Goal: Task Accomplishment & Management: Use online tool/utility

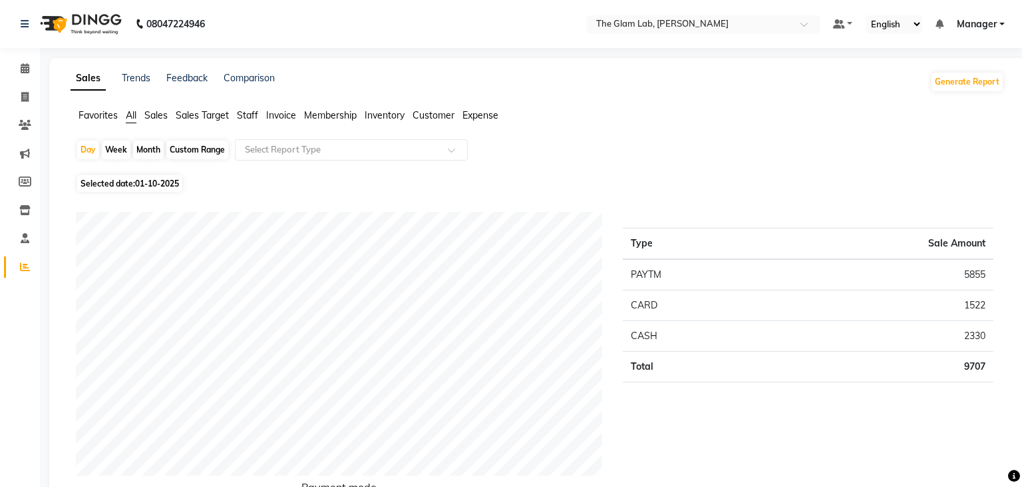
scroll to position [75, 0]
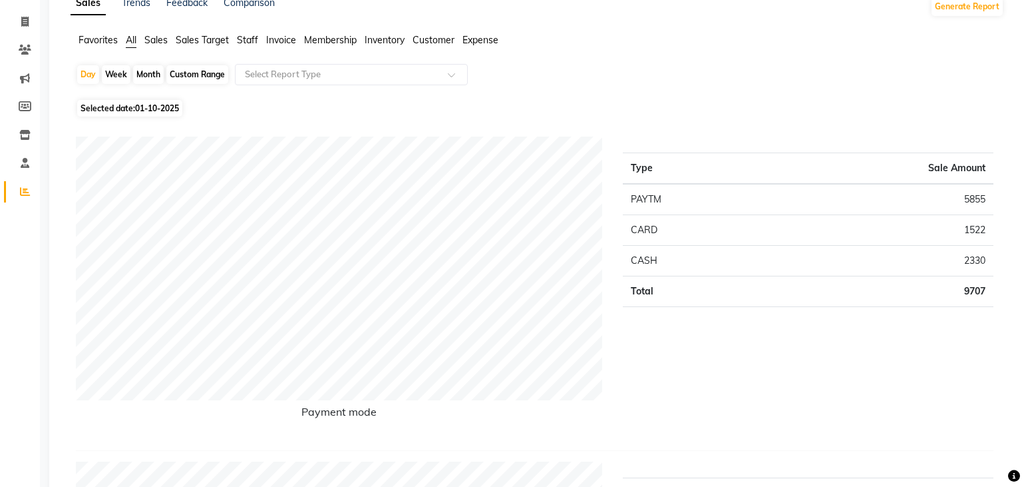
click at [148, 75] on div "Month" at bounding box center [148, 74] width 31 height 19
select select "10"
select select "2025"
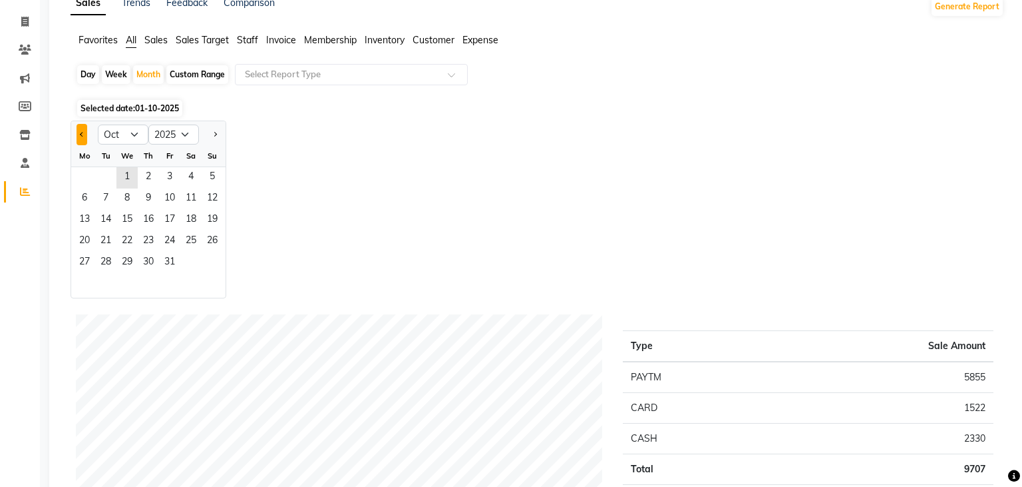
click at [85, 134] on button "Previous month" at bounding box center [82, 134] width 11 height 21
select select "9"
drag, startPoint x: 209, startPoint y: 221, endPoint x: 102, endPoint y: 262, distance: 114.2
click at [102, 262] on ngb-datepicker-month "Mo Tu We Th Fr Sa Su 1 2 3 4 5 6 7 8 9 10 11 12 13 14 15 16 17 18 19 20 21 22 2…" at bounding box center [148, 221] width 154 height 152
click at [102, 262] on span "30" at bounding box center [105, 262] width 21 height 21
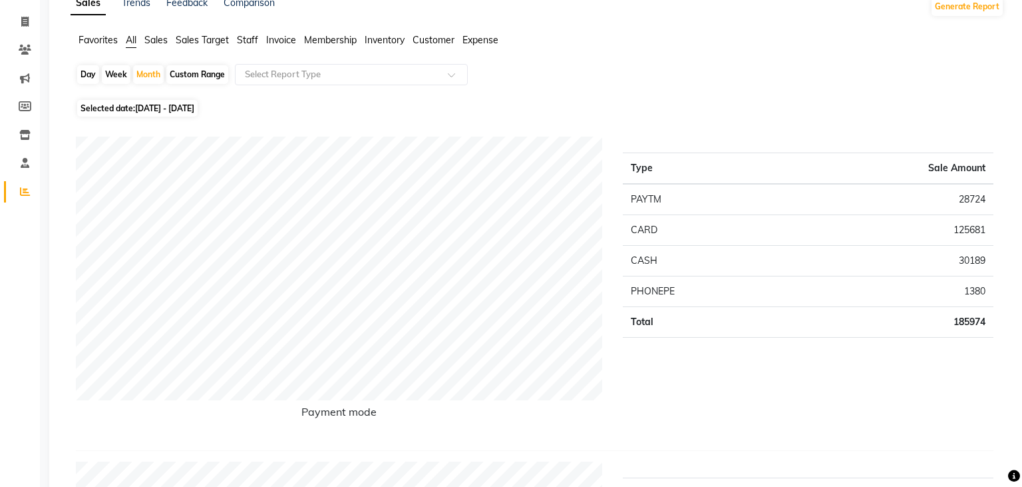
click at [204, 71] on div "Custom Range" at bounding box center [197, 74] width 62 height 19
select select "9"
select select "2025"
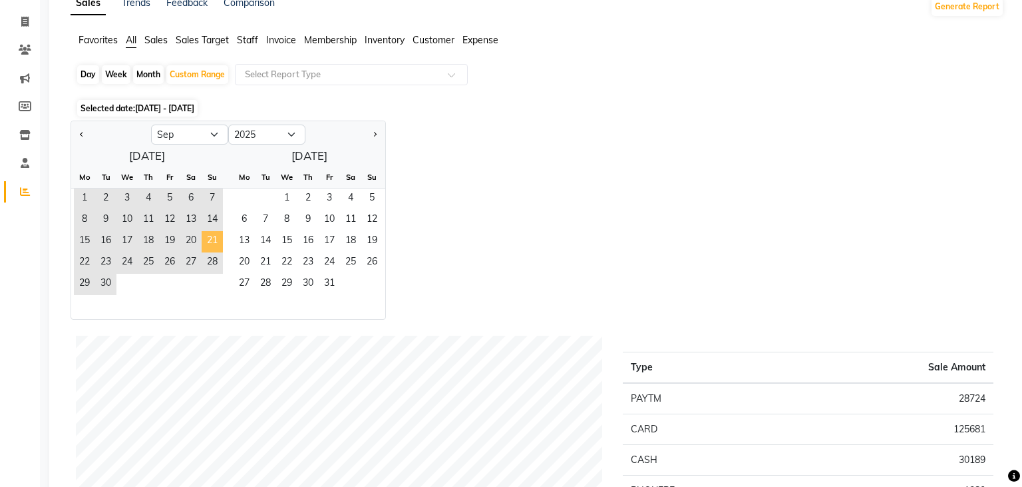
click at [217, 240] on span "21" at bounding box center [212, 241] width 21 height 21
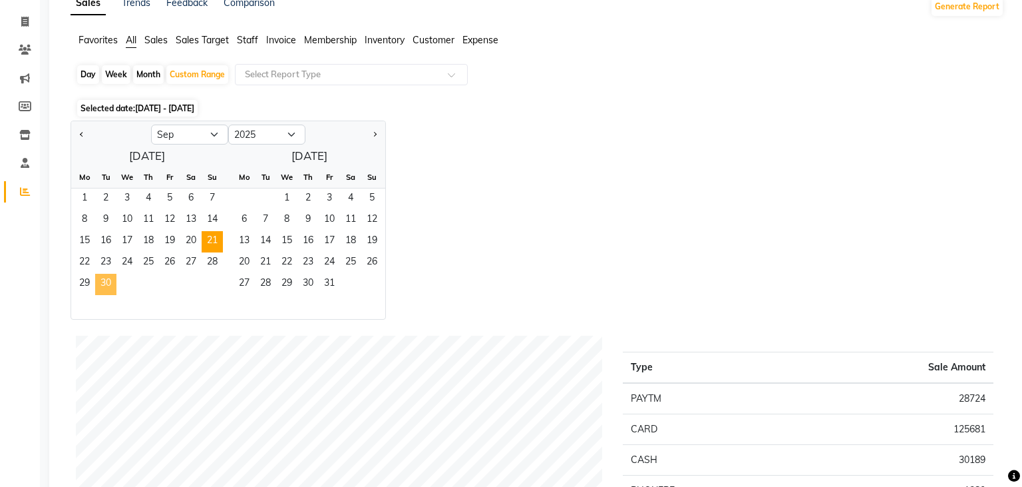
click at [107, 278] on span "30" at bounding box center [105, 284] width 21 height 21
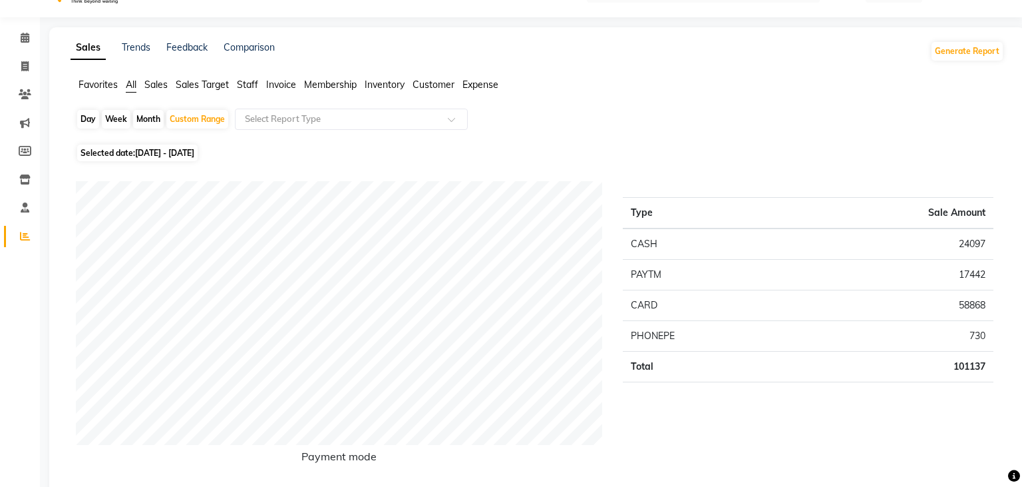
scroll to position [0, 0]
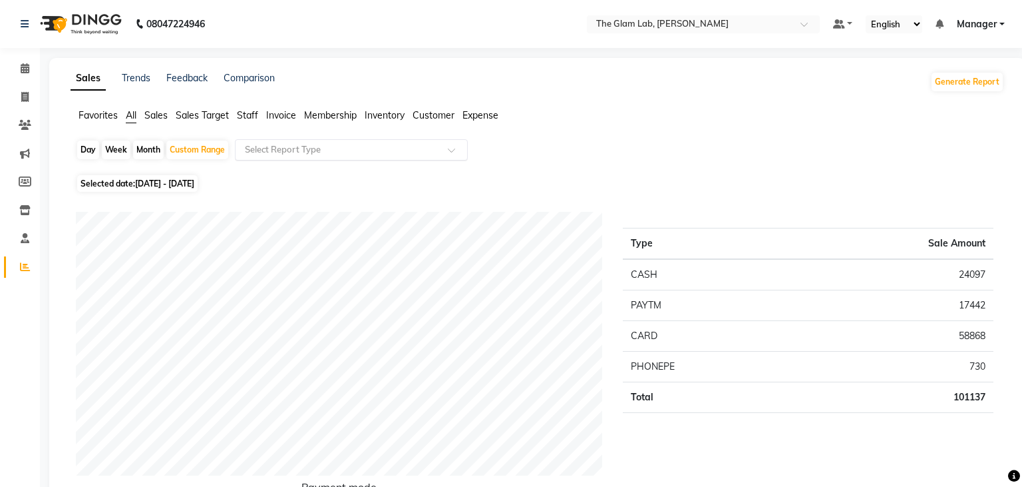
click at [453, 148] on span at bounding box center [456, 153] width 17 height 13
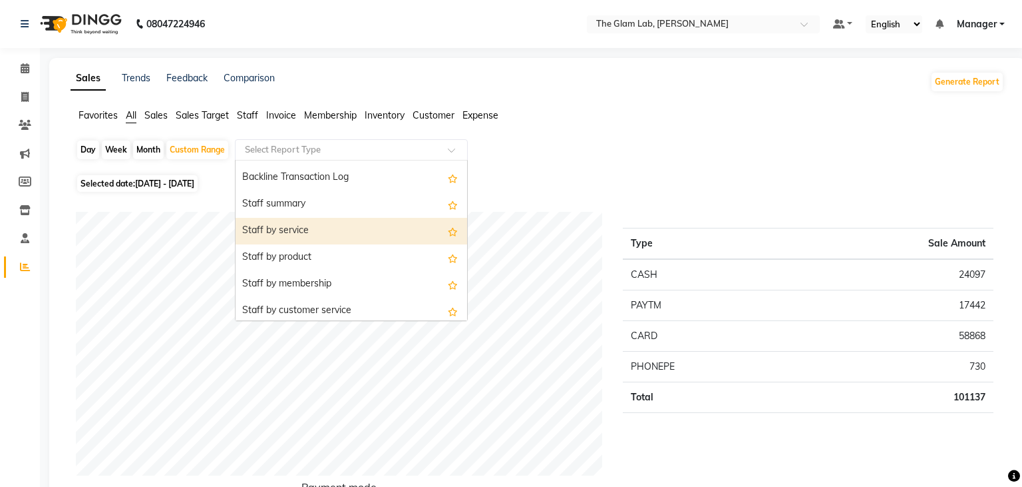
scroll to position [396, 0]
click at [297, 235] on div "Staff by service" at bounding box center [352, 230] width 232 height 27
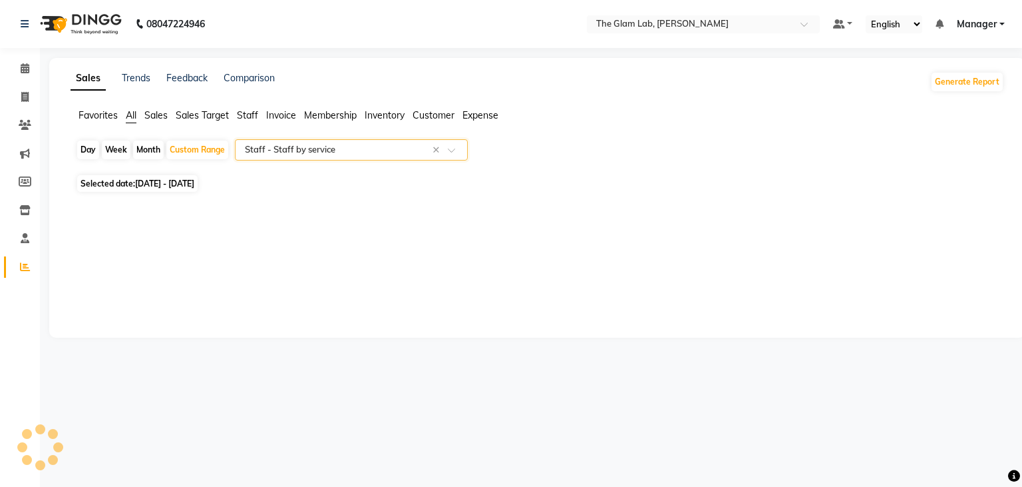
select select "csv"
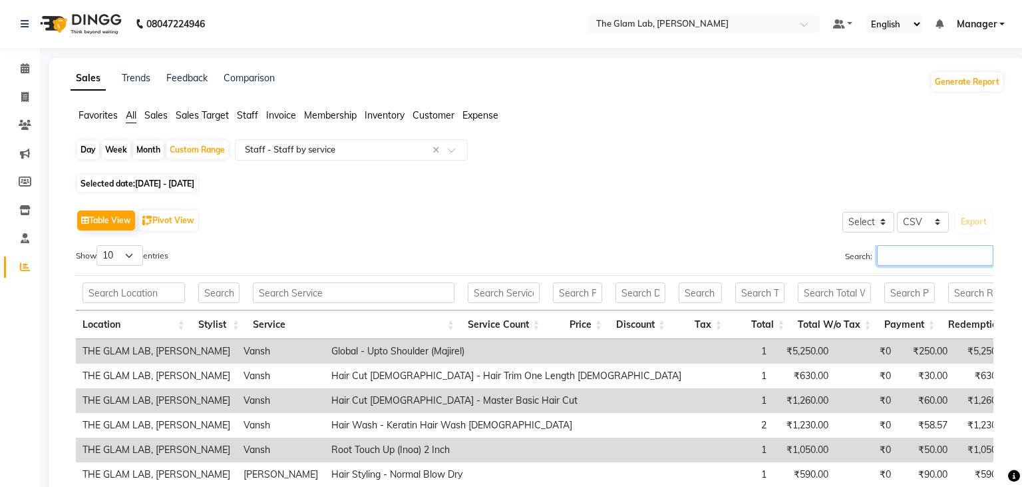
click at [887, 264] on input "Search:" at bounding box center [935, 255] width 116 height 21
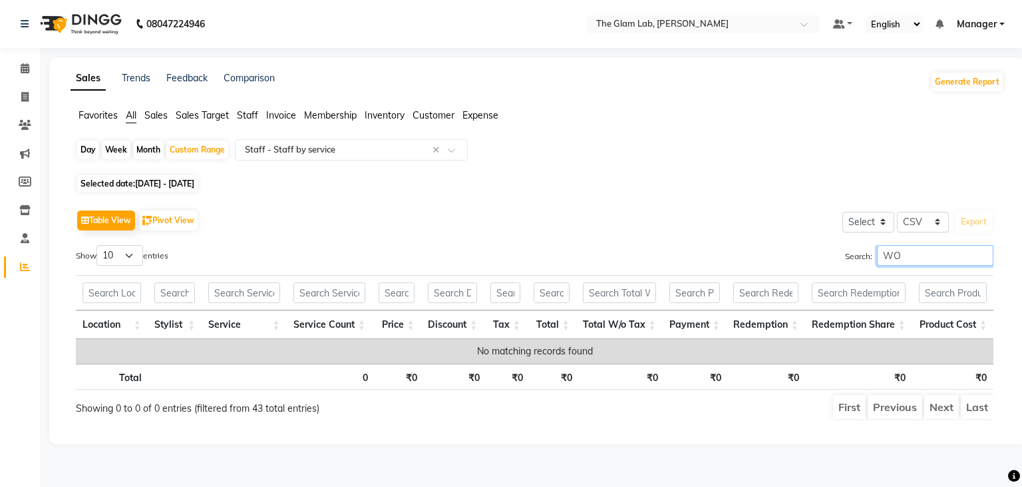
type input "W"
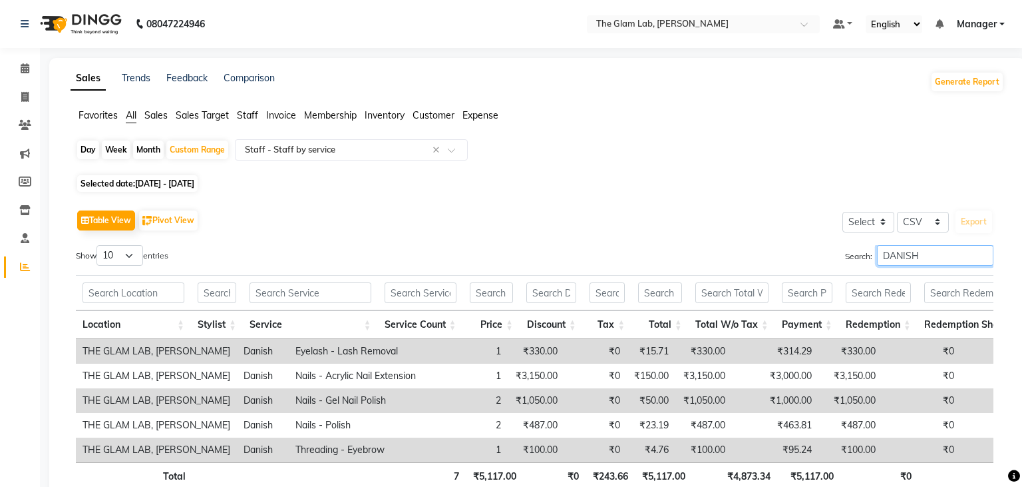
scroll to position [75, 0]
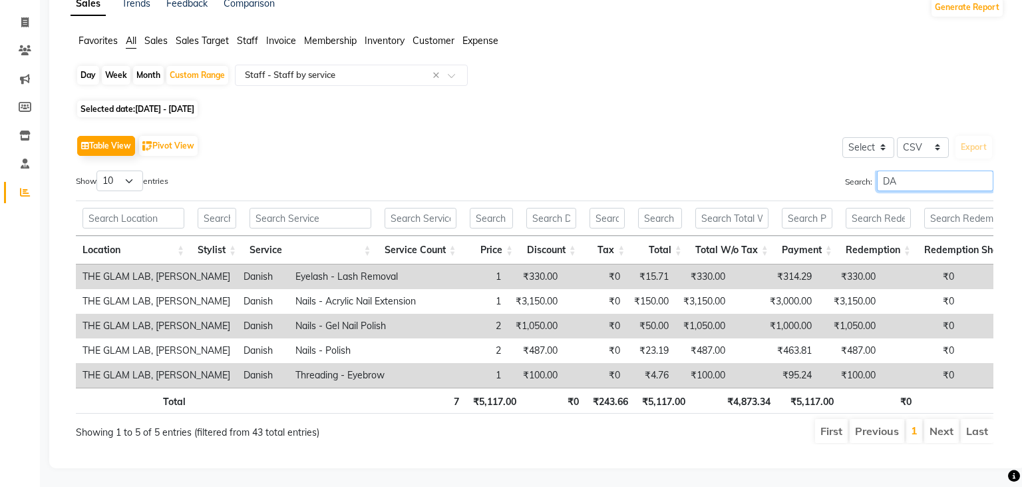
type input "D"
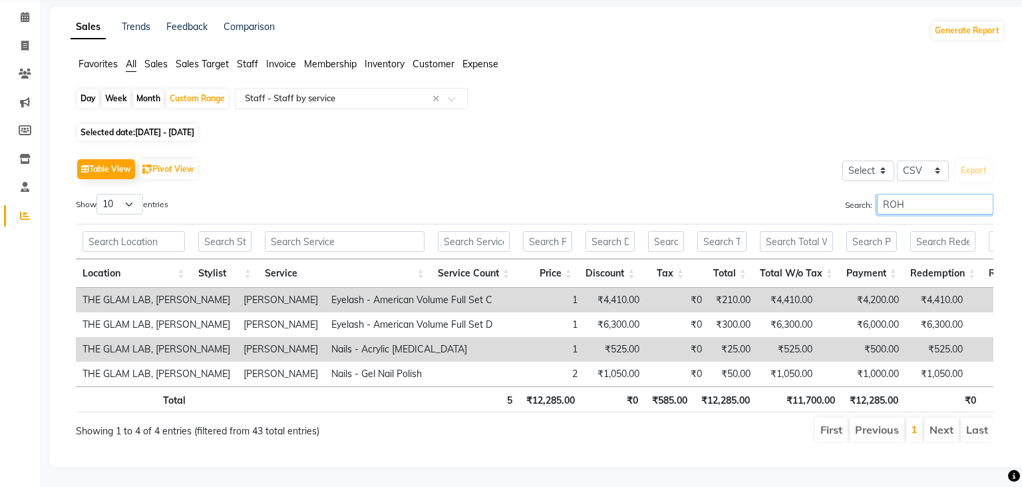
scroll to position [49, 0]
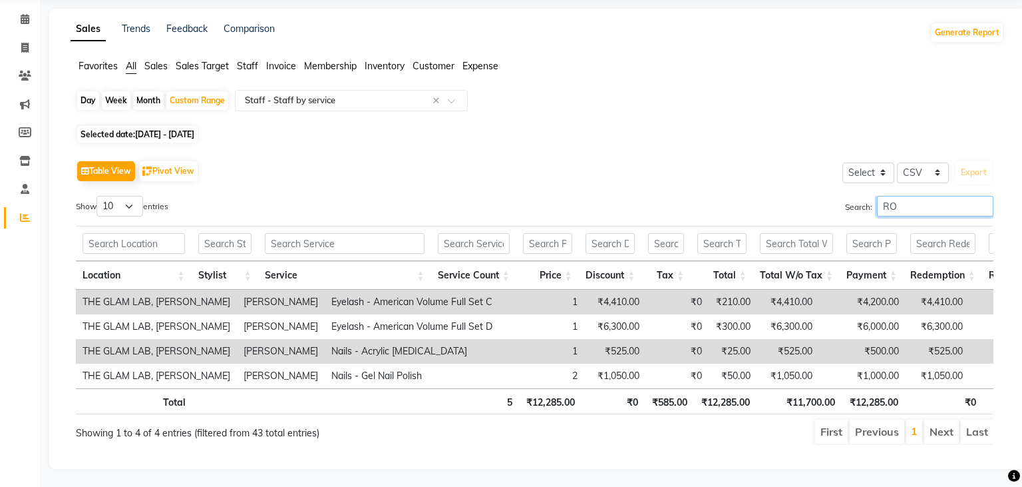
type input "R"
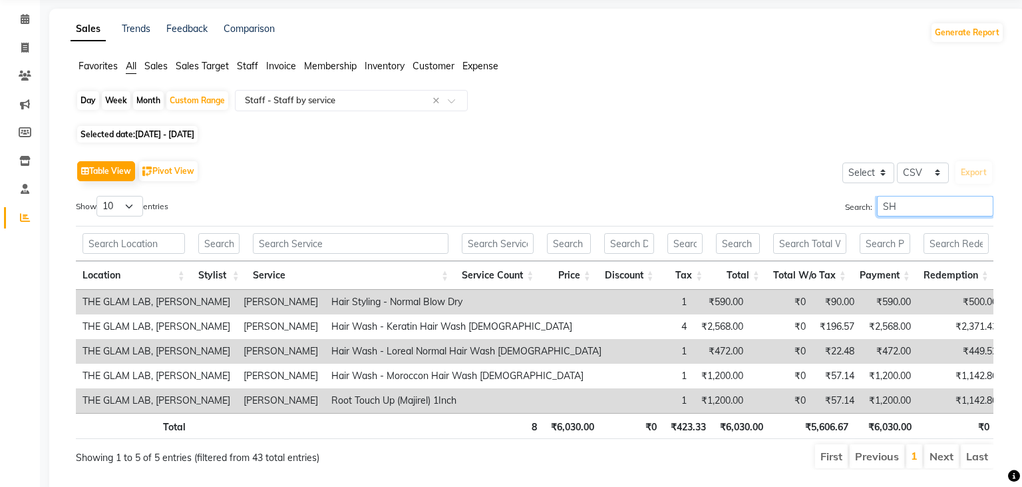
type input "S"
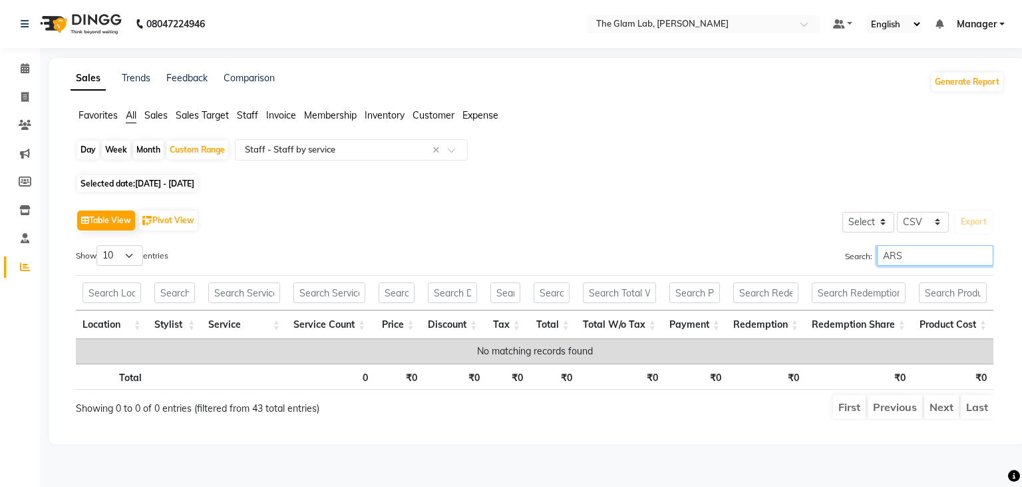
scroll to position [0, 0]
type input "A"
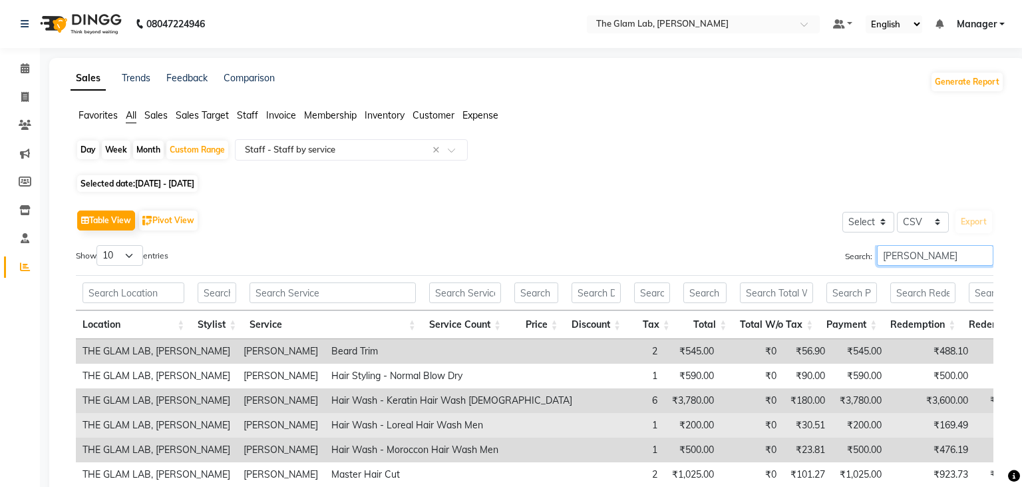
scroll to position [123, 0]
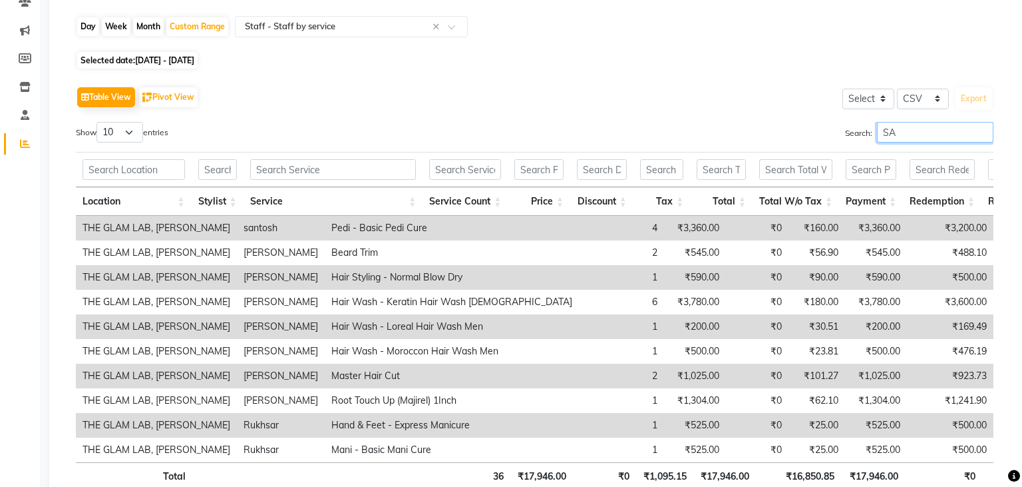
type input "S"
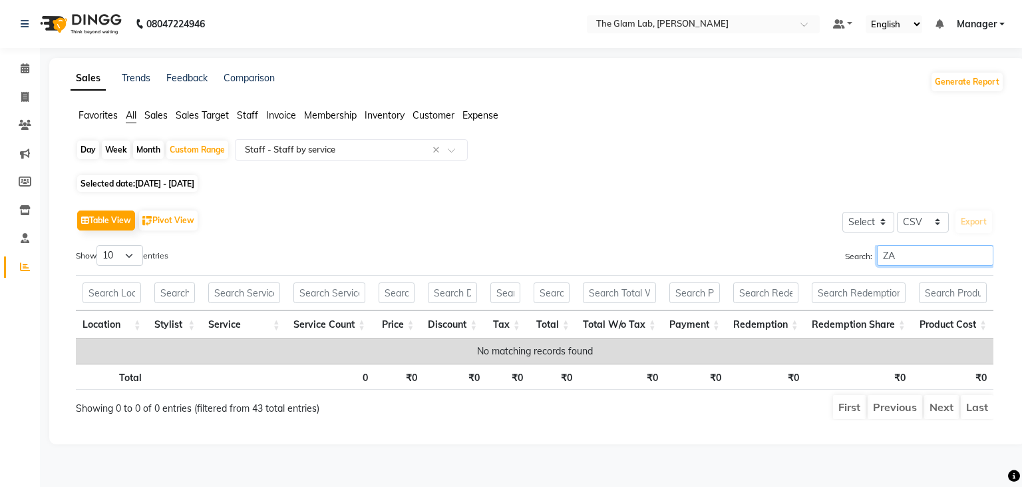
scroll to position [0, 0]
type input "Z"
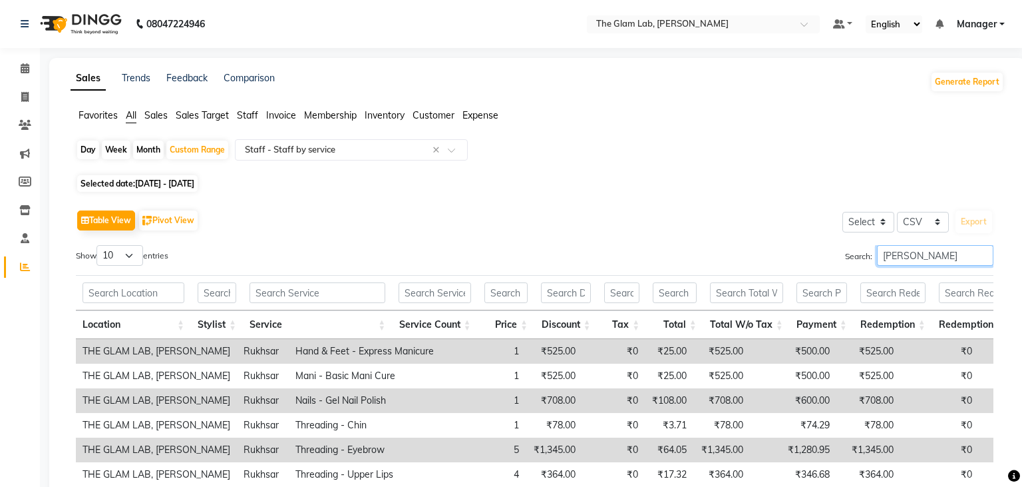
scroll to position [197, 0]
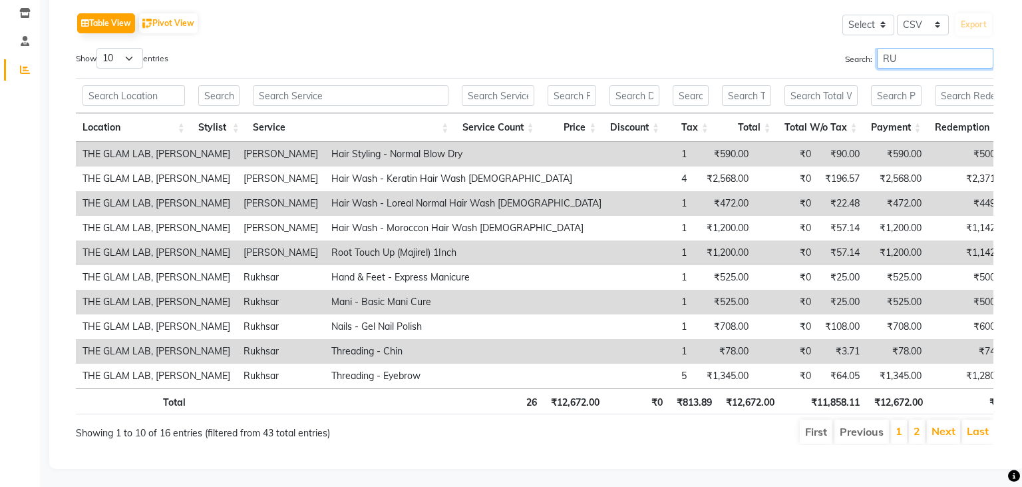
type input "R"
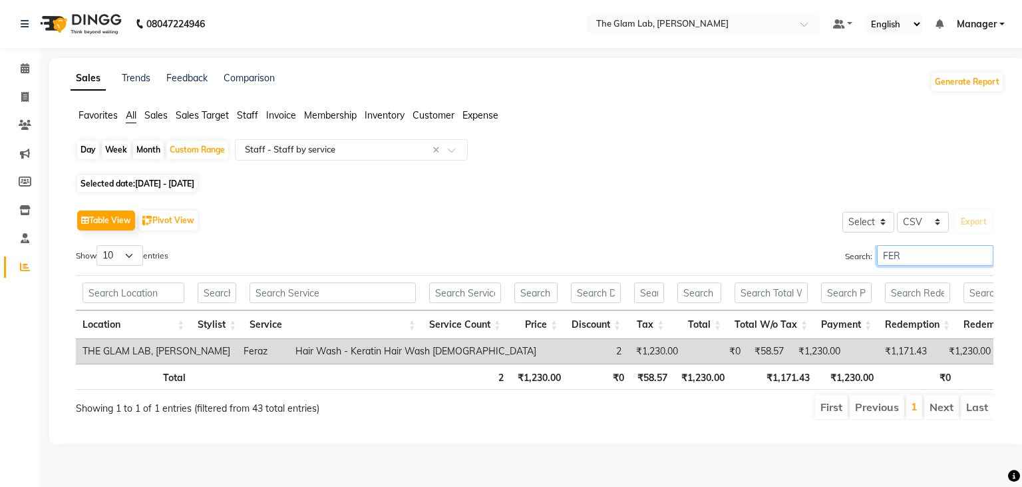
scroll to position [0, 0]
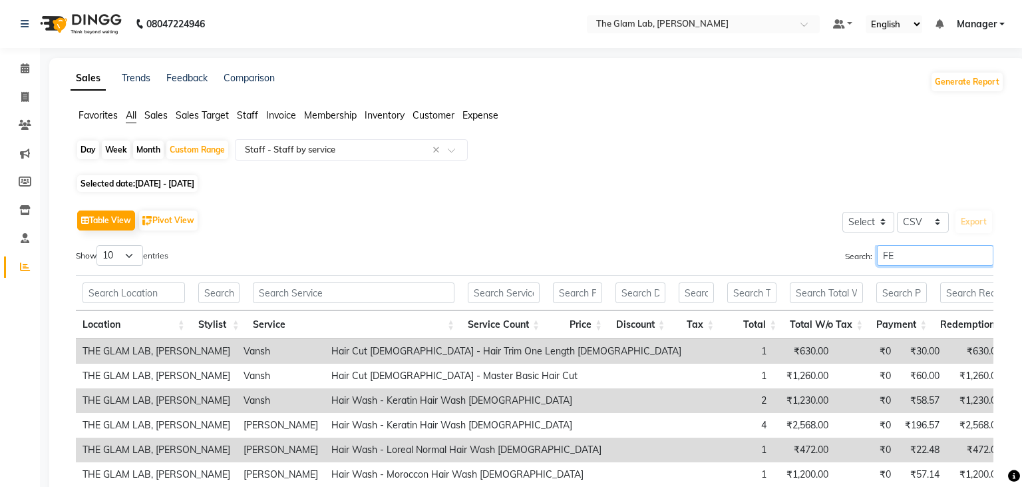
type input "F"
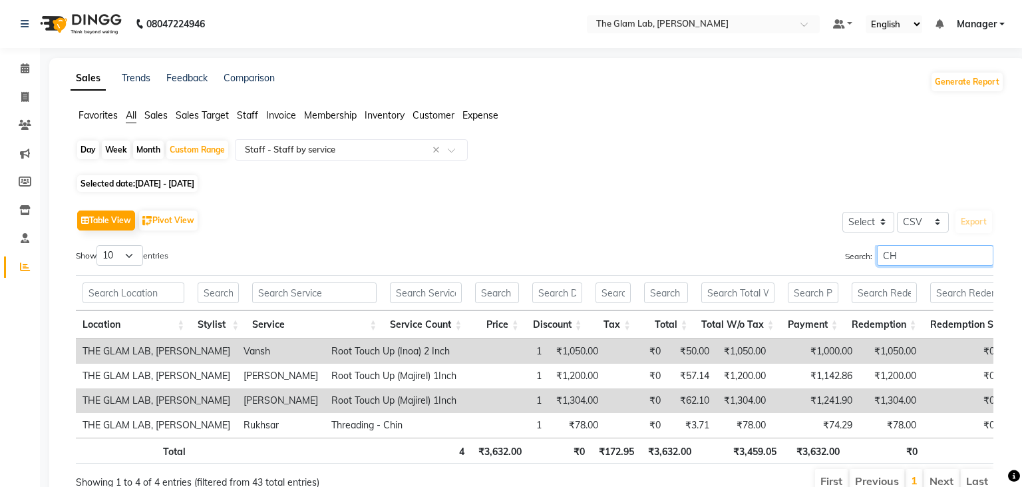
type input "C"
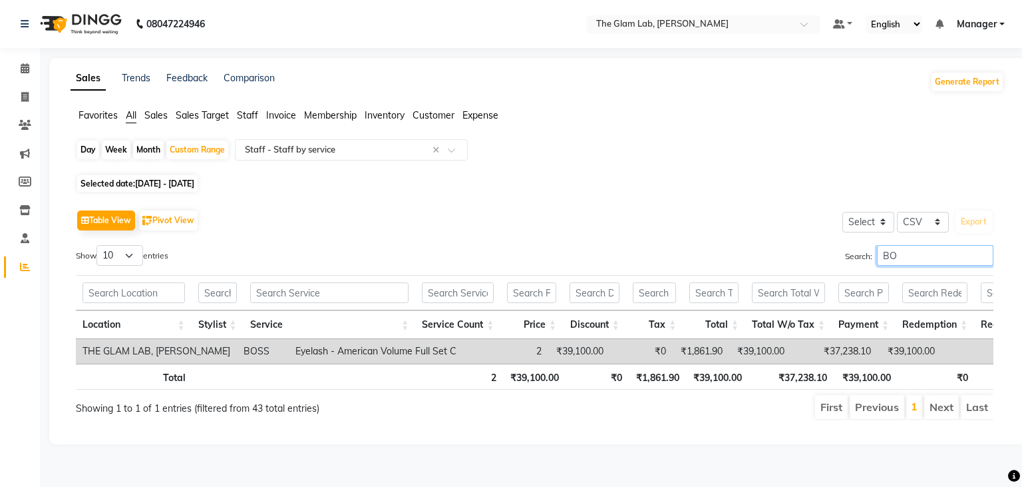
type input "B"
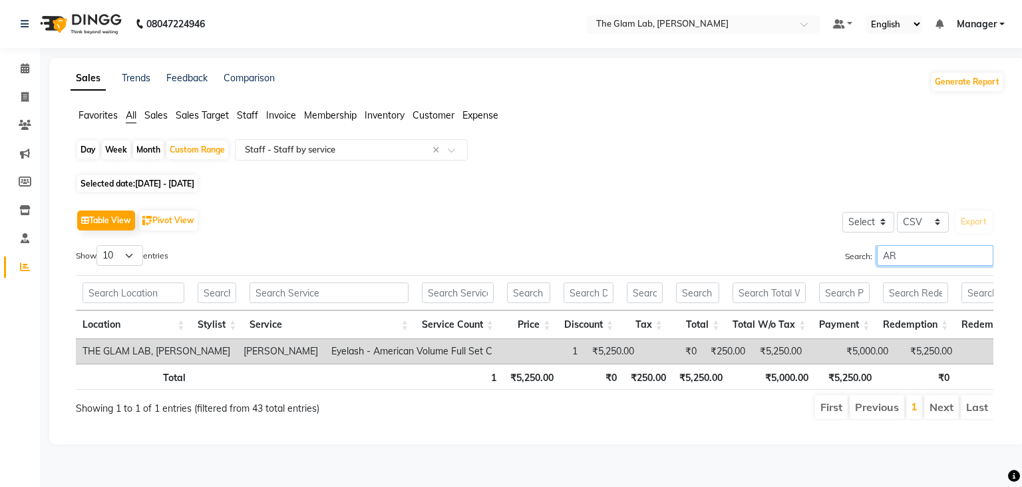
type input "A"
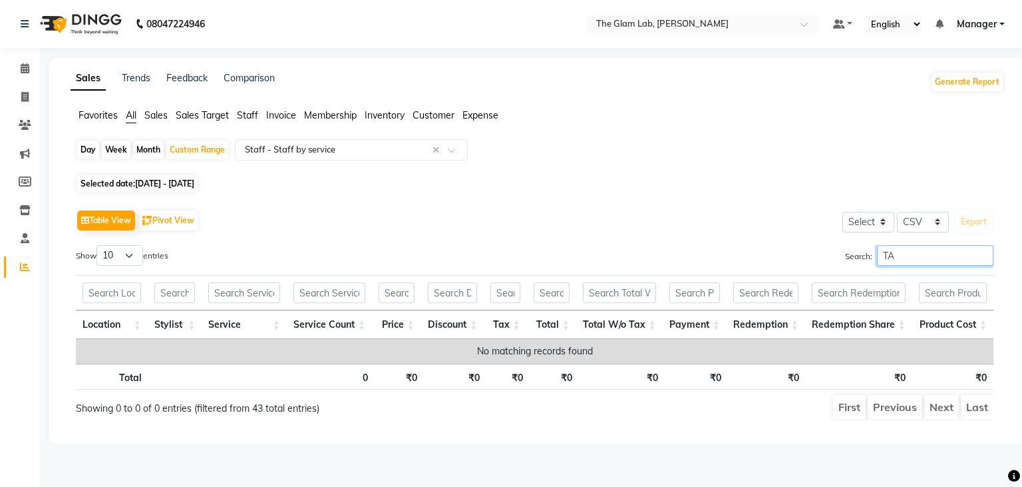
type input "T"
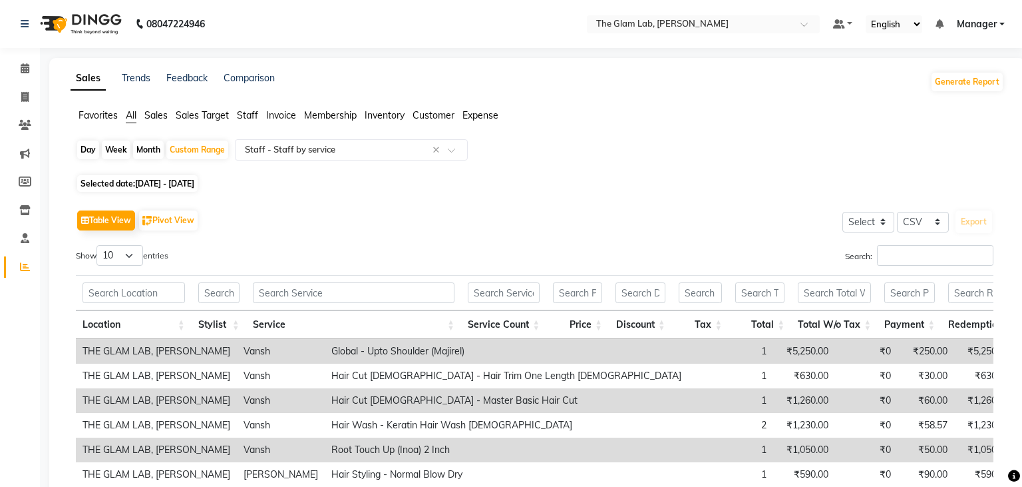
click at [92, 150] on div "Day" at bounding box center [88, 149] width 22 height 19
select select "9"
select select "2025"
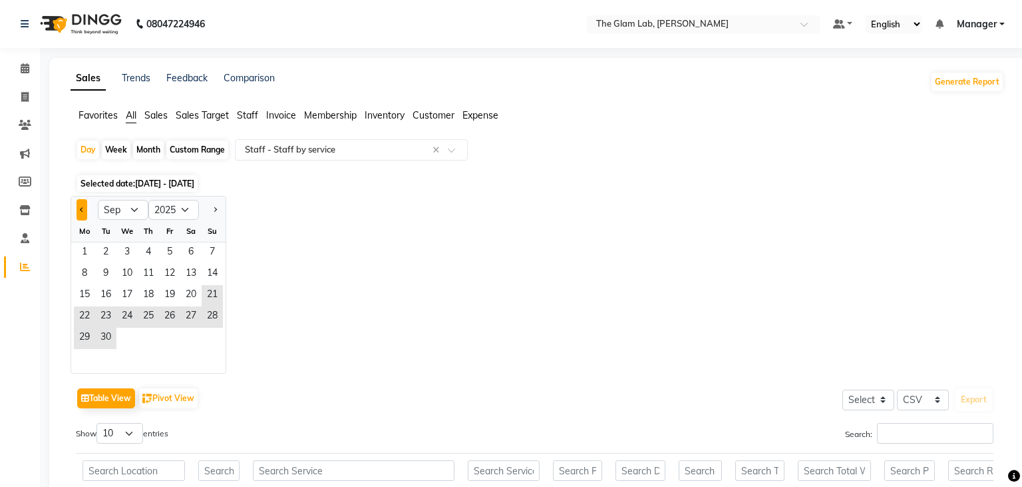
click at [83, 205] on button "Previous month" at bounding box center [82, 209] width 11 height 21
select select "8"
click at [97, 154] on div "Day" at bounding box center [88, 149] width 22 height 19
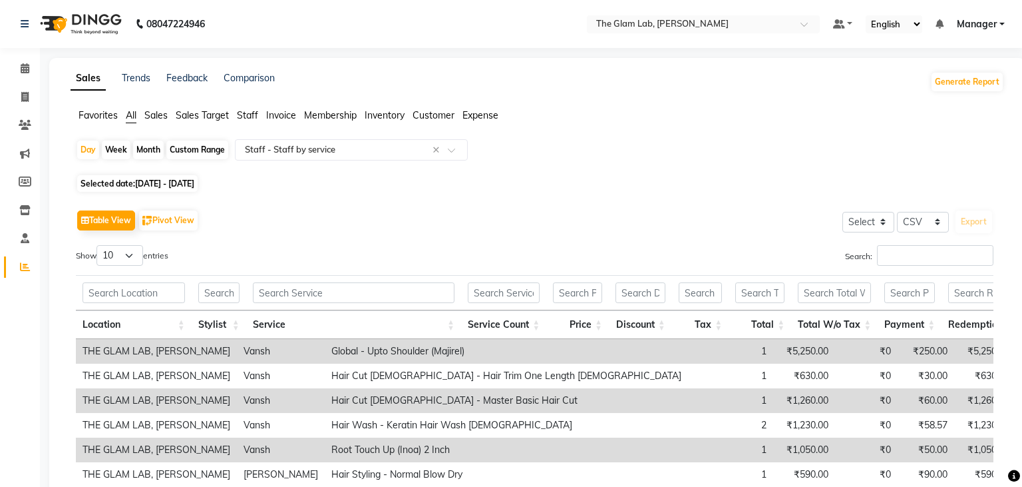
click at [156, 148] on div "Month" at bounding box center [148, 149] width 31 height 19
select select "9"
select select "2025"
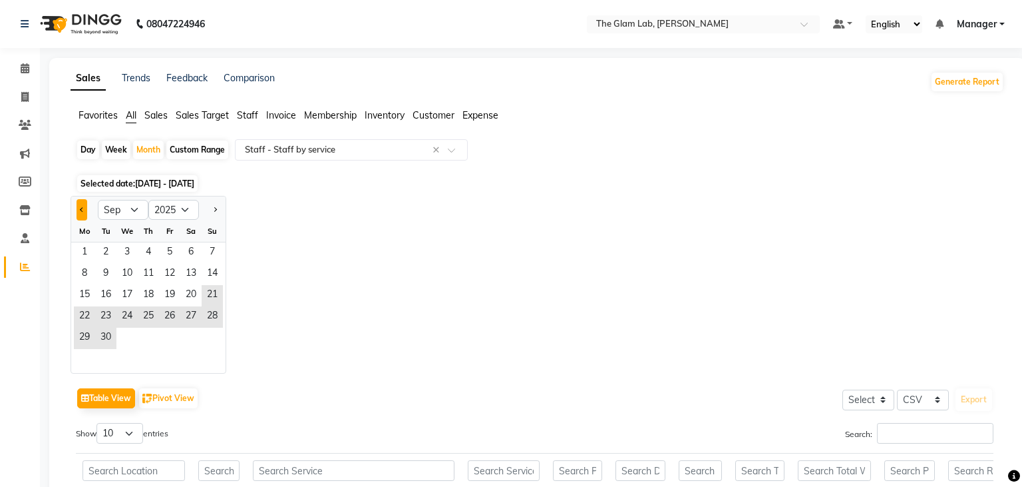
click at [83, 209] on span "Previous month" at bounding box center [82, 208] width 5 height 5
select select "8"
click at [148, 153] on div "Month" at bounding box center [148, 149] width 31 height 19
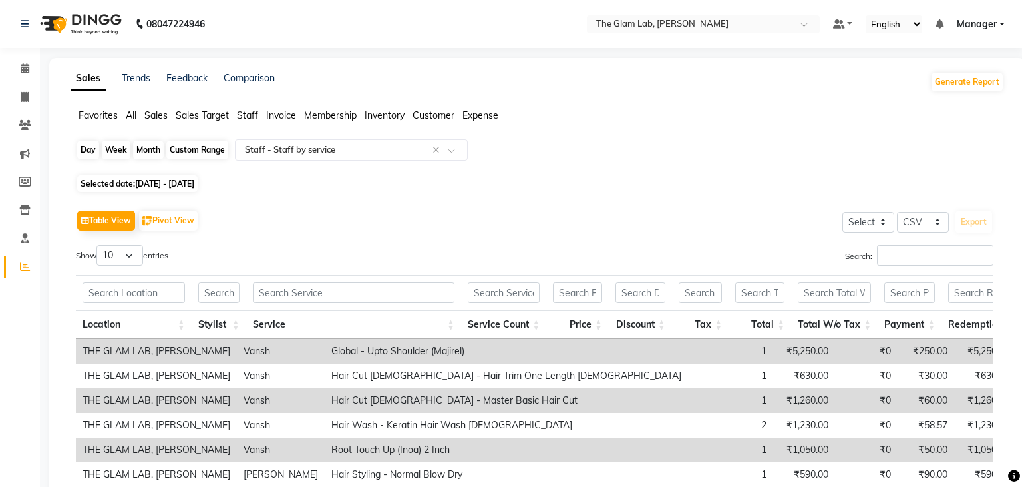
click at [154, 150] on div "Month" at bounding box center [148, 149] width 31 height 19
select select "9"
select select "2025"
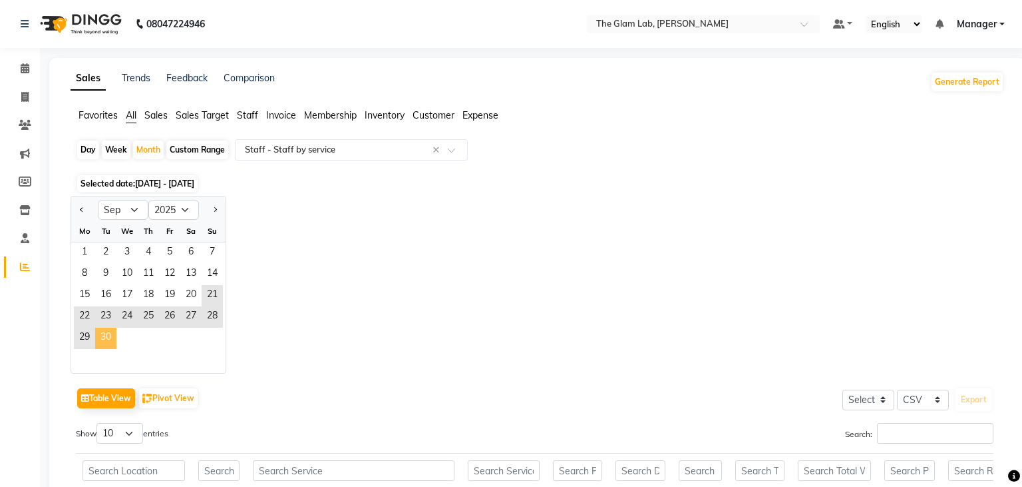
click at [102, 345] on span "30" at bounding box center [105, 337] width 21 height 21
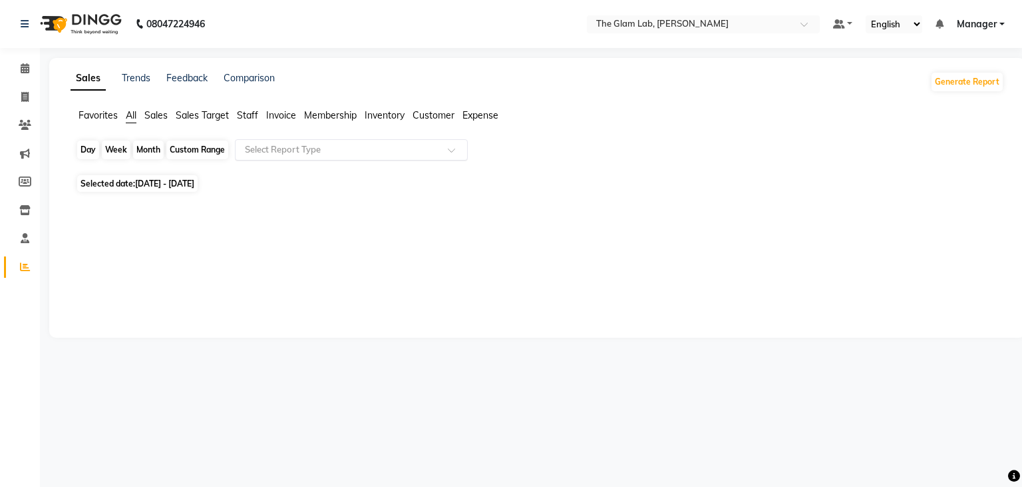
click at [146, 149] on div "Month" at bounding box center [148, 149] width 31 height 19
select select "9"
select select "2025"
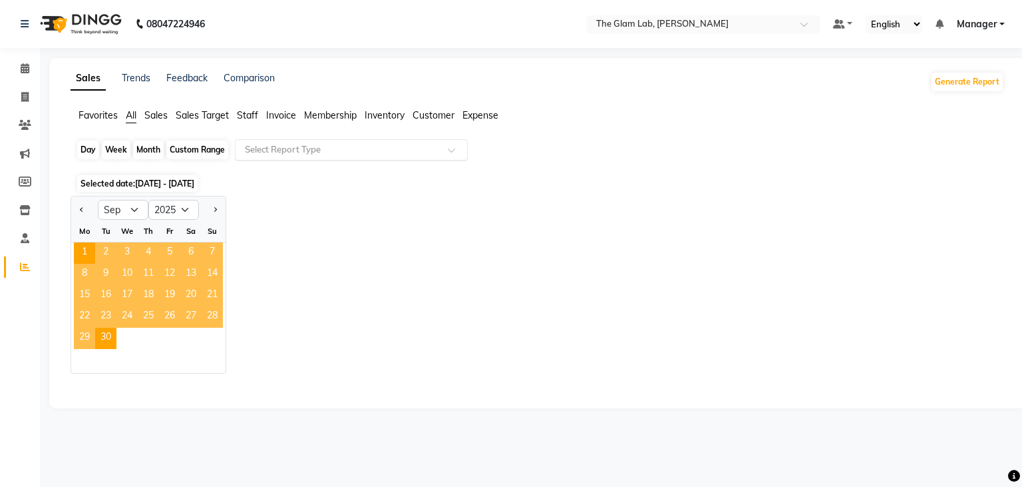
click at [146, 149] on div "Month" at bounding box center [148, 149] width 31 height 19
select select "9"
select select "2025"
click at [146, 149] on div "Month" at bounding box center [148, 149] width 31 height 19
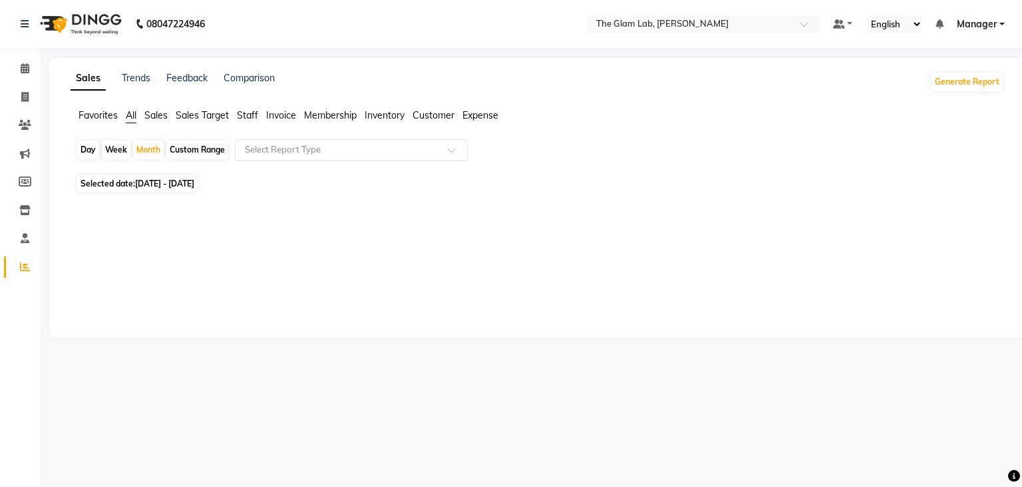
click at [81, 151] on div "Day" at bounding box center [88, 149] width 22 height 19
select select "9"
select select "2025"
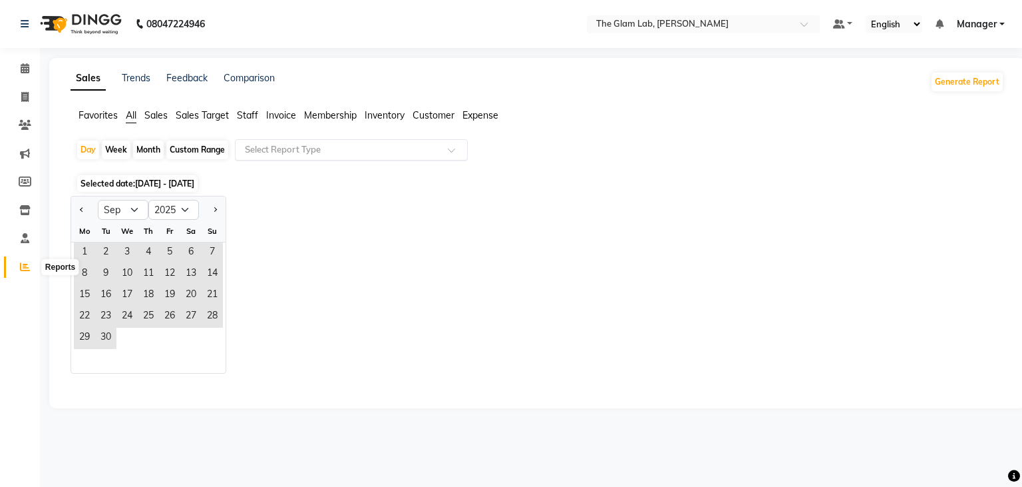
click at [28, 266] on icon at bounding box center [25, 267] width 10 height 10
click at [23, 236] on icon at bounding box center [25, 238] width 9 height 10
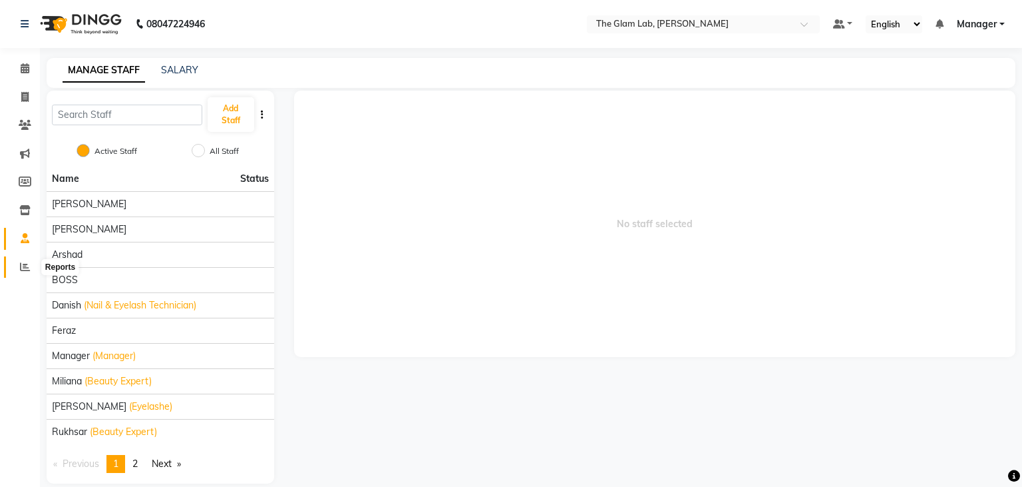
click at [23, 264] on icon at bounding box center [25, 267] width 10 height 10
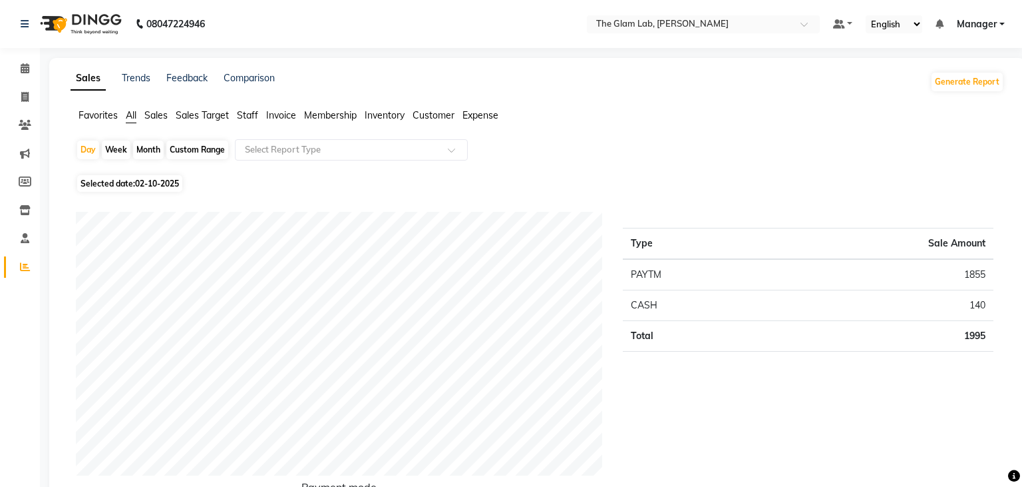
click at [148, 150] on div "Month" at bounding box center [148, 149] width 31 height 19
select select "10"
select select "2025"
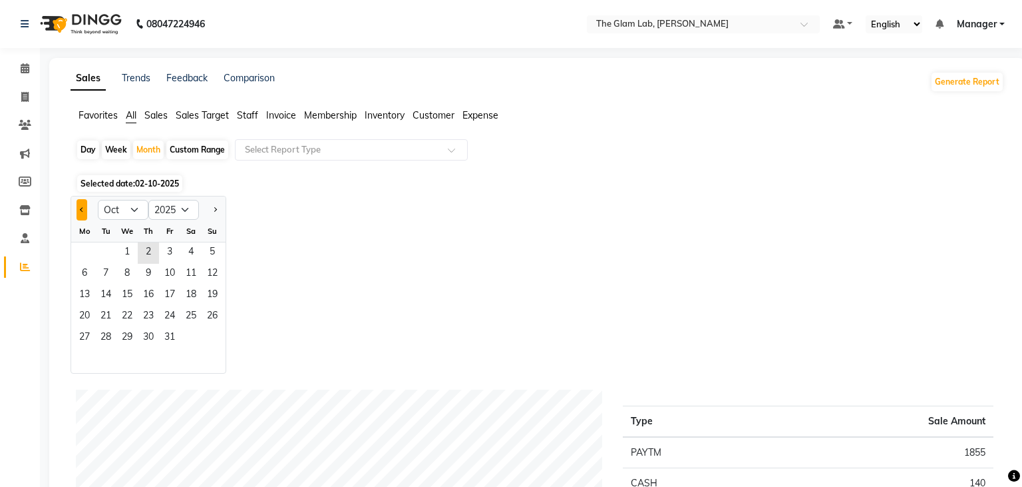
click at [80, 210] on button "Previous month" at bounding box center [82, 209] width 11 height 21
select select "9"
click at [109, 336] on span "30" at bounding box center [105, 337] width 21 height 21
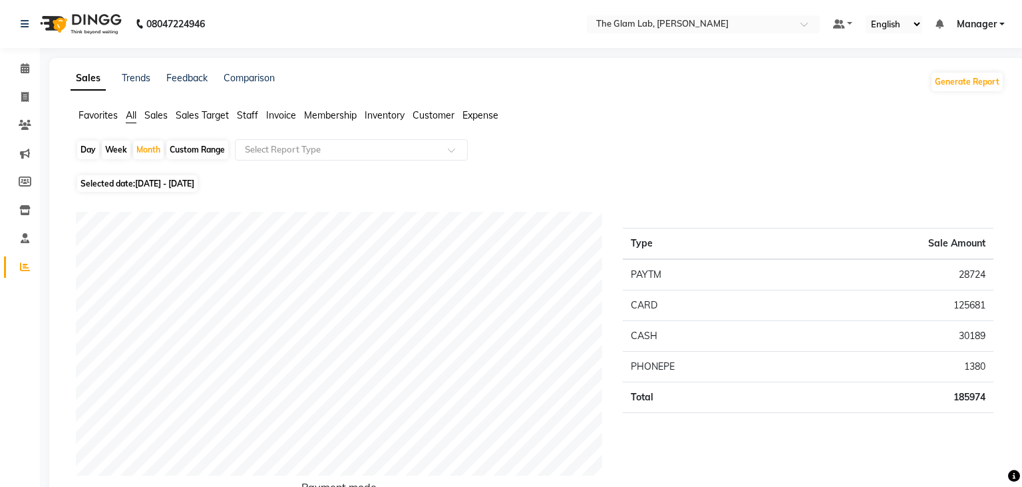
click at [190, 152] on div "Custom Range" at bounding box center [197, 149] width 62 height 19
select select "9"
select select "2025"
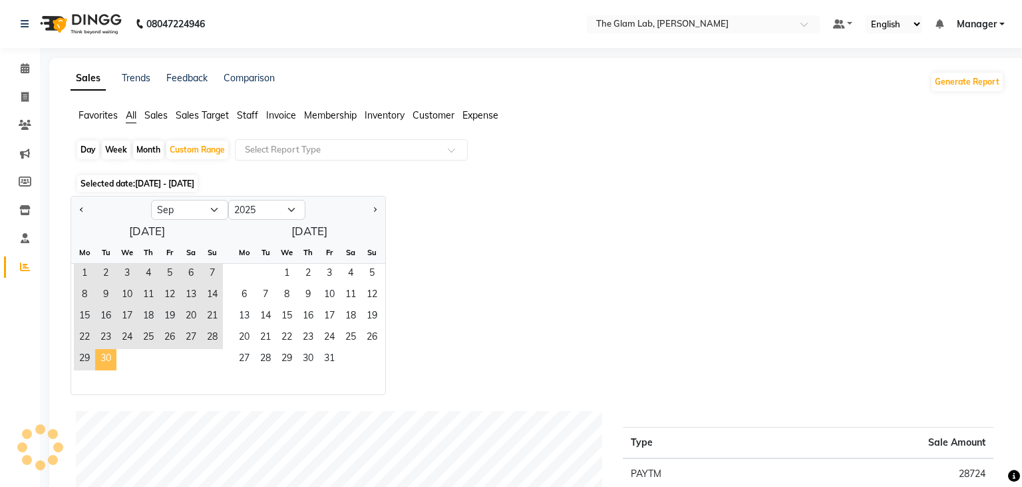
click at [105, 355] on span "30" at bounding box center [105, 359] width 21 height 21
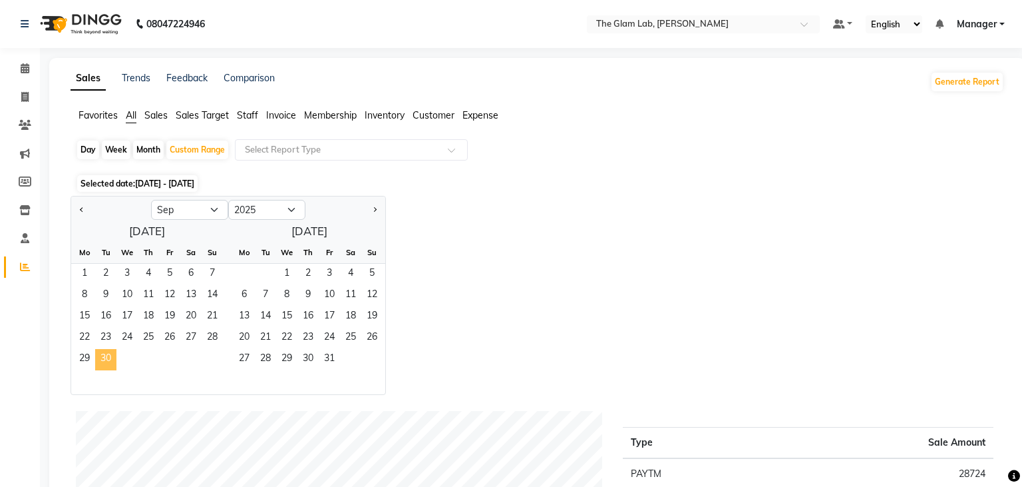
click at [105, 355] on span "30" at bounding box center [105, 359] width 21 height 21
click at [81, 145] on div "Day" at bounding box center [88, 149] width 22 height 19
select select "9"
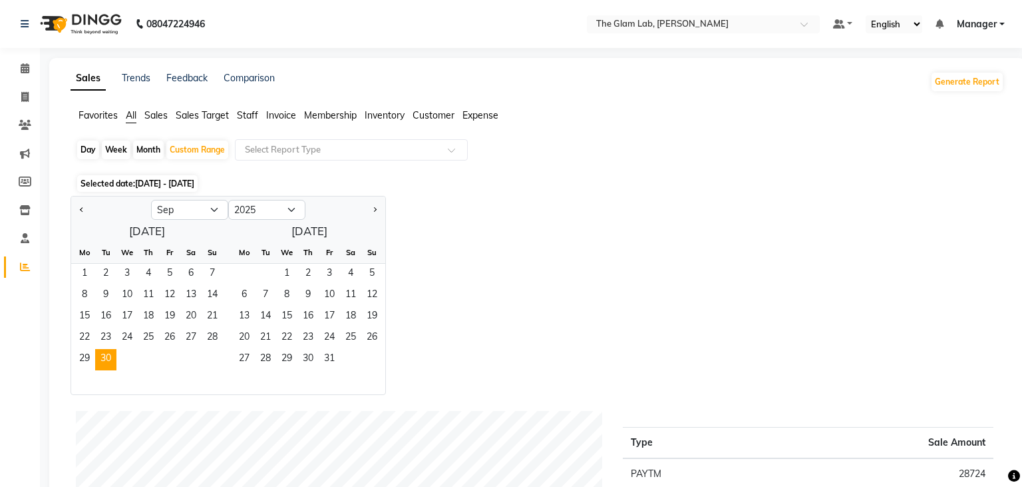
select select "2025"
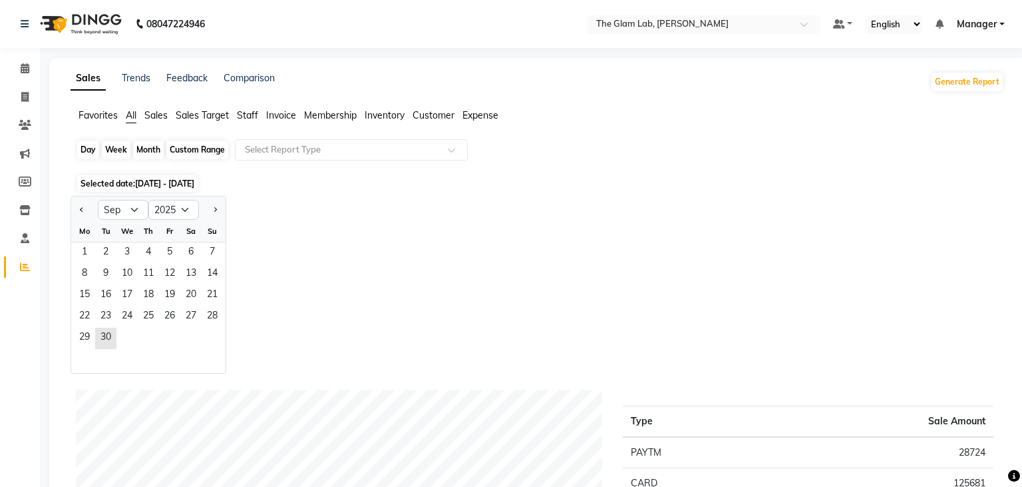
click at [87, 148] on div "Day" at bounding box center [88, 149] width 22 height 19
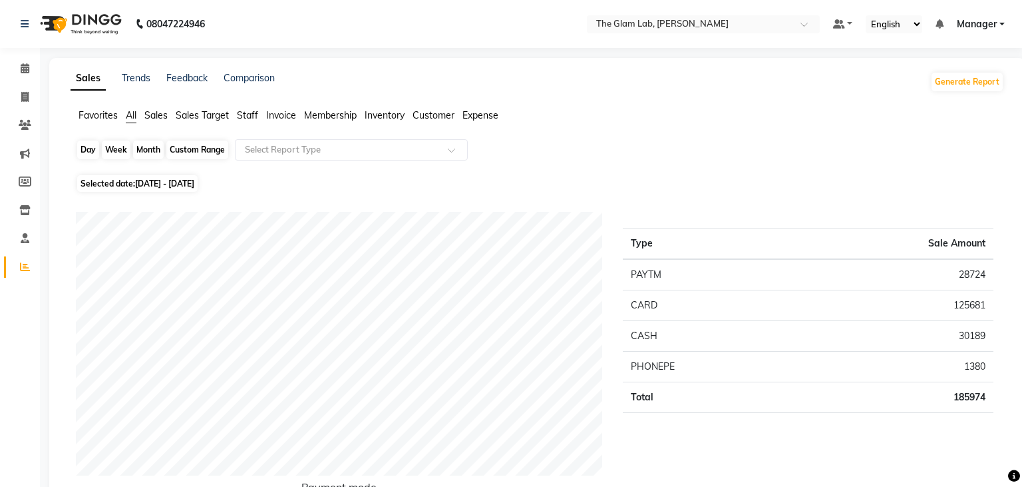
click at [87, 148] on div "Day" at bounding box center [88, 149] width 22 height 19
select select "9"
select select "2025"
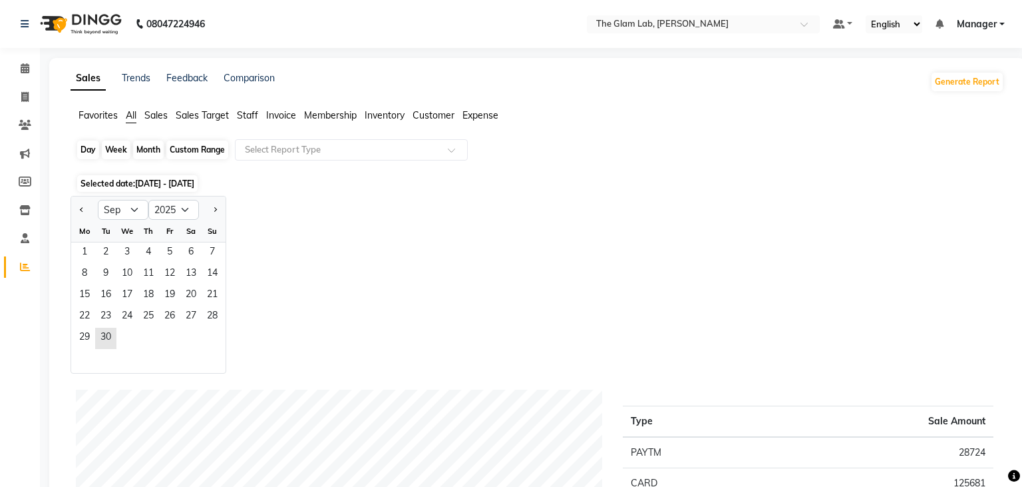
click at [87, 148] on div "Day" at bounding box center [88, 149] width 22 height 19
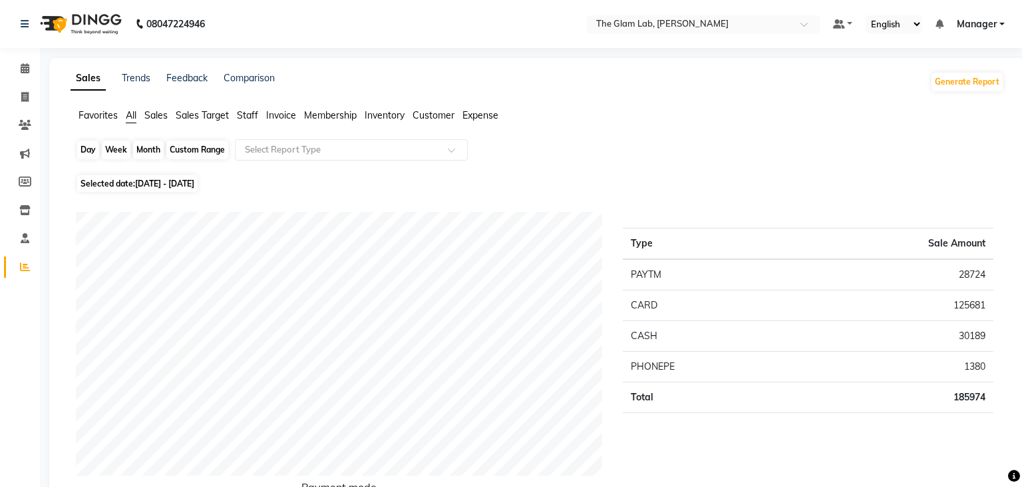
click at [87, 148] on div "Day" at bounding box center [88, 149] width 22 height 19
select select "9"
select select "2025"
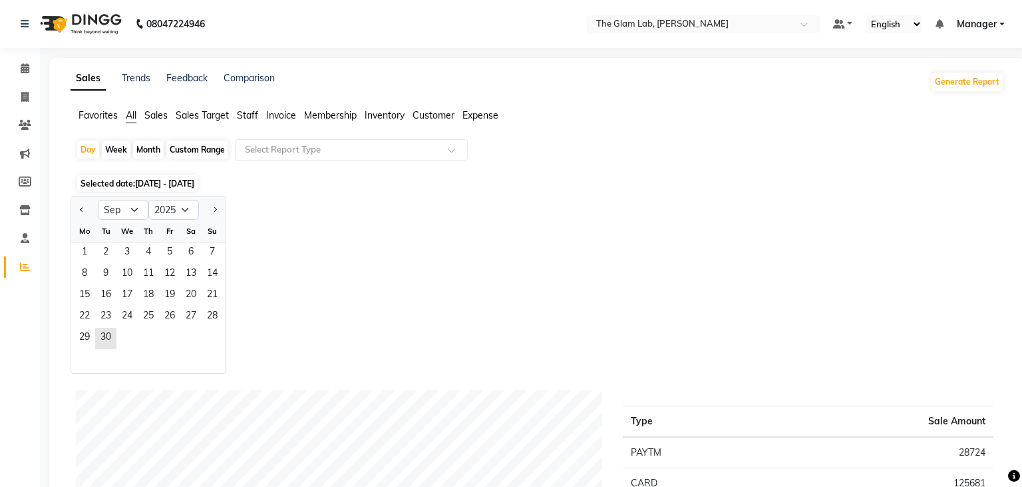
click at [186, 183] on span "[DATE] - [DATE]" at bounding box center [164, 183] width 59 height 10
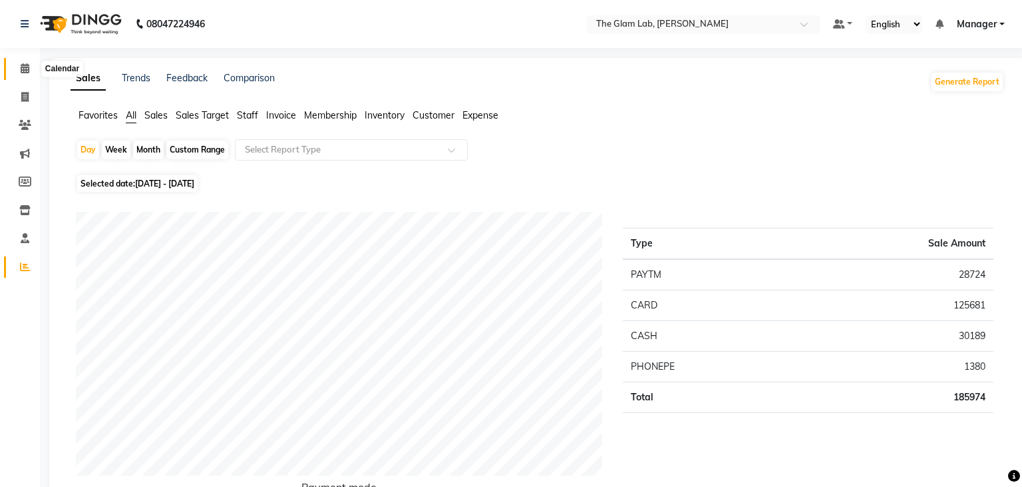
click at [31, 67] on span at bounding box center [24, 68] width 23 height 15
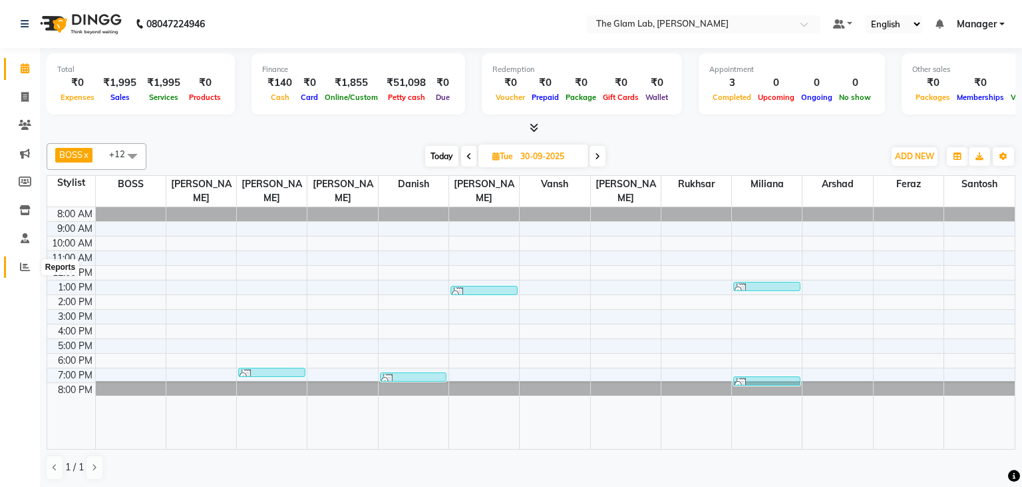
click at [25, 264] on icon at bounding box center [25, 267] width 10 height 10
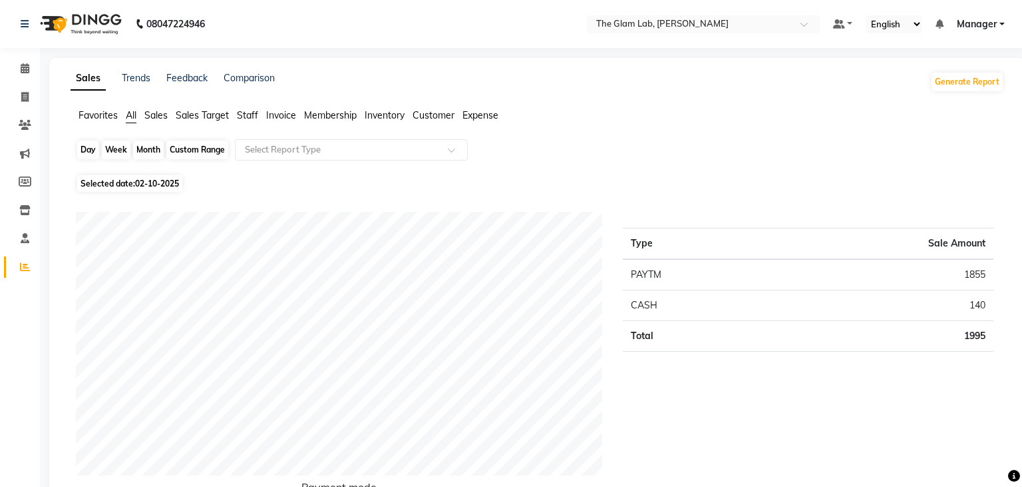
click at [89, 148] on div "Day" at bounding box center [88, 149] width 22 height 19
select select "10"
select select "2025"
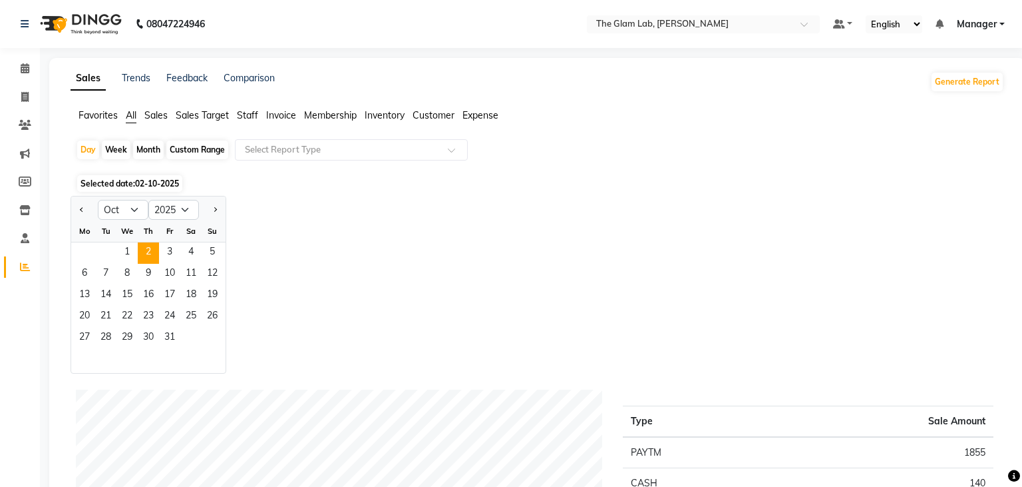
click at [90, 212] on div at bounding box center [84, 209] width 27 height 21
click at [81, 212] on button "Previous month" at bounding box center [82, 209] width 11 height 21
select select "9"
click at [104, 328] on span "30" at bounding box center [105, 337] width 21 height 21
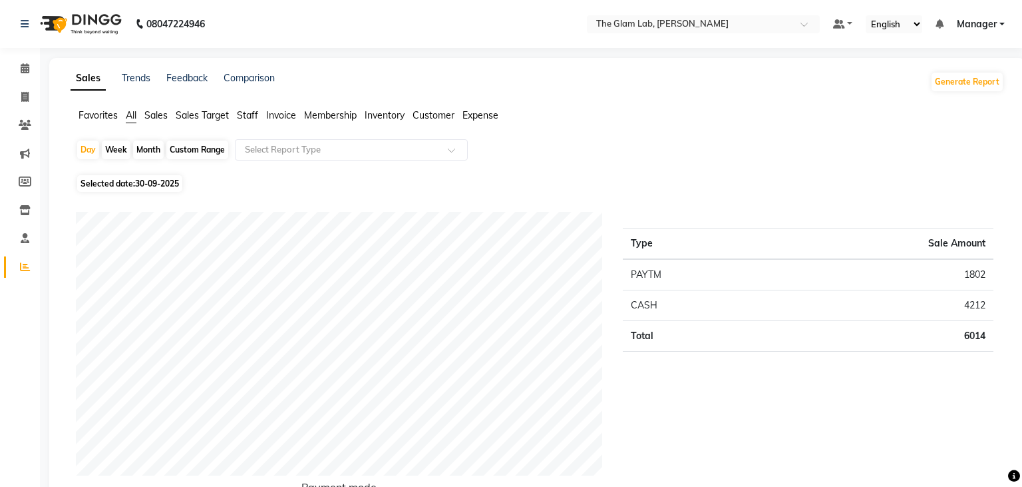
click at [190, 156] on div "Custom Range" at bounding box center [197, 149] width 62 height 19
select select "9"
select select "2025"
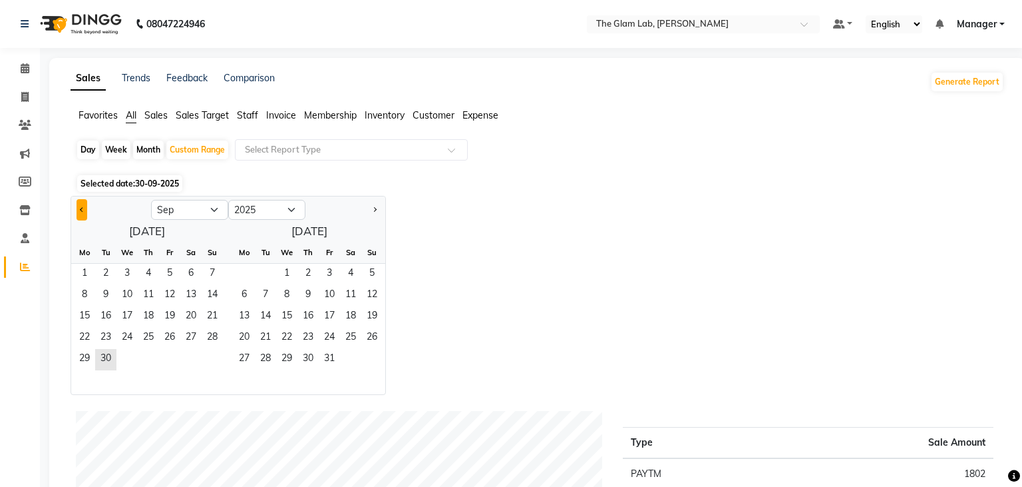
click at [79, 216] on button "Previous month" at bounding box center [82, 209] width 11 height 21
select select "8"
click at [370, 326] on span "21" at bounding box center [371, 316] width 21 height 21
click at [268, 365] on span "30" at bounding box center [265, 359] width 21 height 21
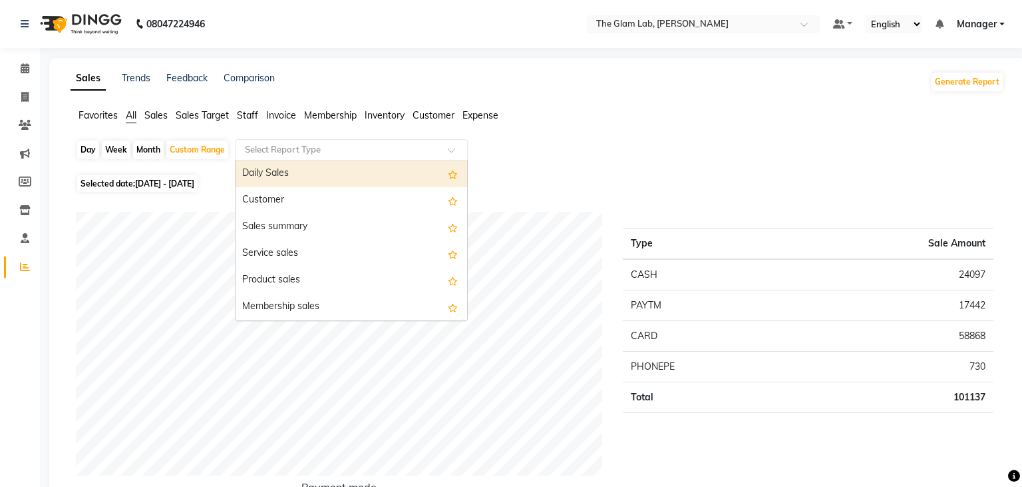
click at [433, 146] on input "text" at bounding box center [338, 149] width 192 height 13
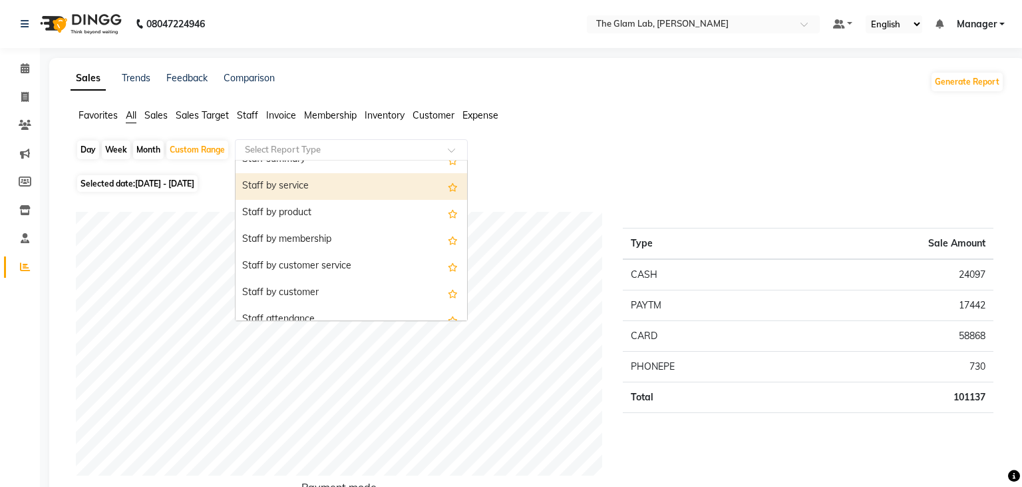
scroll to position [441, 0]
click at [284, 185] on div "Staff by service" at bounding box center [352, 185] width 232 height 27
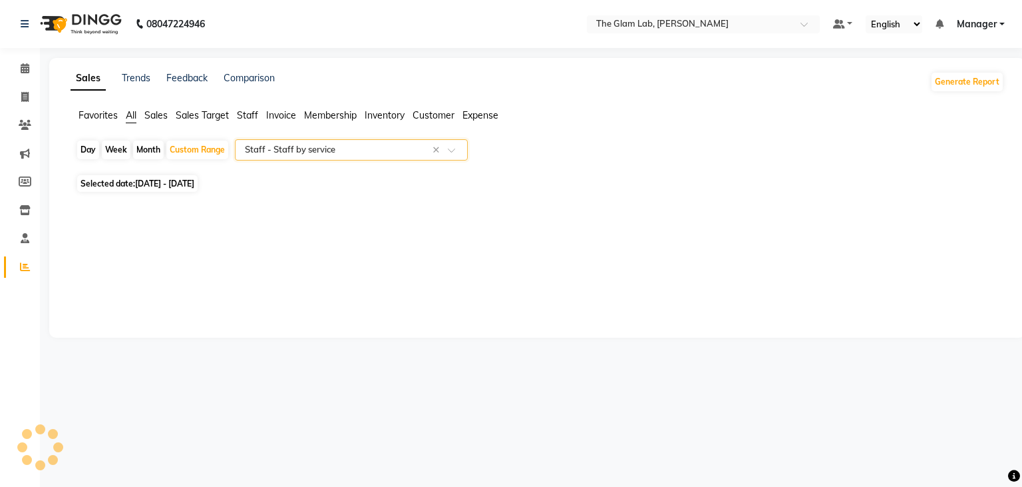
select select "csv"
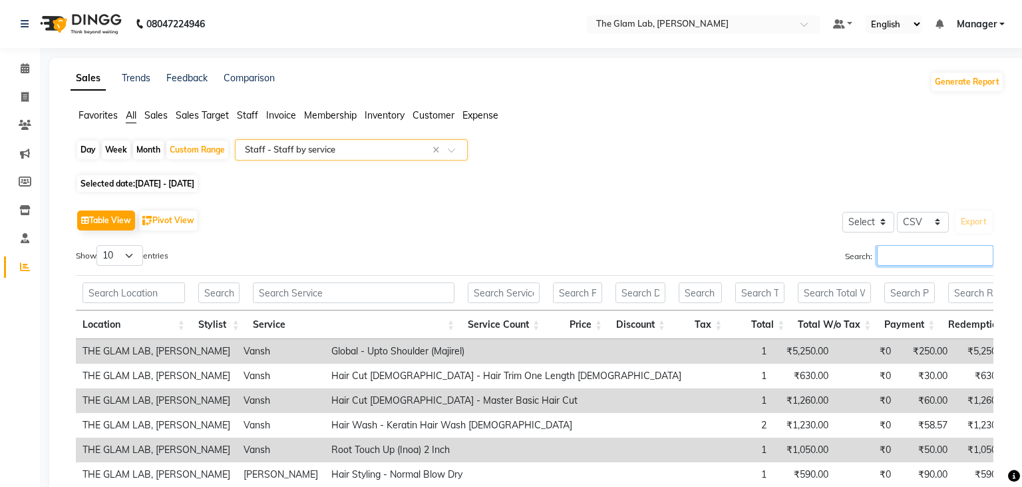
click at [896, 259] on input "Search:" at bounding box center [935, 255] width 116 height 21
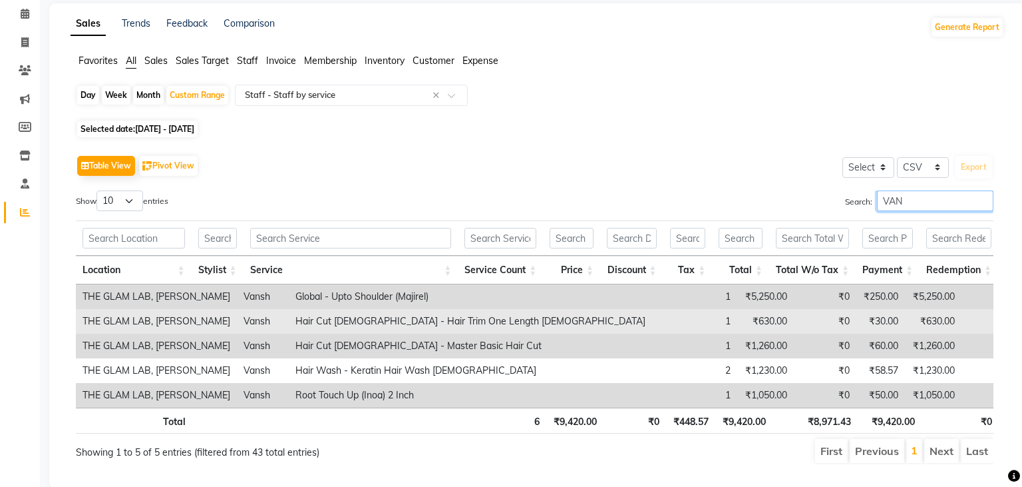
scroll to position [54, 0]
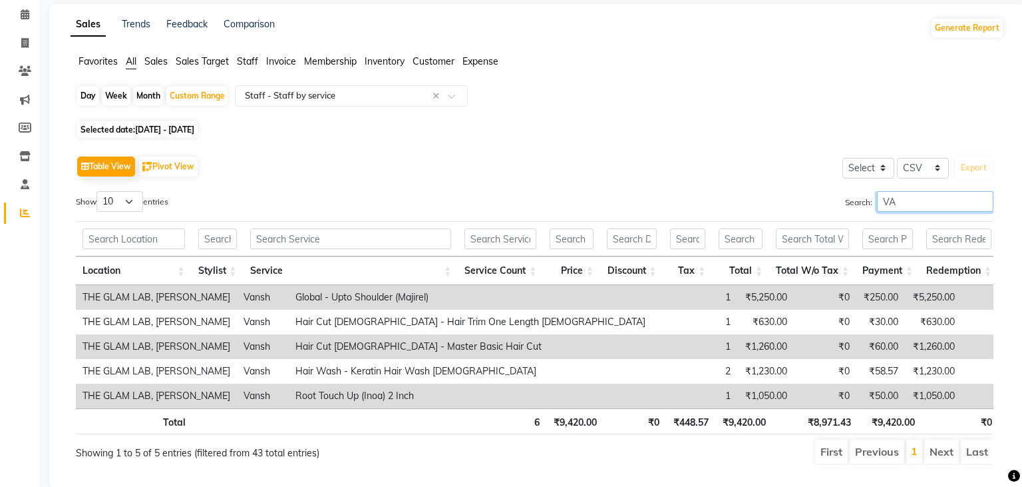
type input "V"
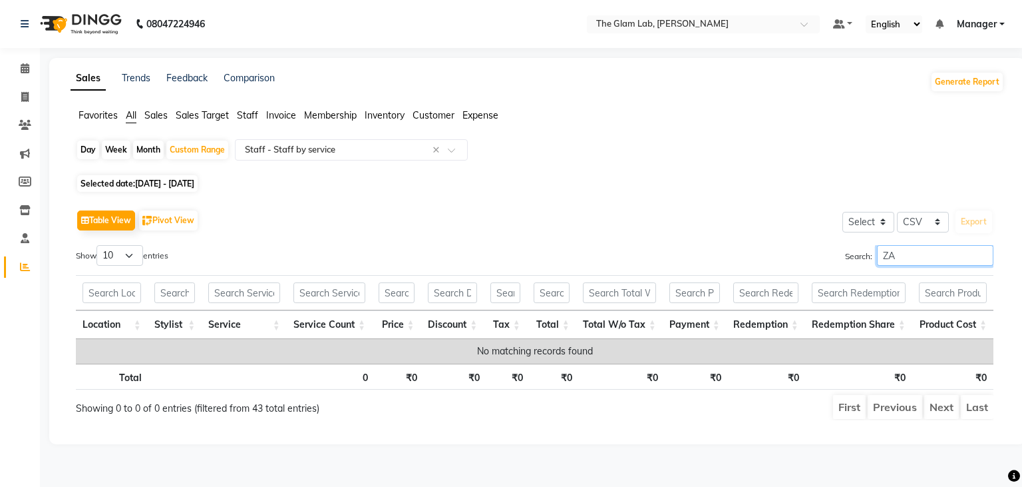
scroll to position [0, 0]
type input "Z"
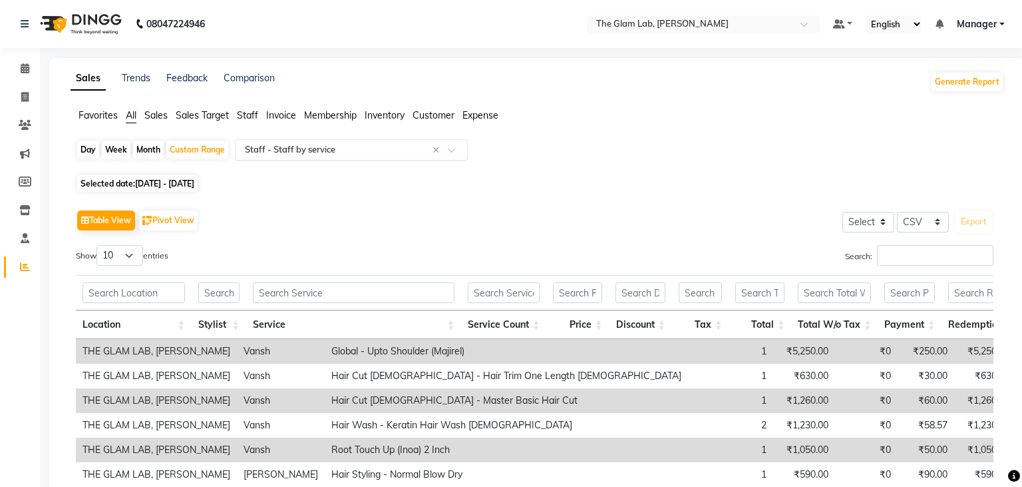
click at [447, 150] on div at bounding box center [352, 149] width 232 height 13
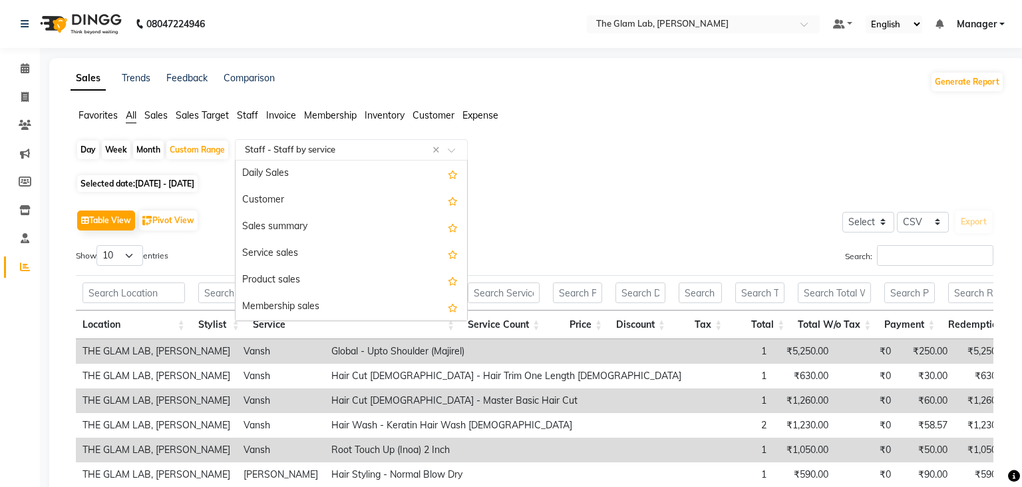
scroll to position [453, 0]
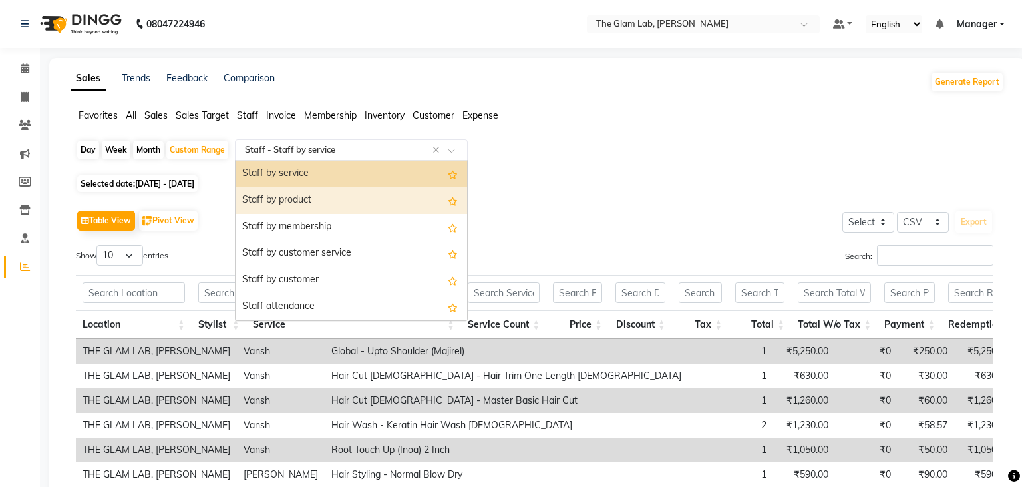
click at [357, 196] on div "Staff by product" at bounding box center [352, 200] width 232 height 27
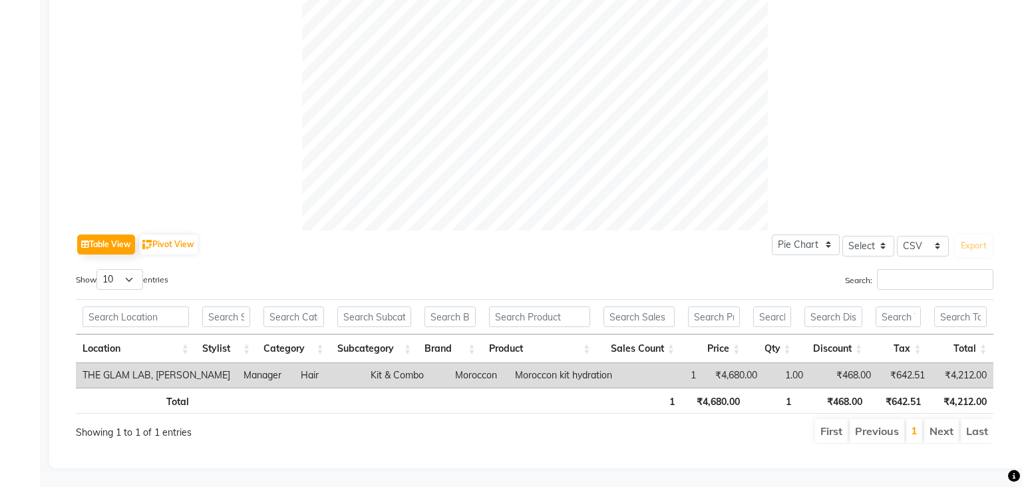
scroll to position [0, 0]
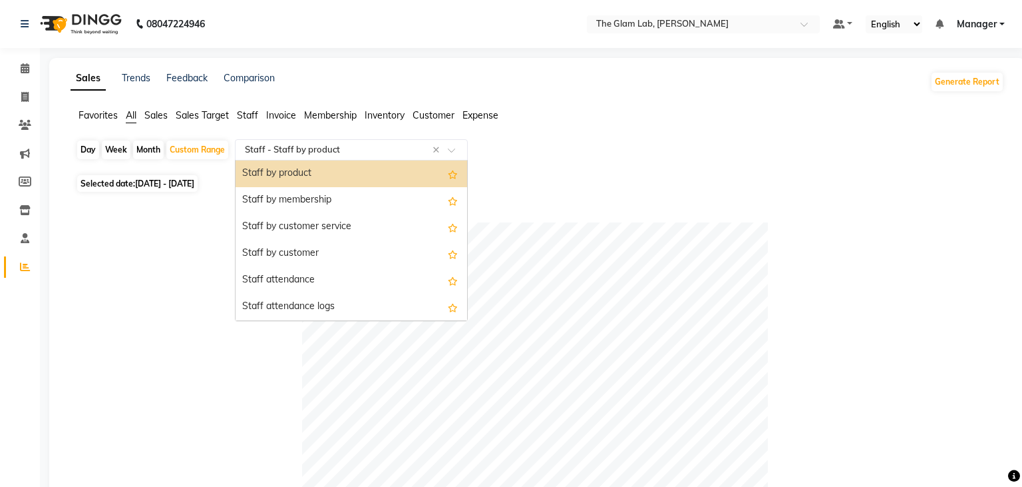
click at [458, 155] on span at bounding box center [456, 153] width 17 height 13
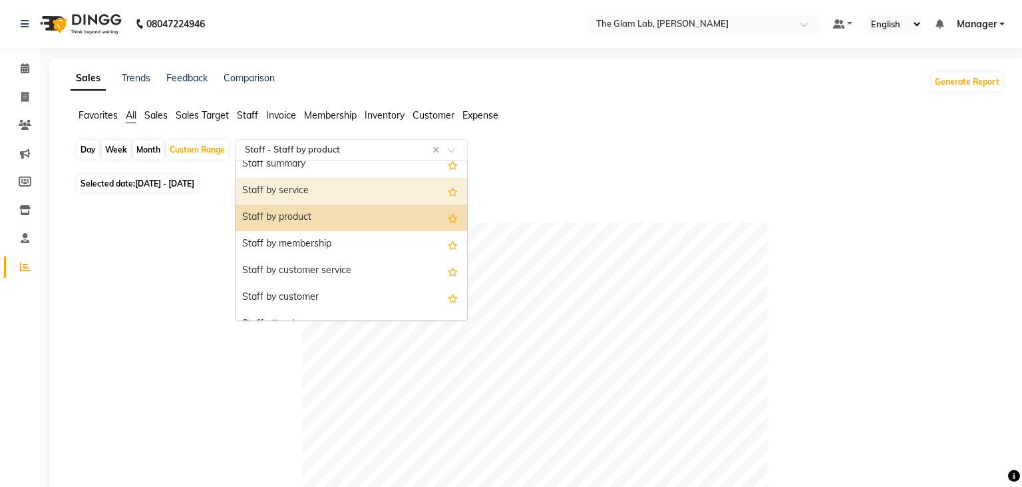
scroll to position [434, 0]
click at [313, 203] on div "Staff by service" at bounding box center [352, 192] width 232 height 27
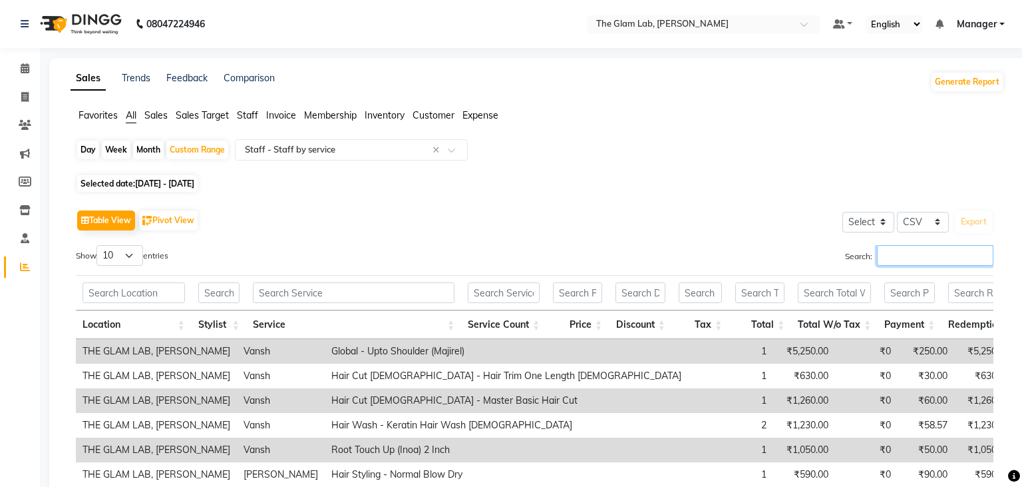
click at [905, 256] on input "Search:" at bounding box center [935, 255] width 116 height 21
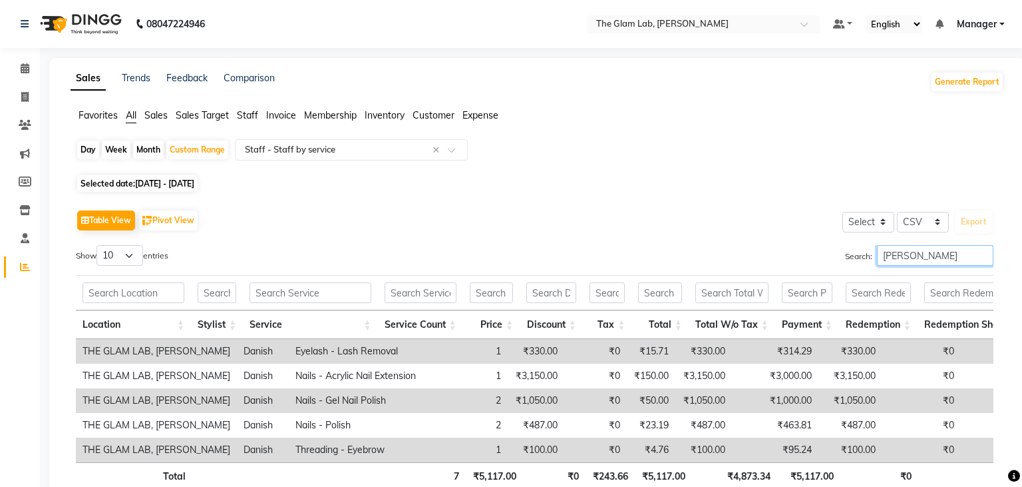
scroll to position [75, 0]
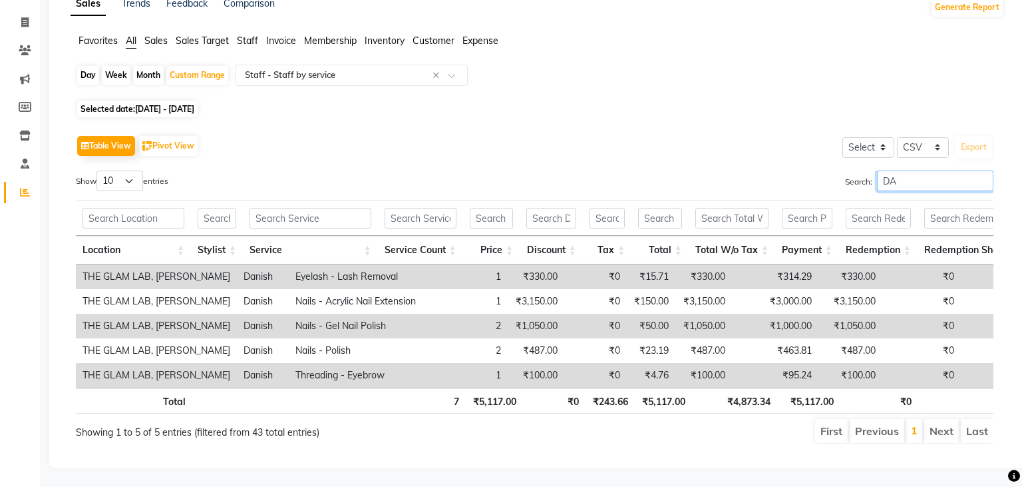
type input "D"
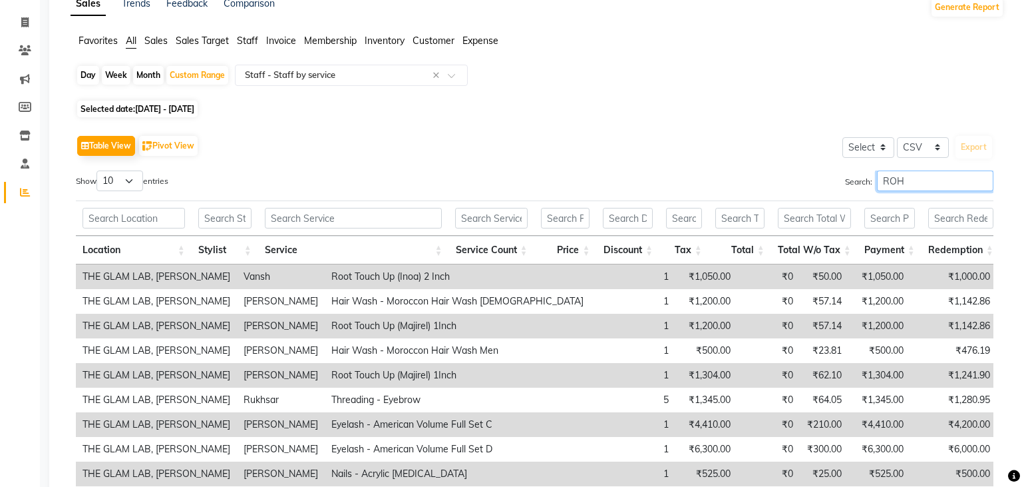
scroll to position [49, 0]
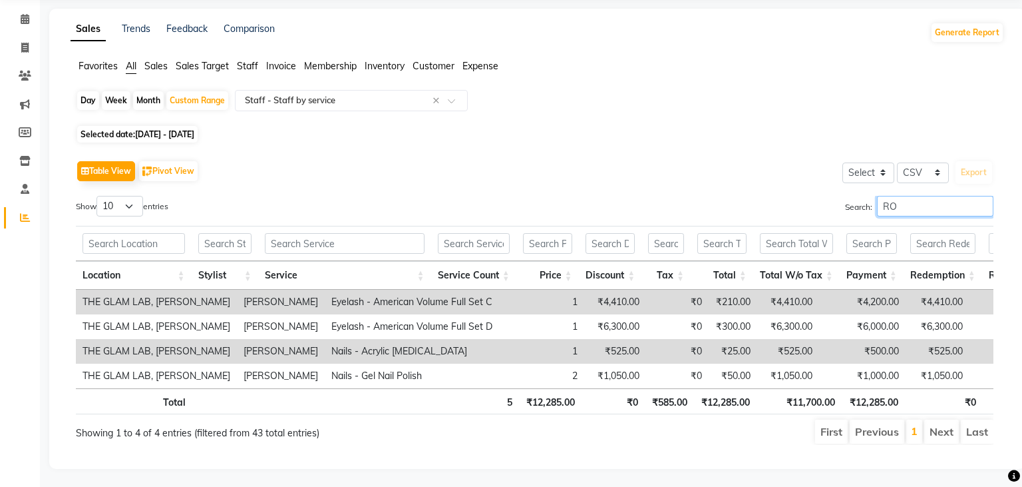
type input "R"
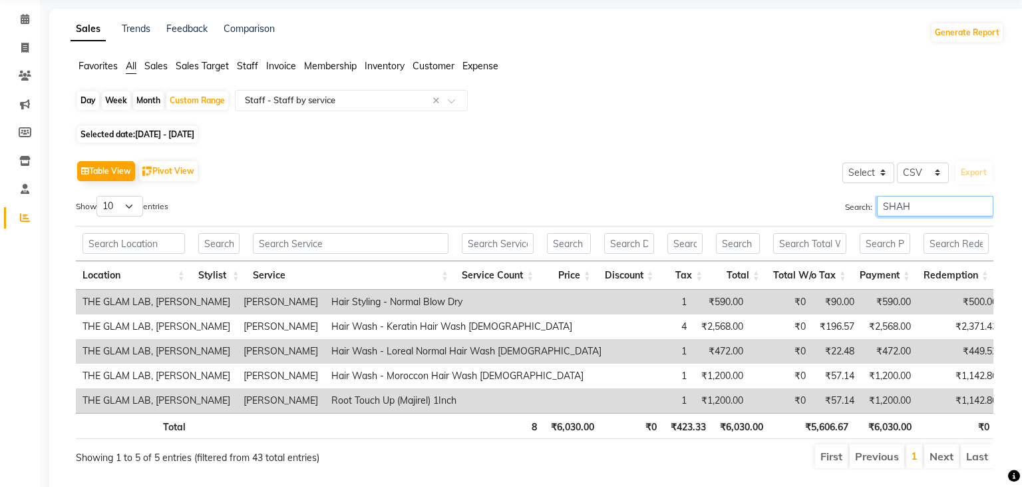
scroll to position [75, 0]
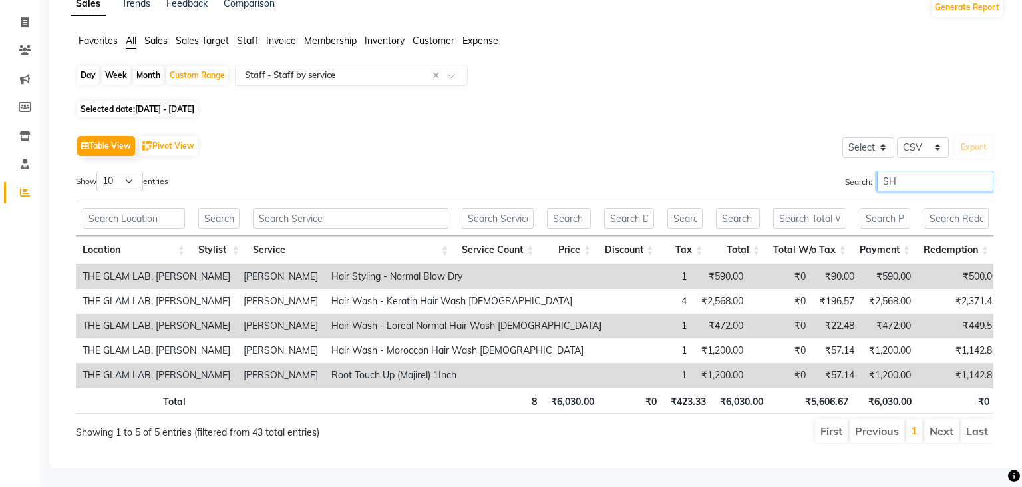
type input "S"
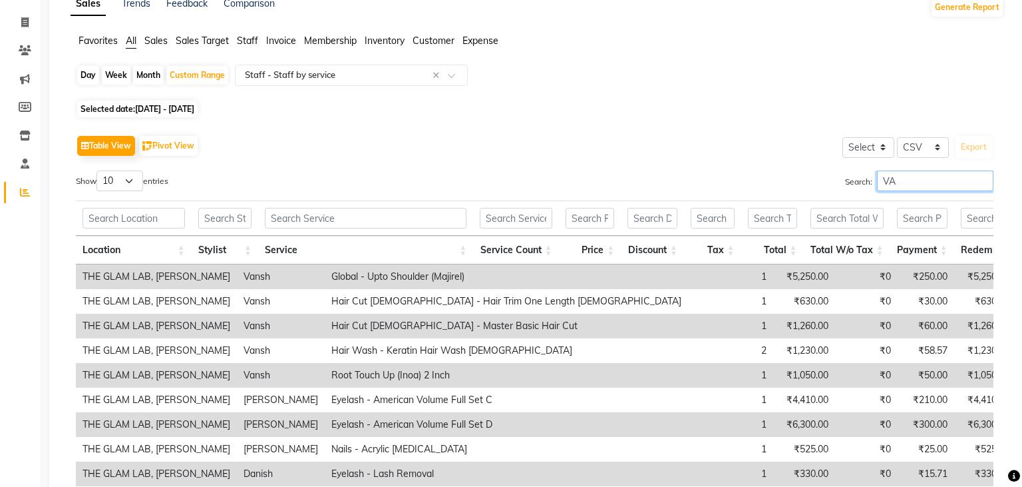
type input "V"
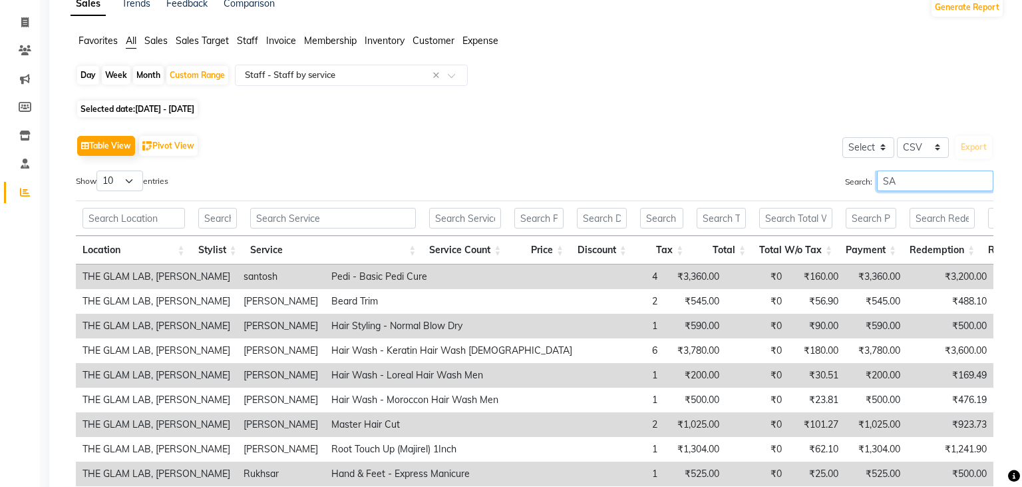
type input "S"
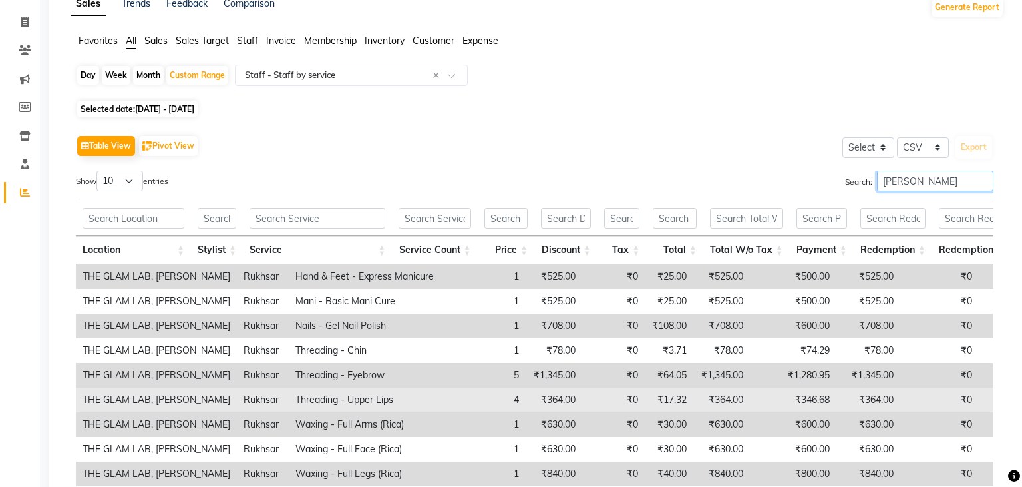
scroll to position [197, 0]
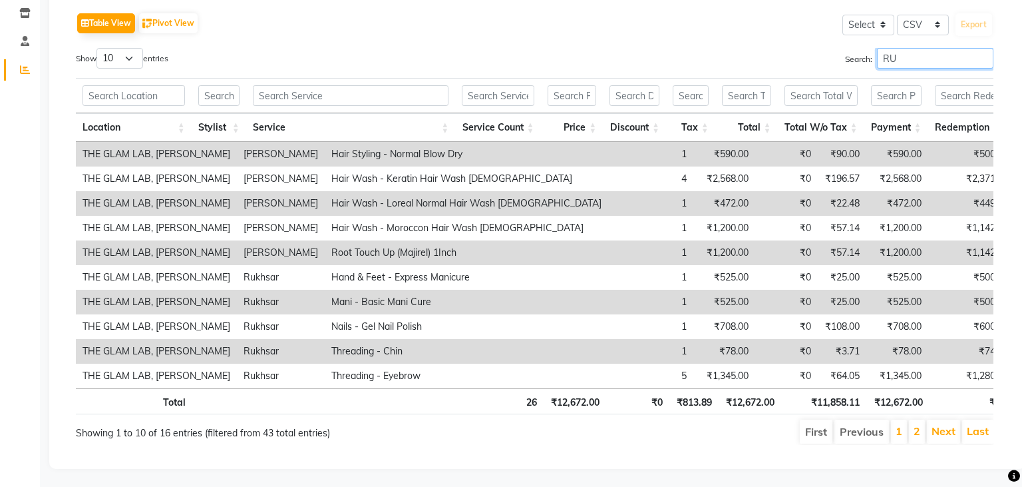
type input "R"
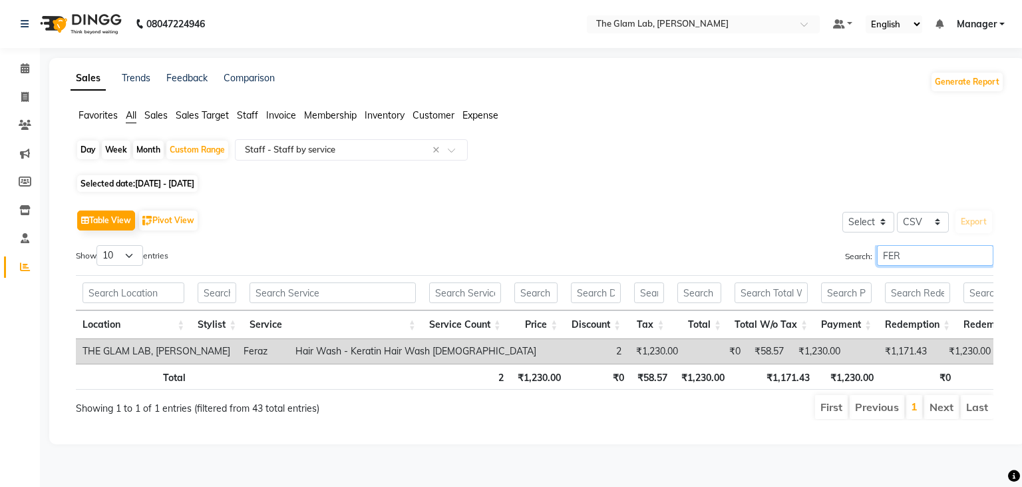
scroll to position [0, 0]
type input "F"
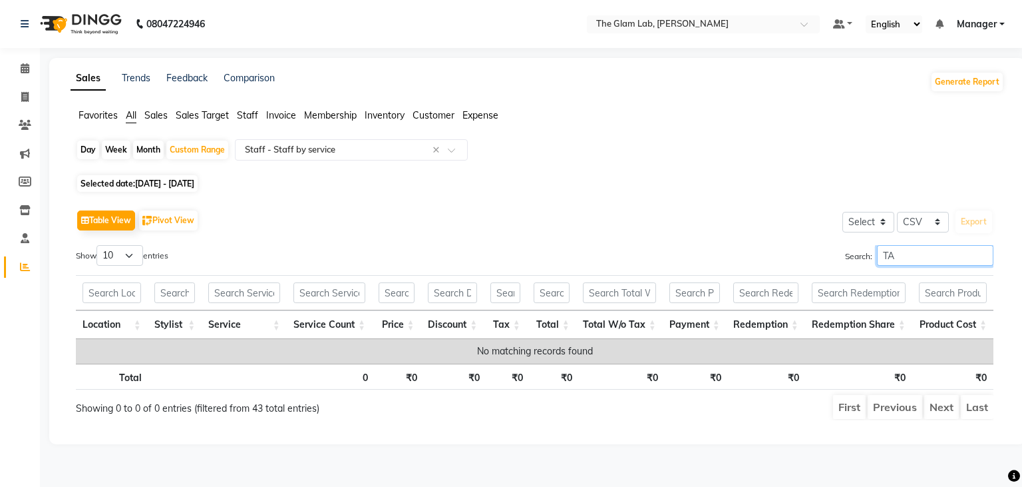
type input "T"
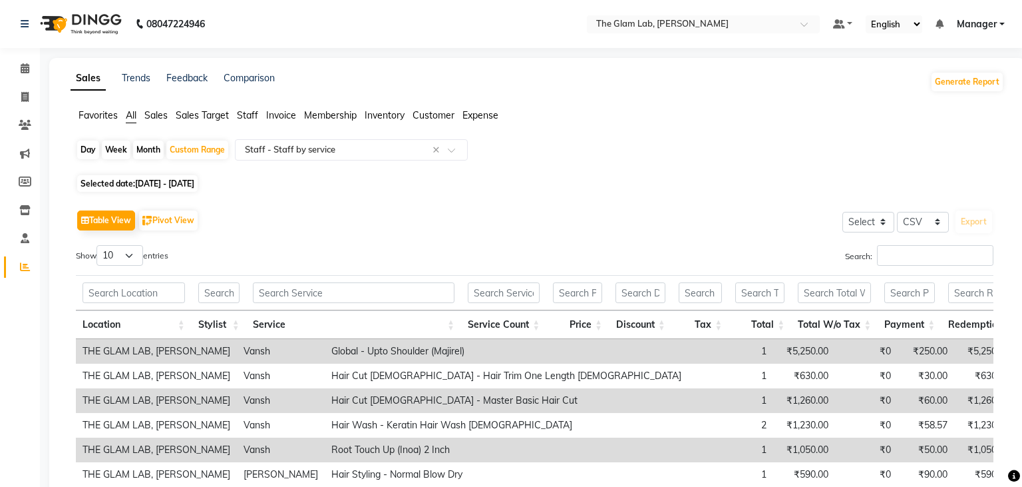
click at [87, 149] on div "Day" at bounding box center [88, 149] width 22 height 19
select select "9"
select select "2025"
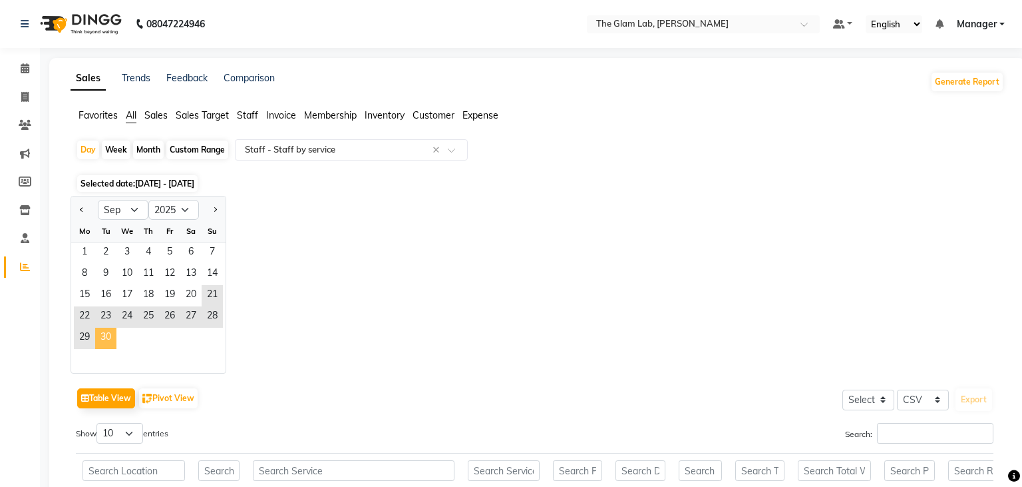
click at [109, 329] on span "30" at bounding box center [105, 337] width 21 height 21
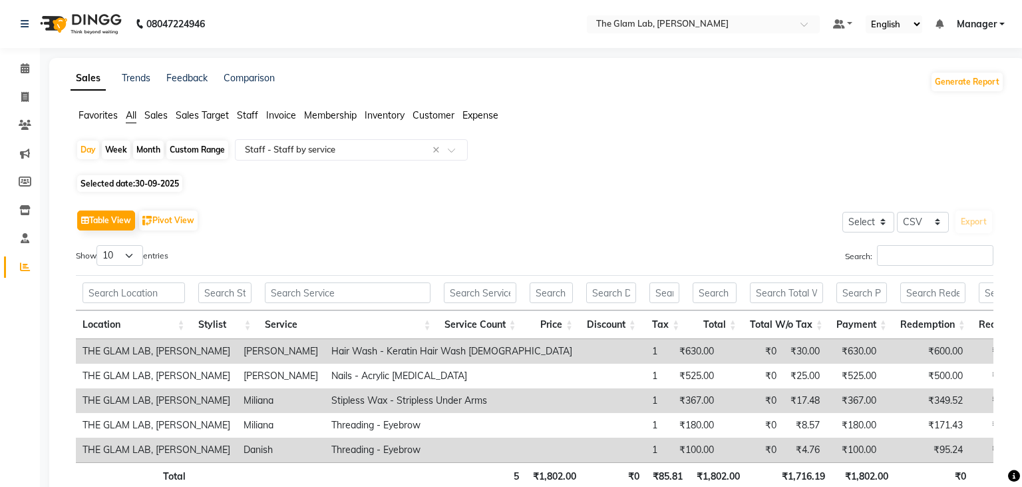
click at [199, 152] on div "Custom Range" at bounding box center [197, 149] width 62 height 19
select select "9"
select select "2025"
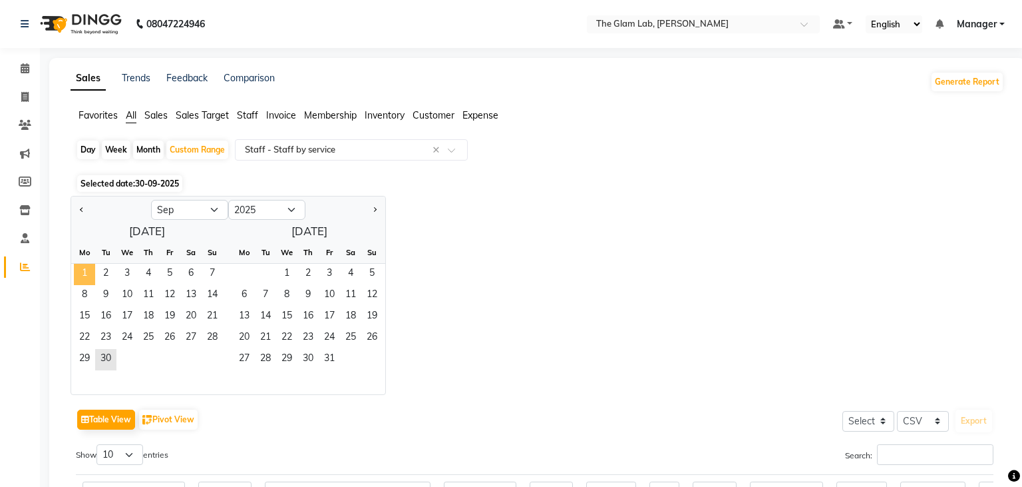
click at [87, 271] on span "1" at bounding box center [84, 274] width 21 height 21
click at [207, 155] on div "Custom Range" at bounding box center [197, 149] width 62 height 19
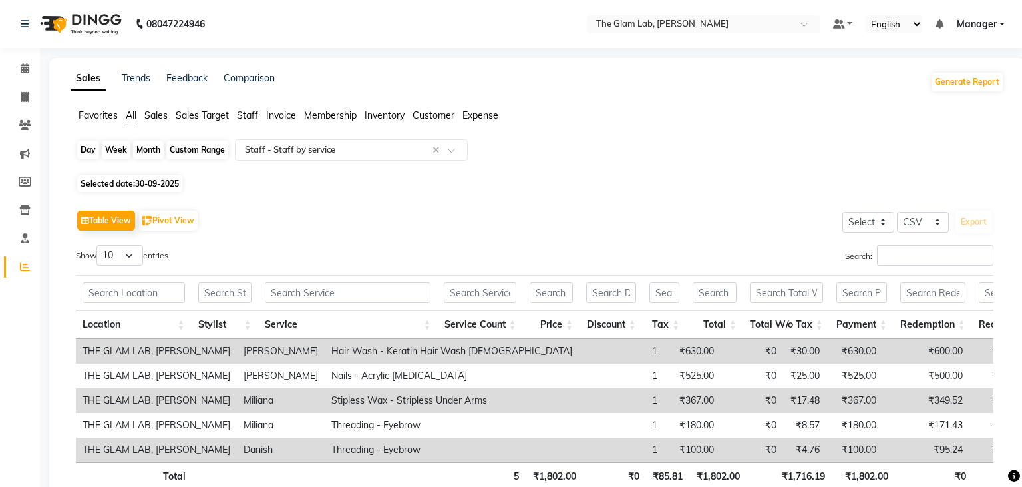
click at [196, 153] on div "Custom Range" at bounding box center [197, 149] width 62 height 19
select select "9"
select select "2025"
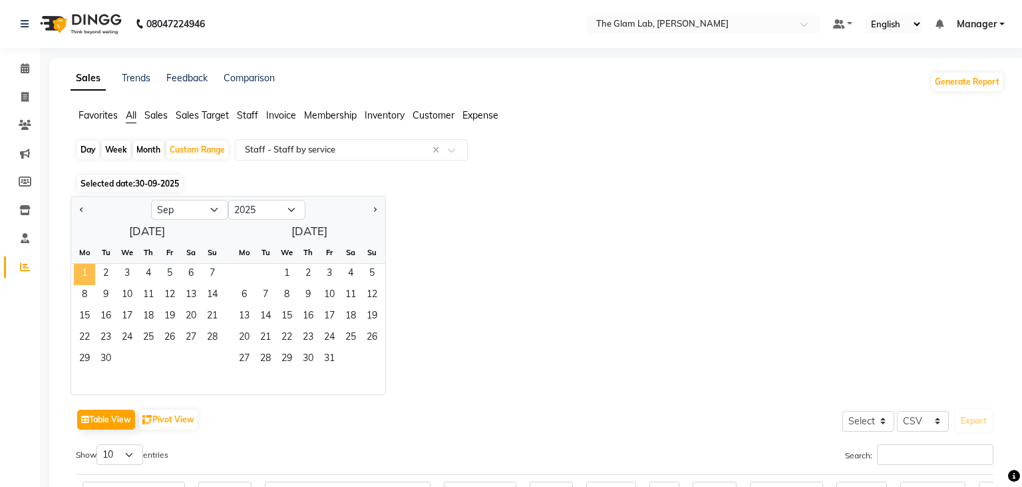
click at [88, 278] on span "1" at bounding box center [84, 274] width 21 height 21
click at [110, 359] on span "30" at bounding box center [105, 359] width 21 height 21
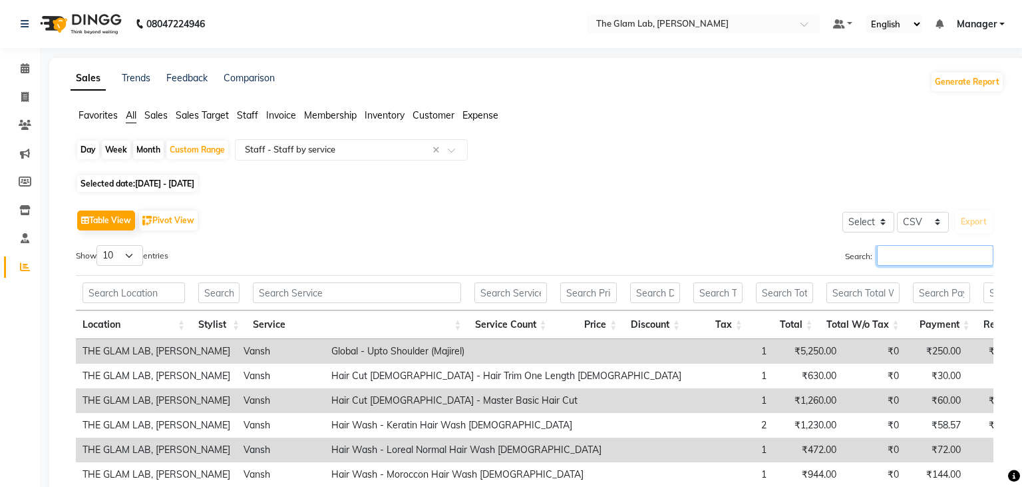
click at [883, 252] on input "Search:" at bounding box center [935, 255] width 116 height 21
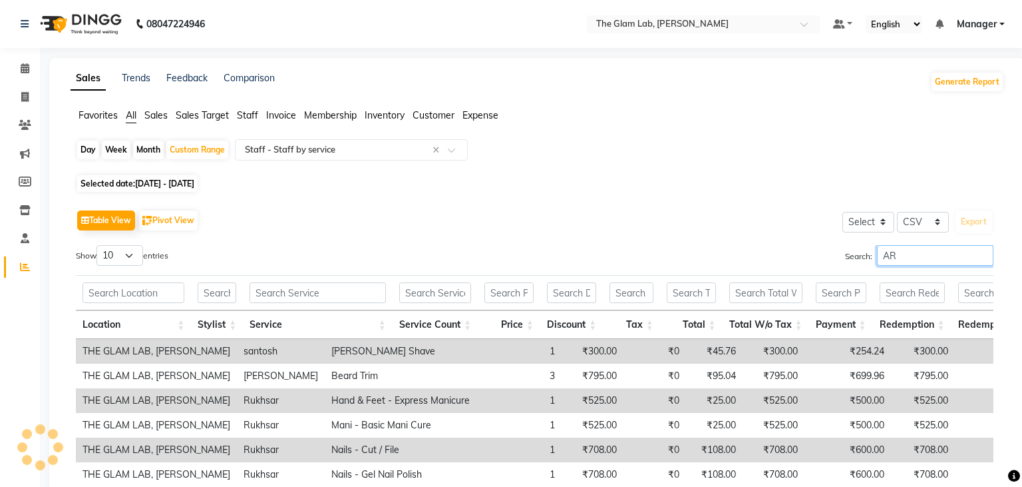
type input "A"
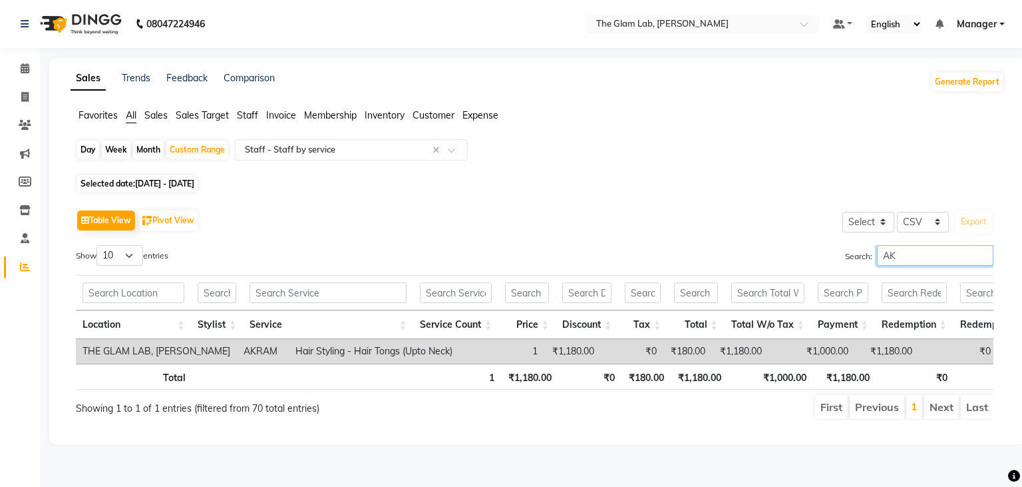
type input "A"
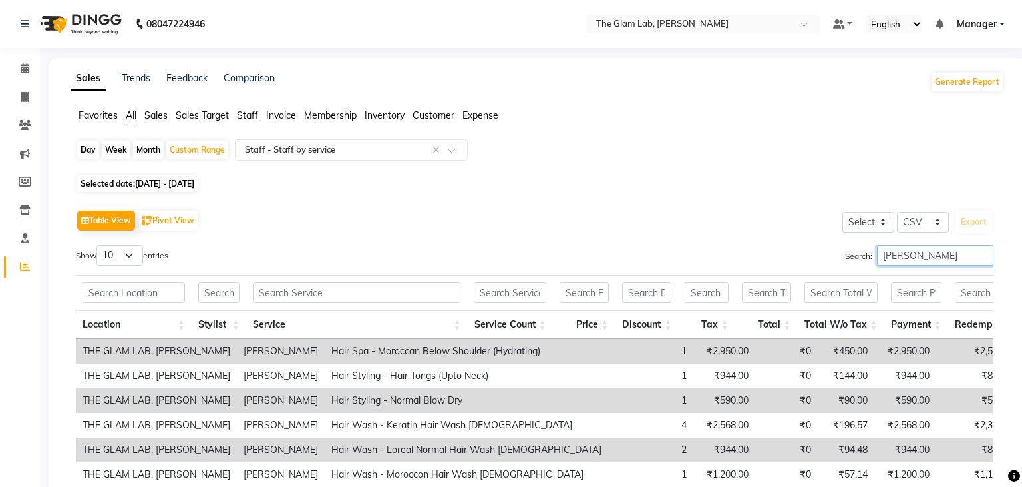
scroll to position [197, 0]
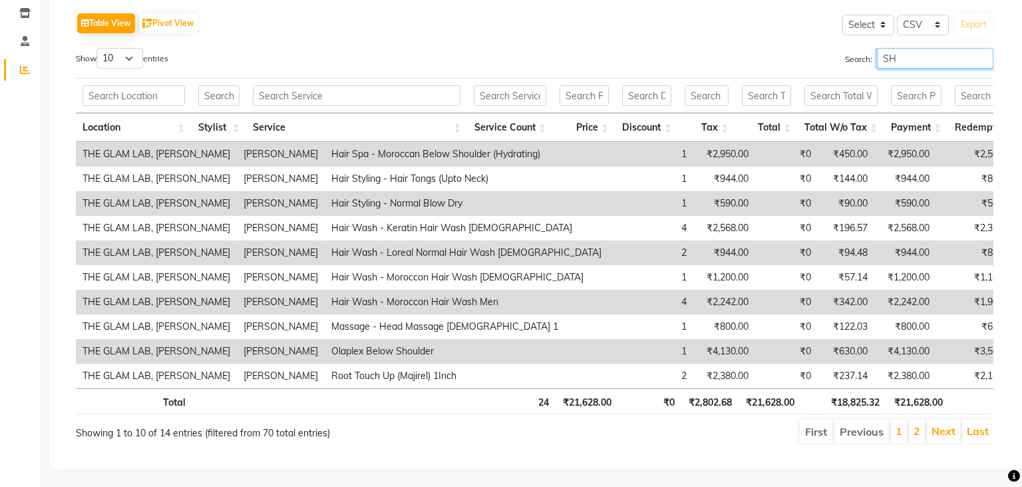
type input "S"
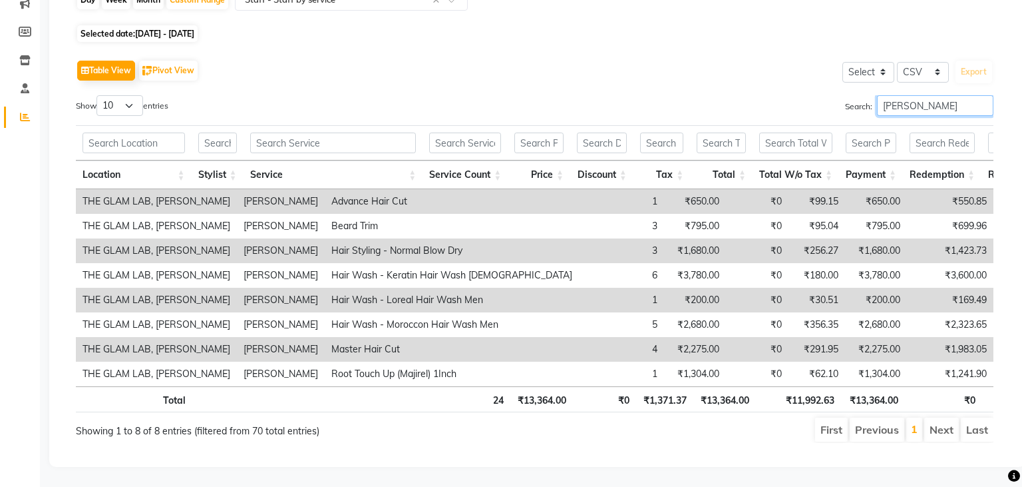
scroll to position [148, 0]
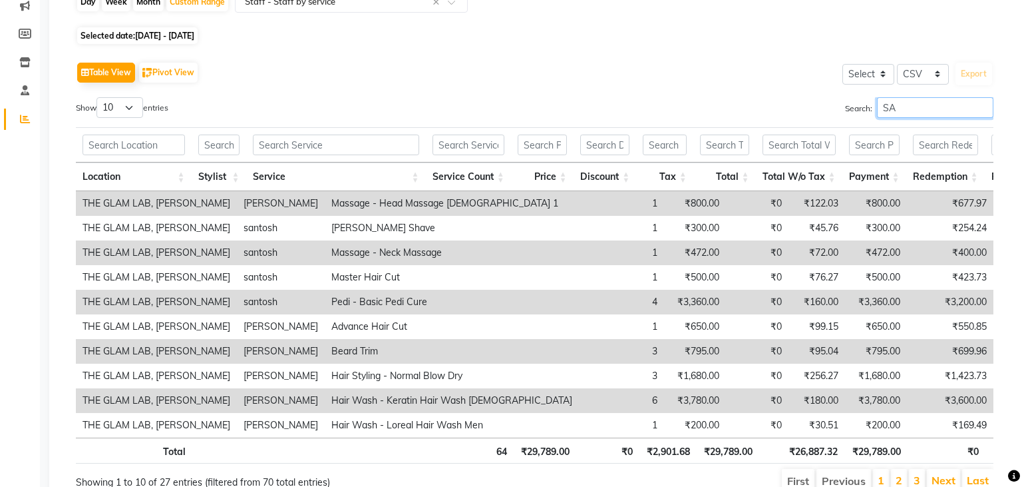
type input "S"
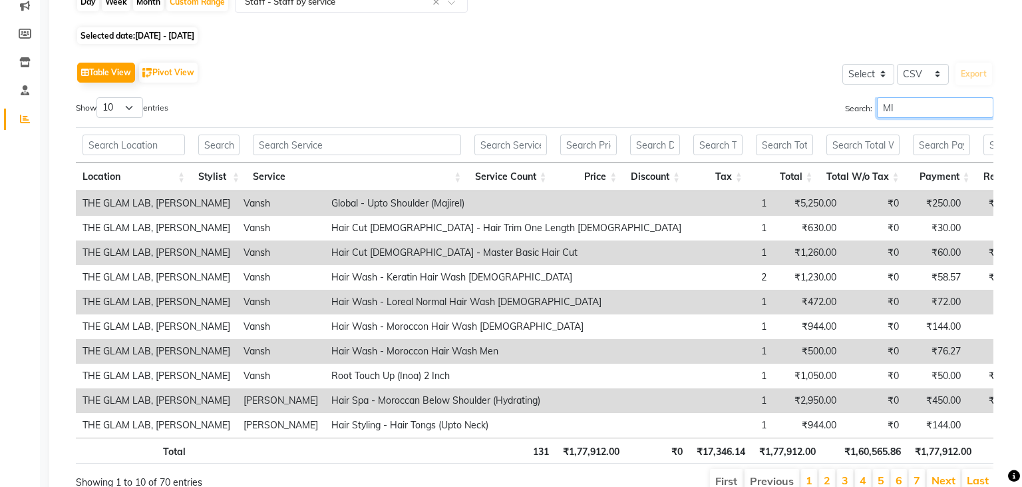
scroll to position [0, 0]
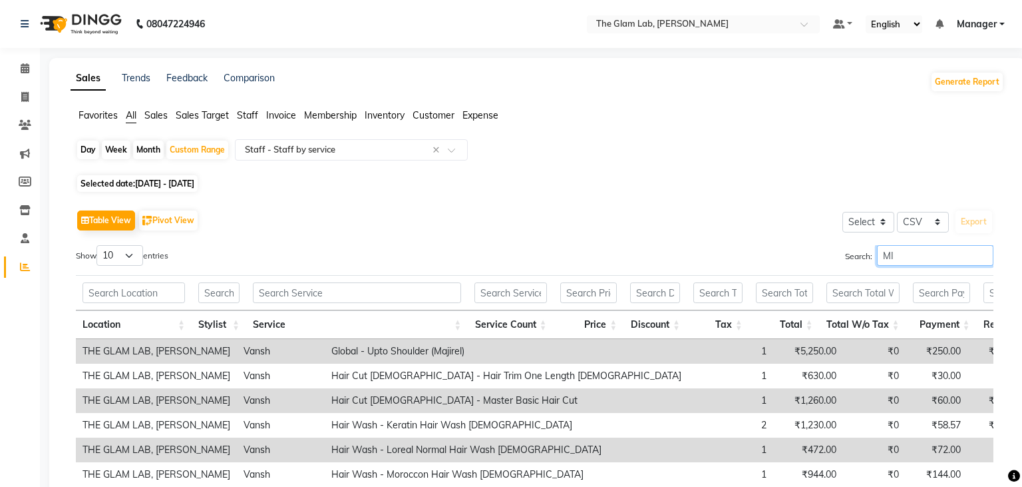
type input "M"
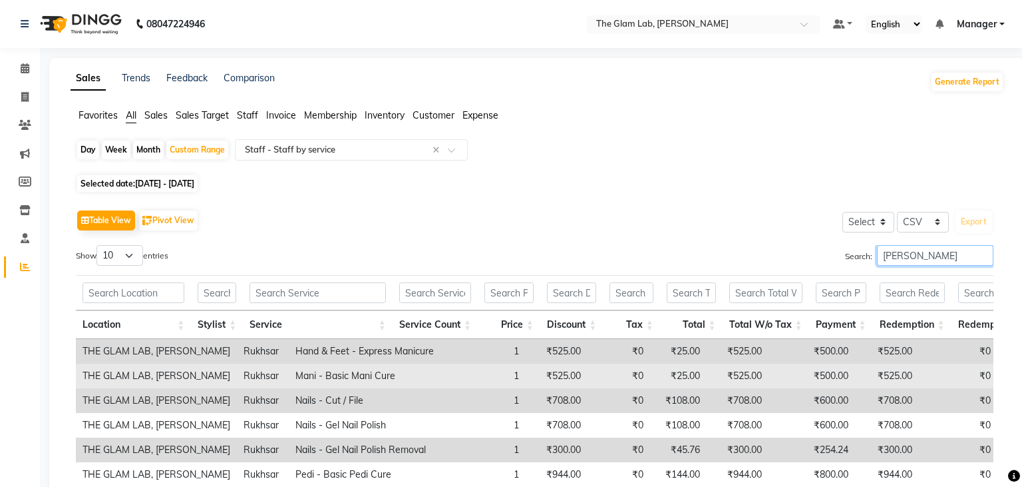
scroll to position [197, 0]
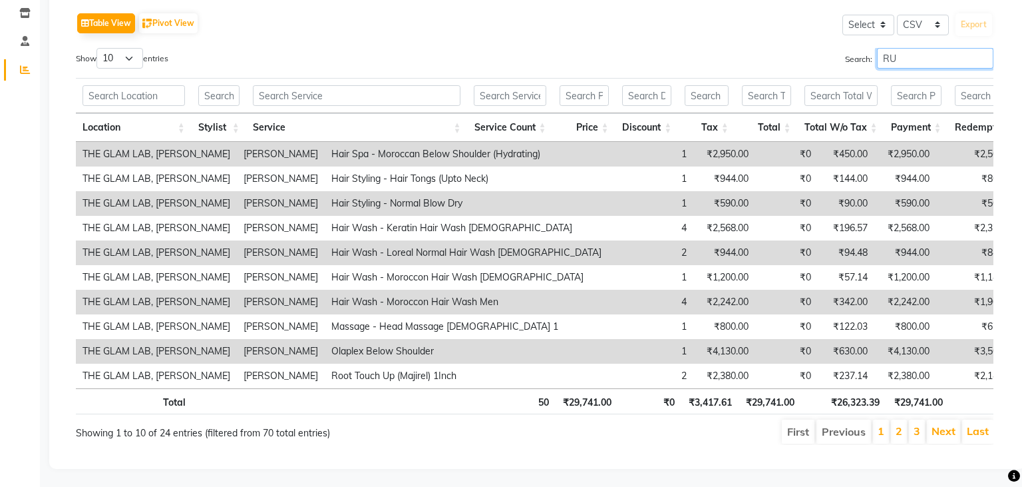
type input "R"
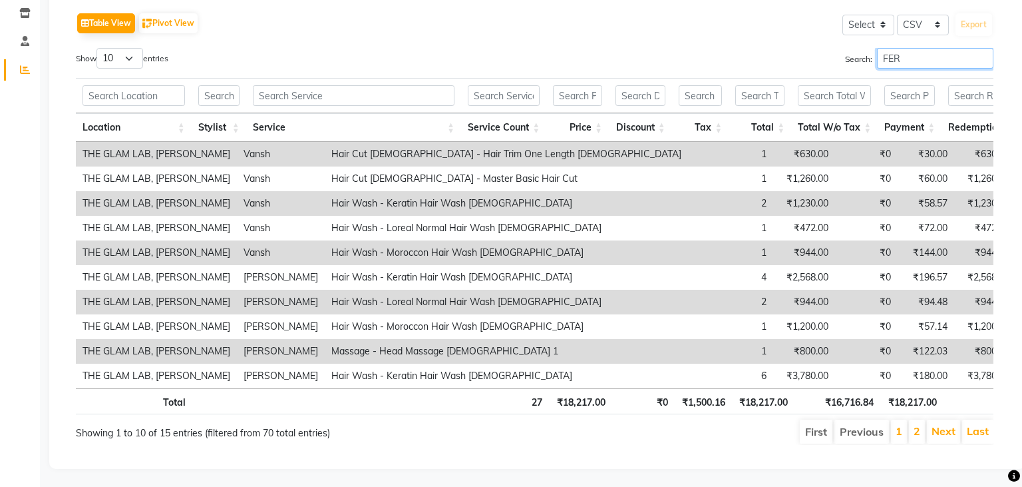
scroll to position [25, 0]
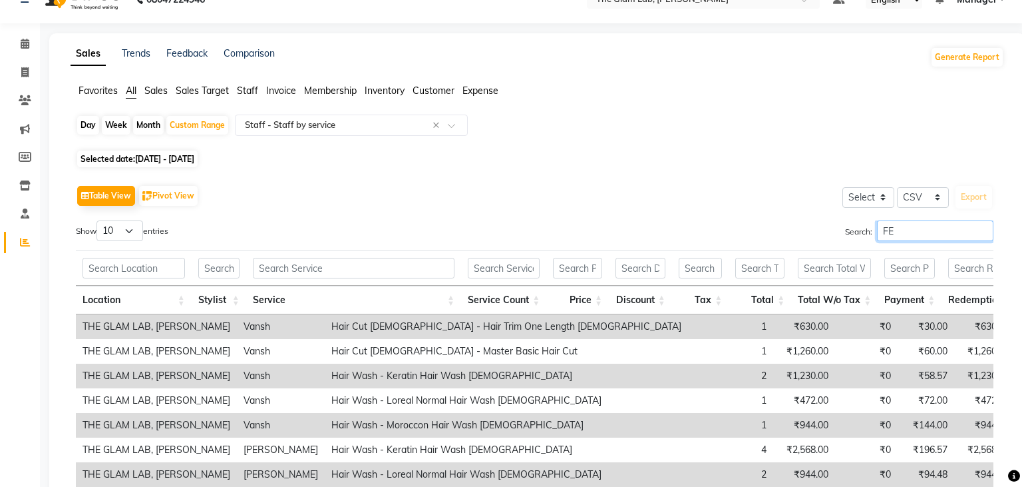
type input "F"
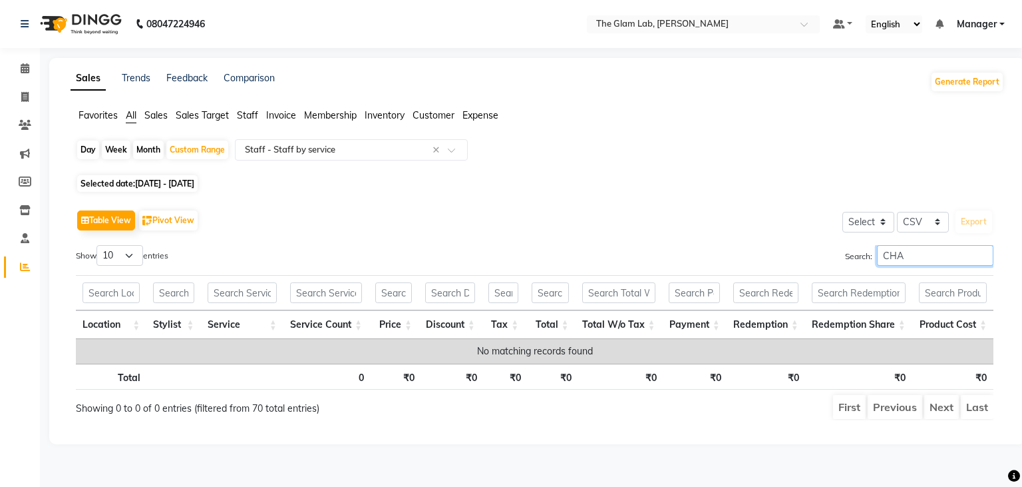
scroll to position [0, 0]
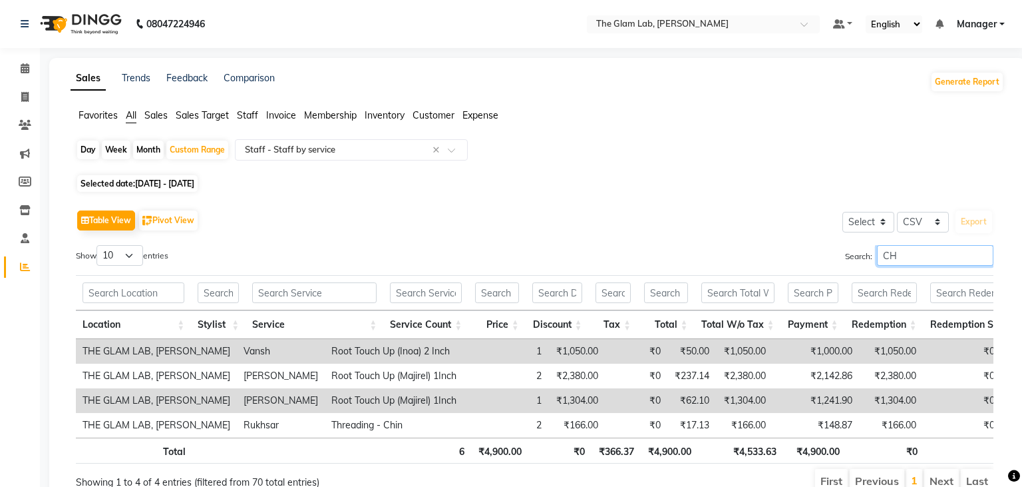
type input "C"
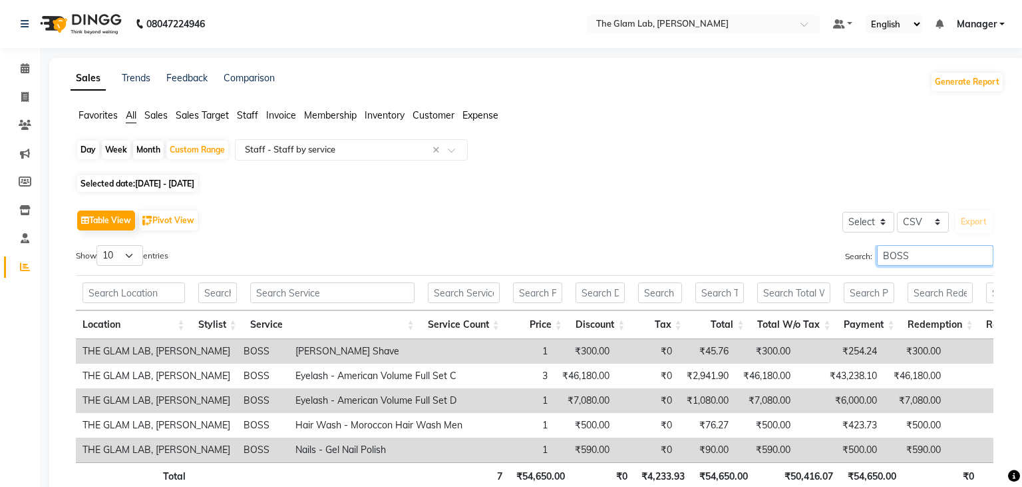
scroll to position [75, 0]
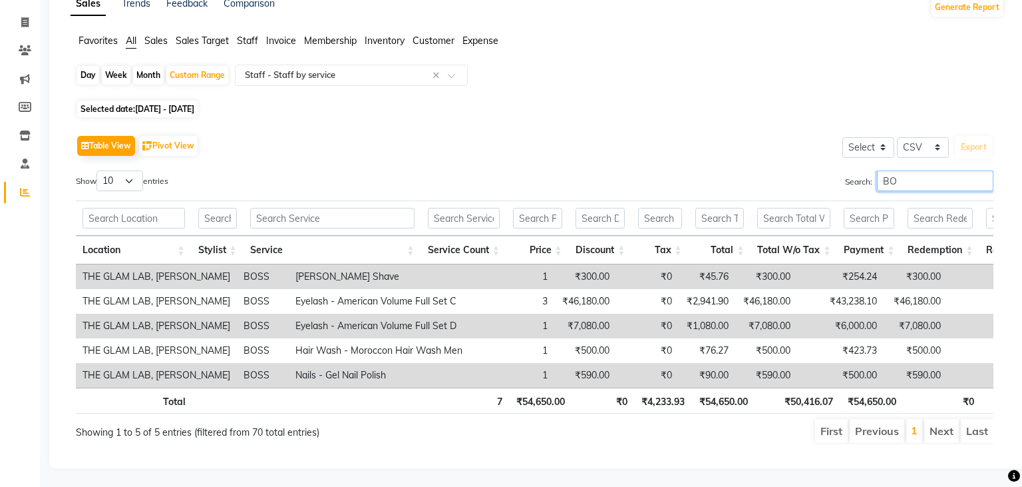
type input "B"
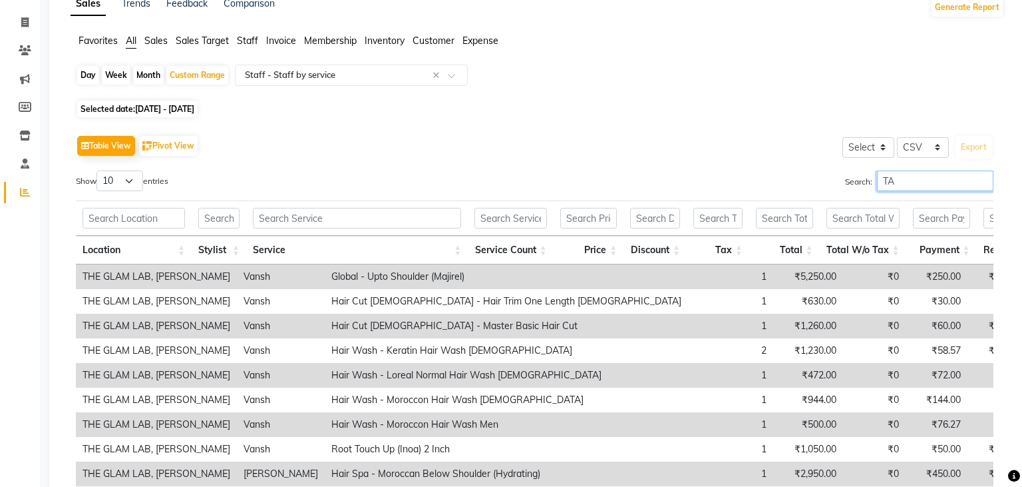
scroll to position [0, 0]
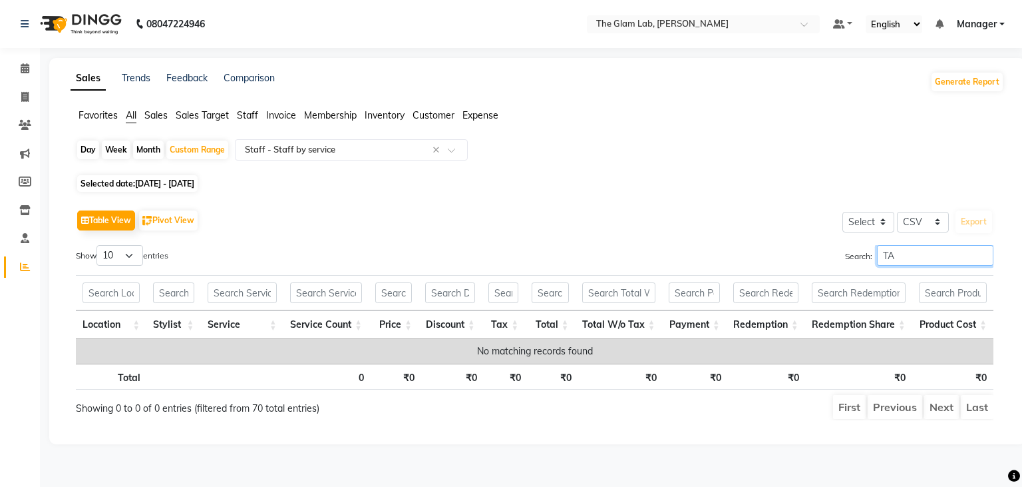
type input "T"
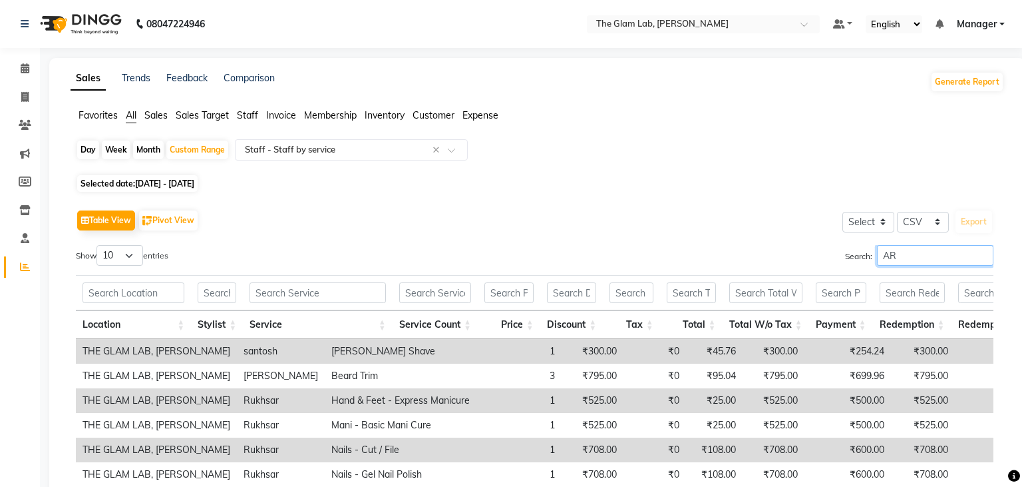
type input "A"
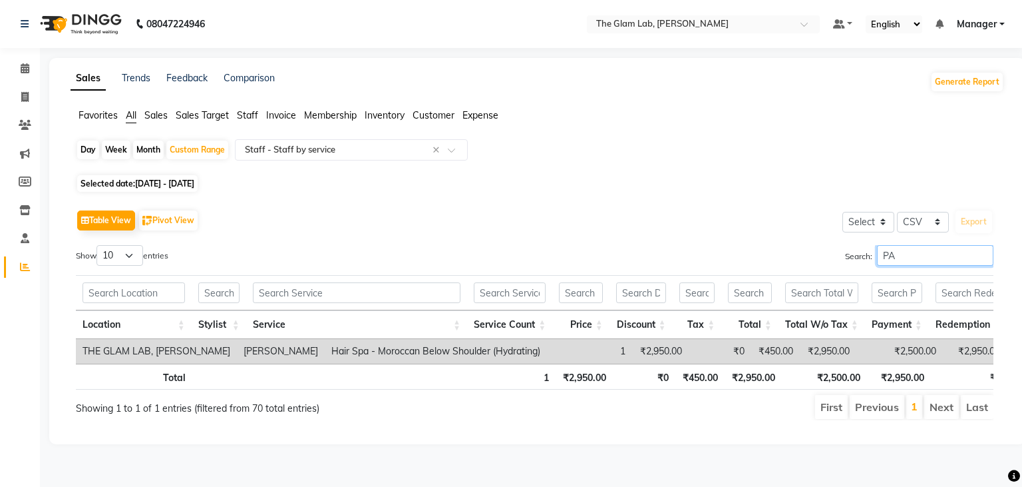
type input "P"
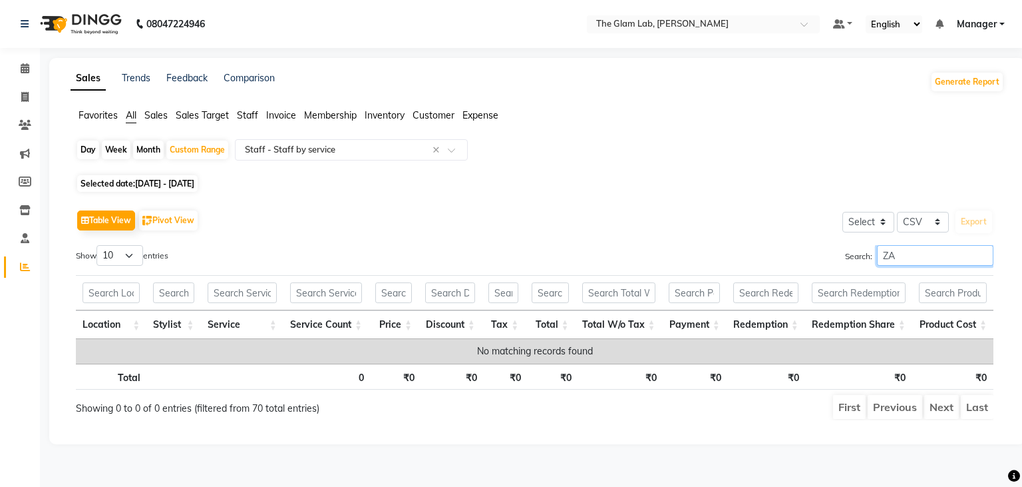
type input "Z"
type input "WON"
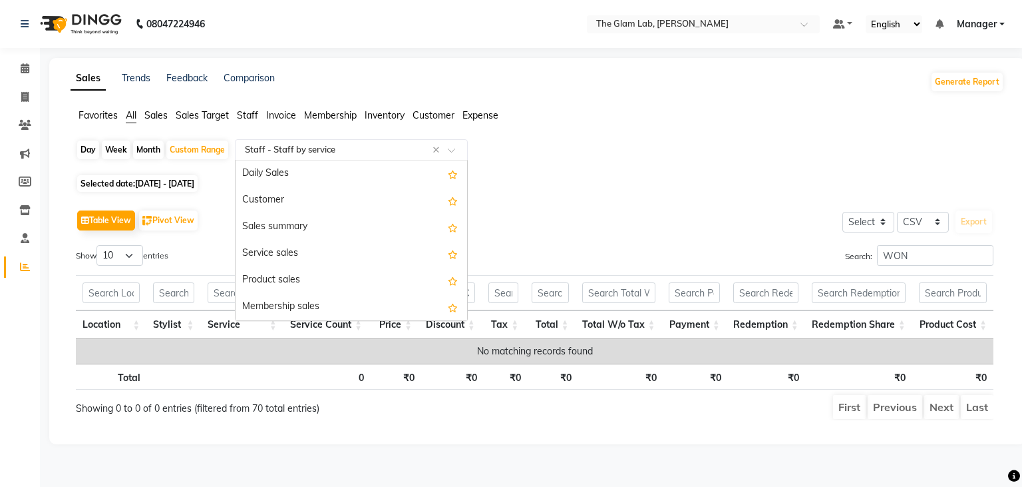
click at [451, 146] on div at bounding box center [352, 149] width 232 height 13
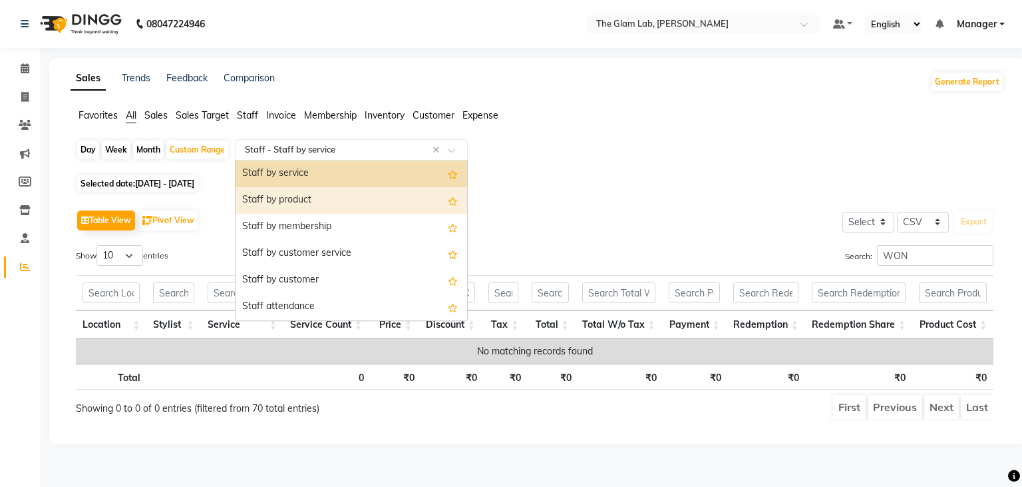
click at [334, 204] on div "Staff by product" at bounding box center [352, 200] width 232 height 27
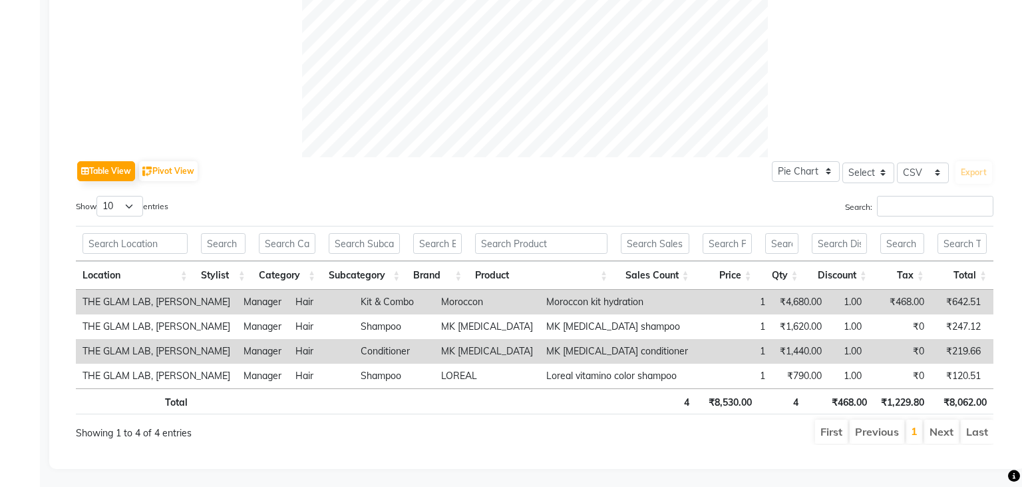
scroll to position [0, 0]
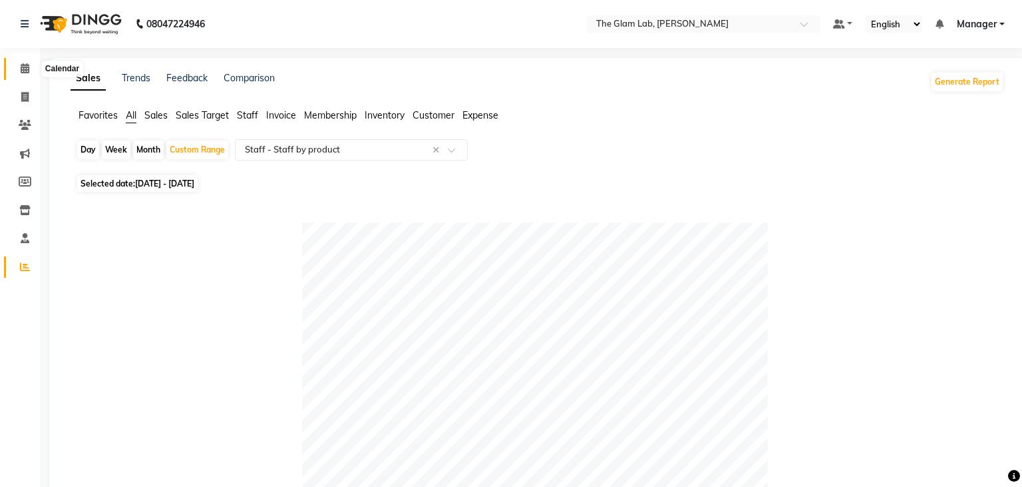
click at [27, 76] on span at bounding box center [24, 68] width 23 height 15
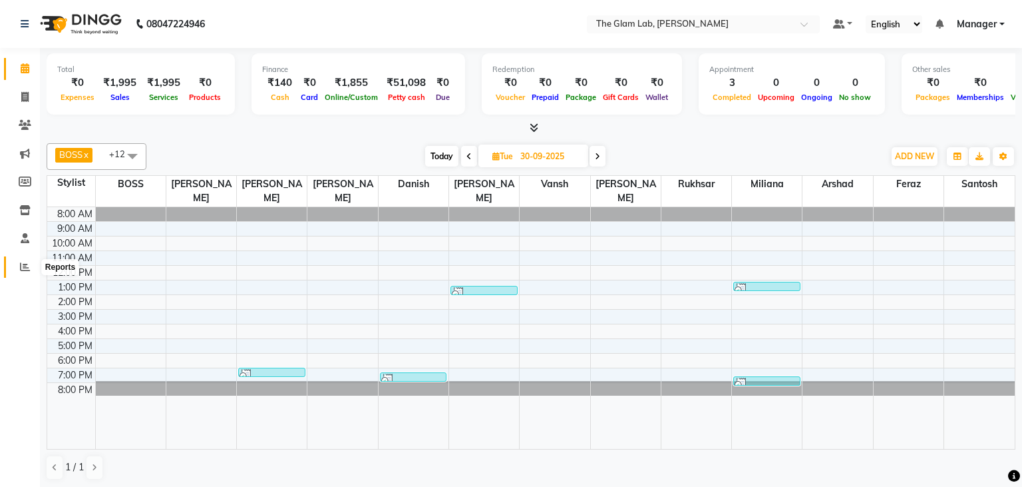
click at [25, 268] on icon at bounding box center [25, 267] width 10 height 10
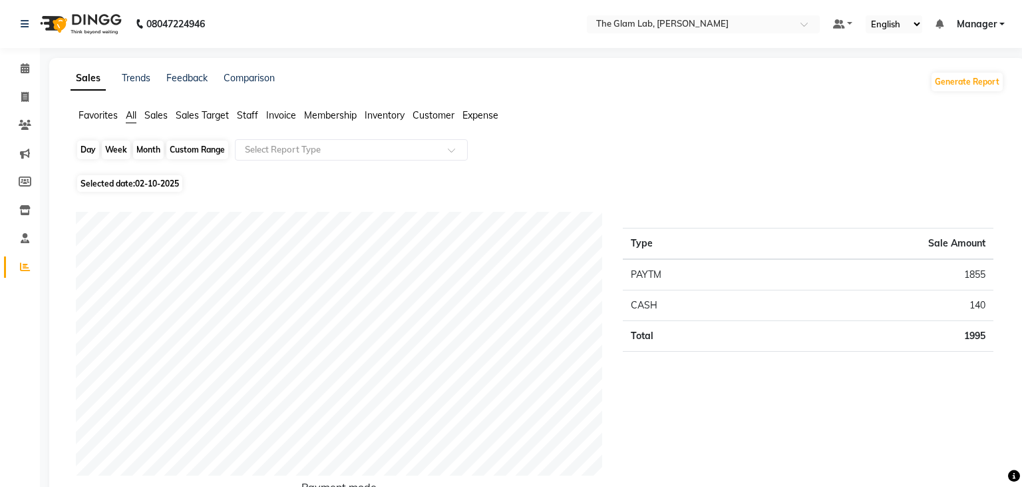
click at [82, 158] on div "Day" at bounding box center [88, 149] width 22 height 19
select select "10"
select select "2025"
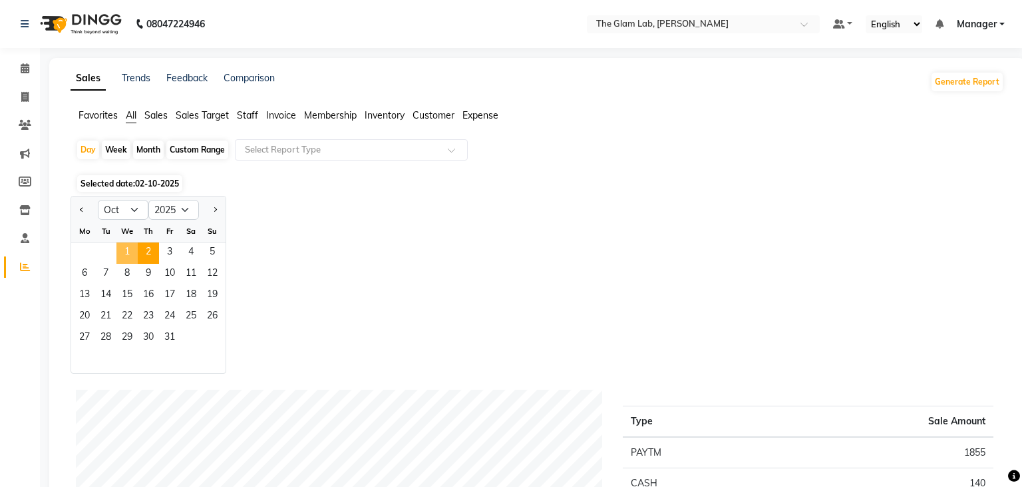
click at [132, 254] on span "1" at bounding box center [126, 252] width 21 height 21
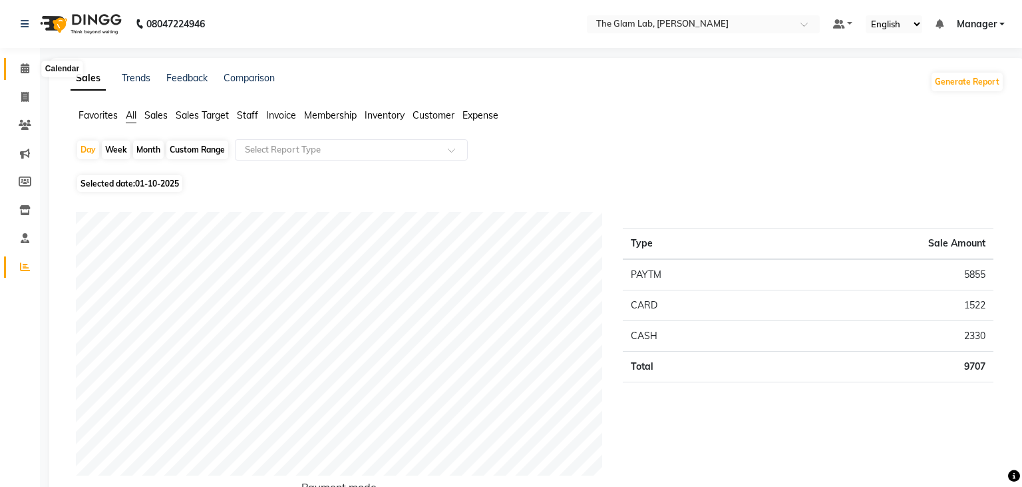
click at [23, 73] on icon at bounding box center [25, 68] width 9 height 10
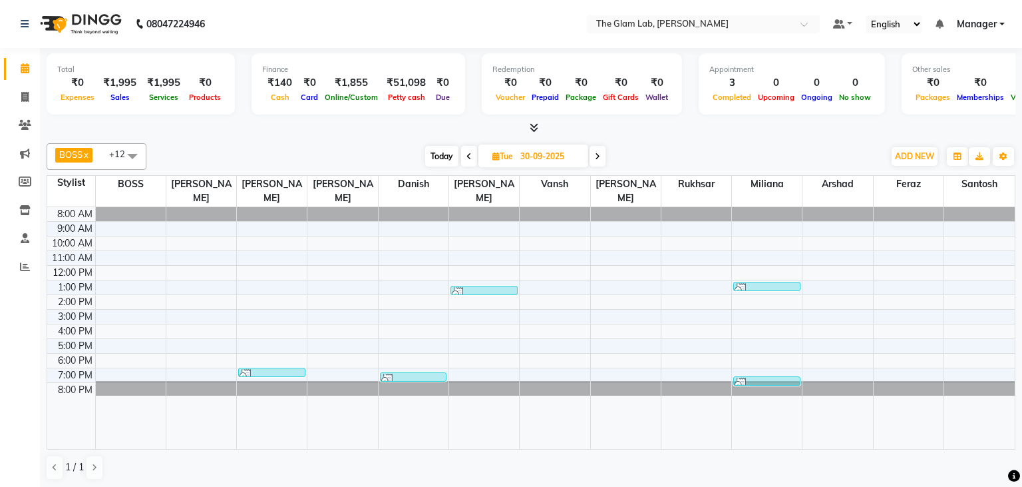
click at [600, 160] on span at bounding box center [598, 156] width 16 height 21
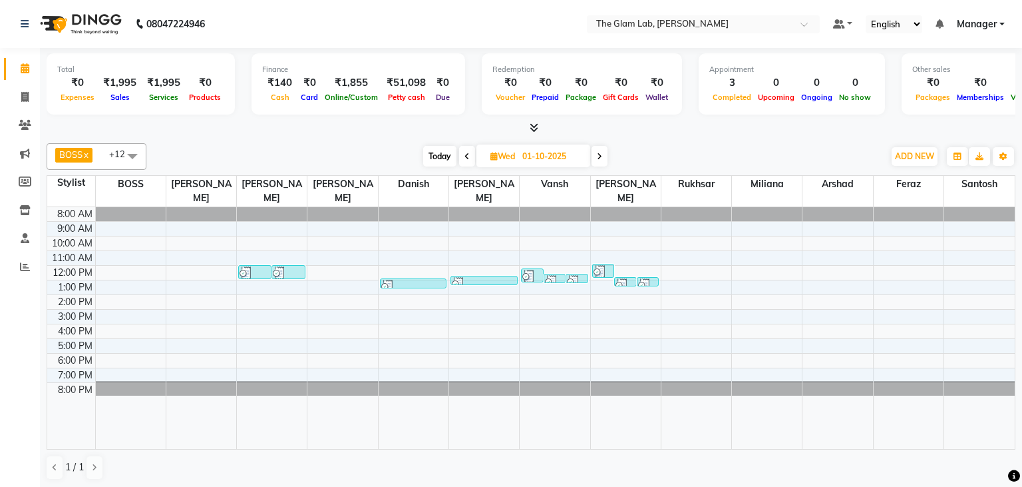
click at [597, 156] on span at bounding box center [600, 156] width 16 height 21
type input "02-10-2025"
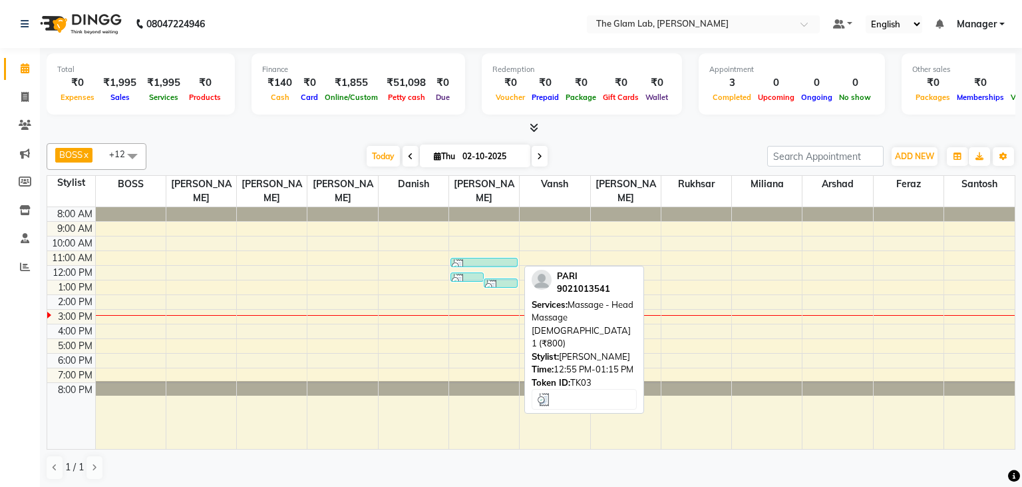
click at [495, 278] on link "PARI, TK03, 12:55 PM-01:15 PM, Massage - Head Massage [DEMOGRAPHIC_DATA] 1 (₹80…" at bounding box center [500, 282] width 33 height 9
select select "3"
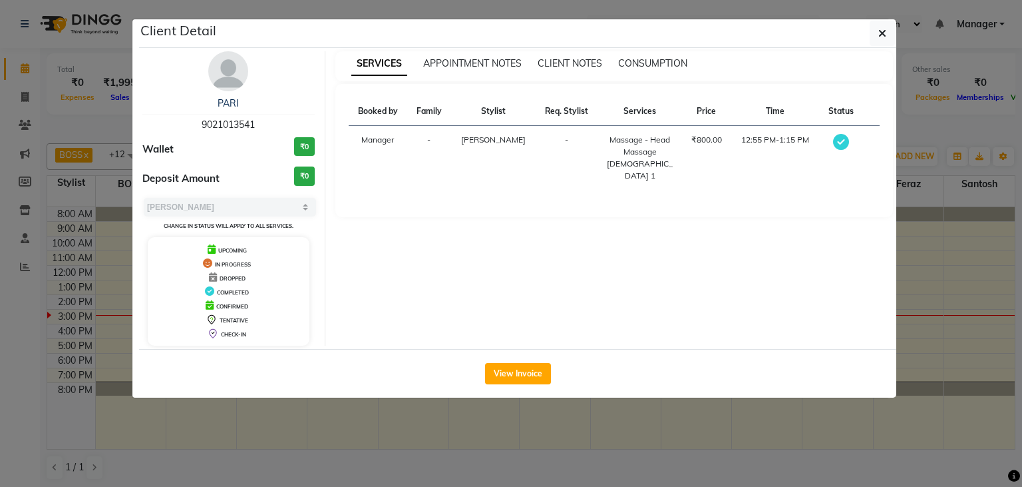
click at [526, 319] on div "SERVICES APPOINTMENT NOTES CLIENT NOTES CONSUMPTION Booked by Family Stylist Re…" at bounding box center [614, 198] width 578 height 294
click at [515, 363] on button "View Invoice" at bounding box center [518, 373] width 66 height 21
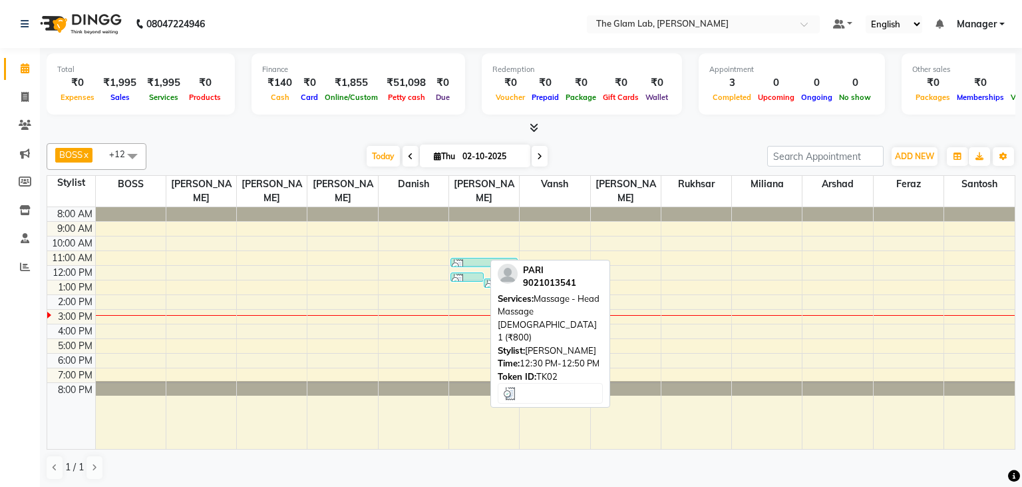
click at [468, 274] on div at bounding box center [467, 280] width 31 height 13
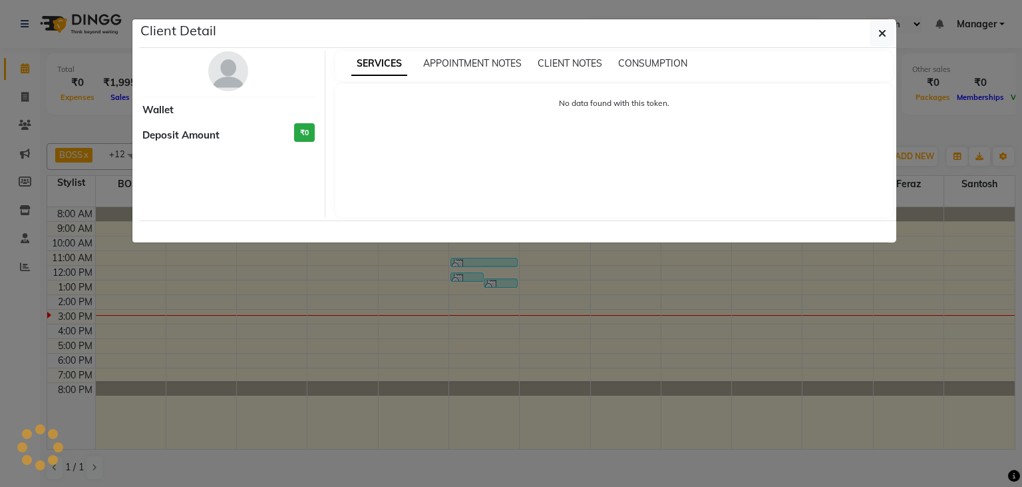
select select "3"
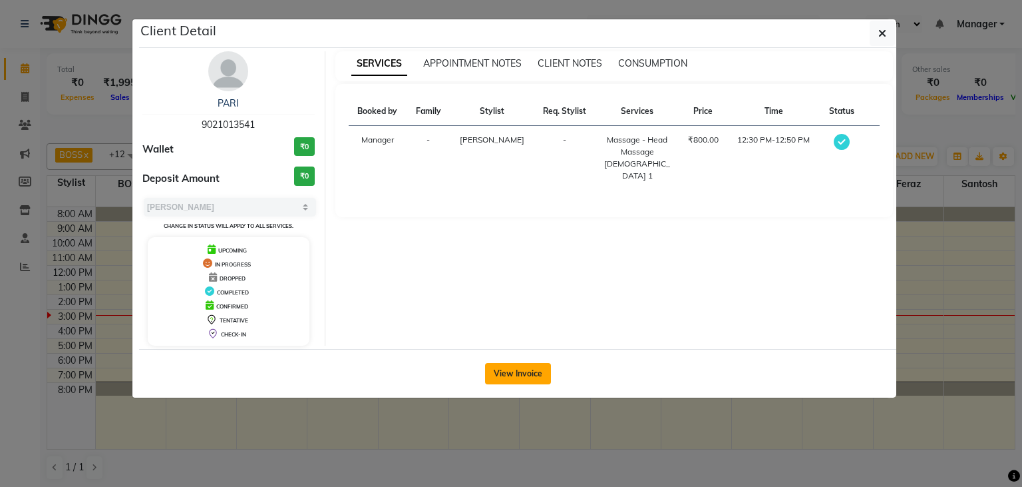
click at [504, 372] on button "View Invoice" at bounding box center [518, 373] width 66 height 21
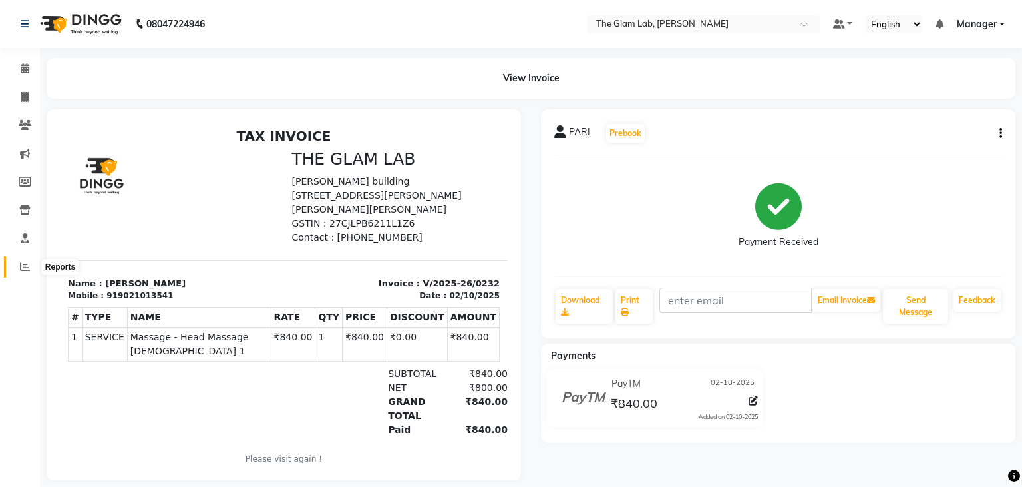
click at [23, 269] on icon at bounding box center [25, 267] width 10 height 10
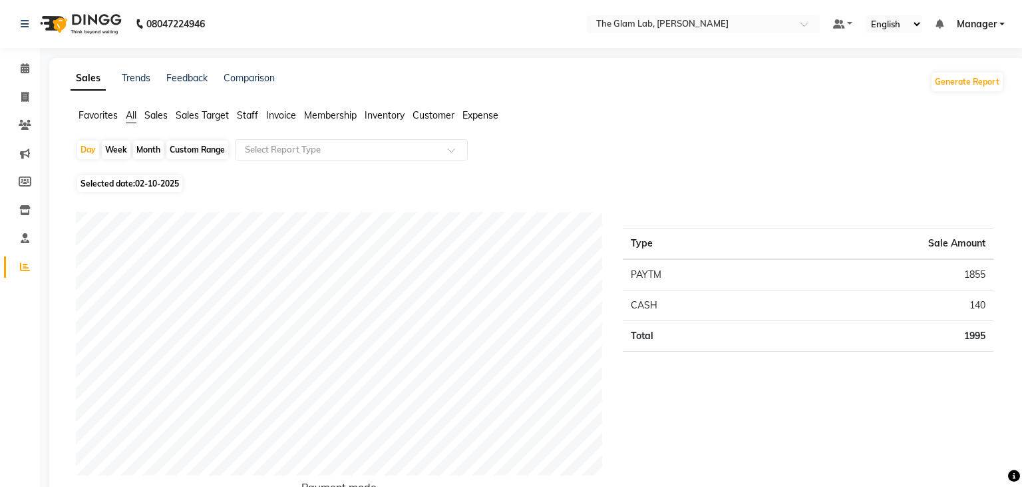
click at [205, 153] on div "Custom Range" at bounding box center [197, 149] width 62 height 19
select select "10"
select select "2025"
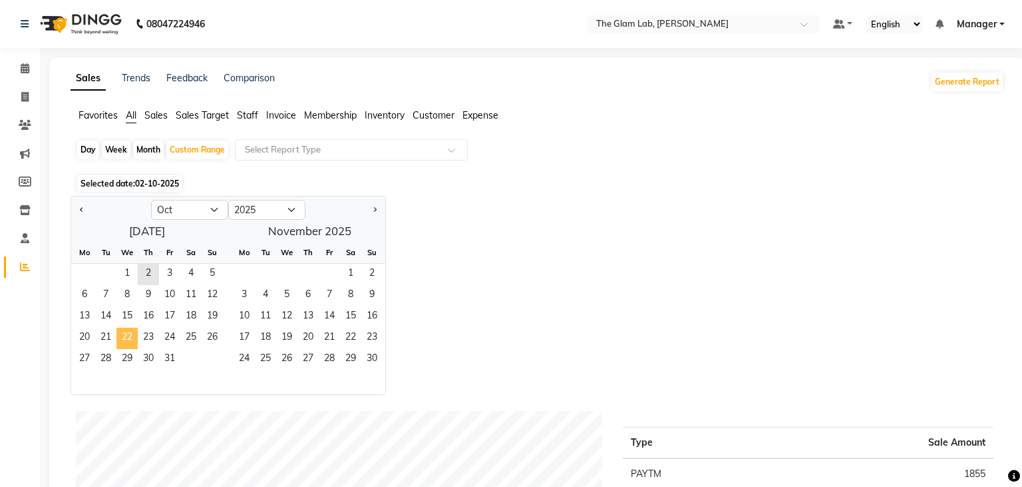
click at [123, 334] on span "22" at bounding box center [126, 337] width 21 height 21
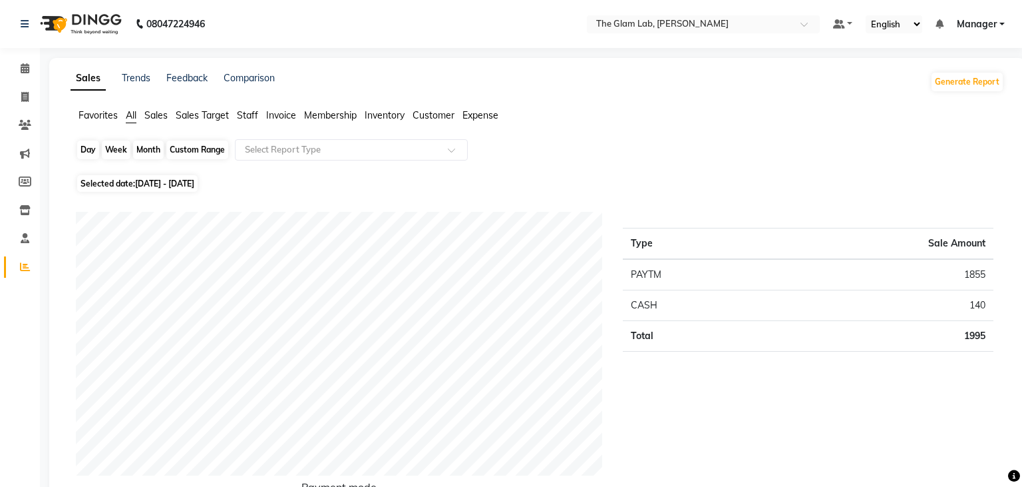
click at [182, 153] on div "Custom Range" at bounding box center [197, 149] width 62 height 19
select select "10"
select select "2025"
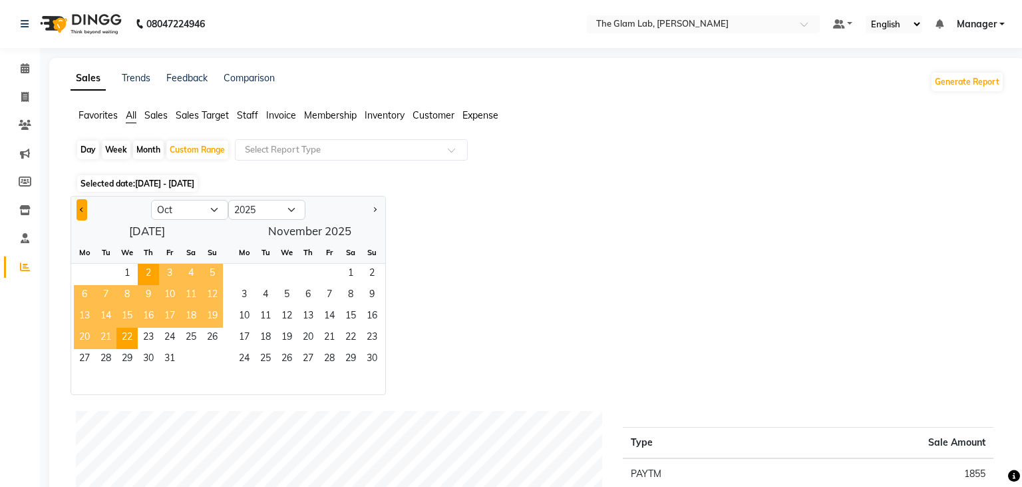
click at [79, 209] on button "Previous month" at bounding box center [82, 209] width 11 height 21
select select "9"
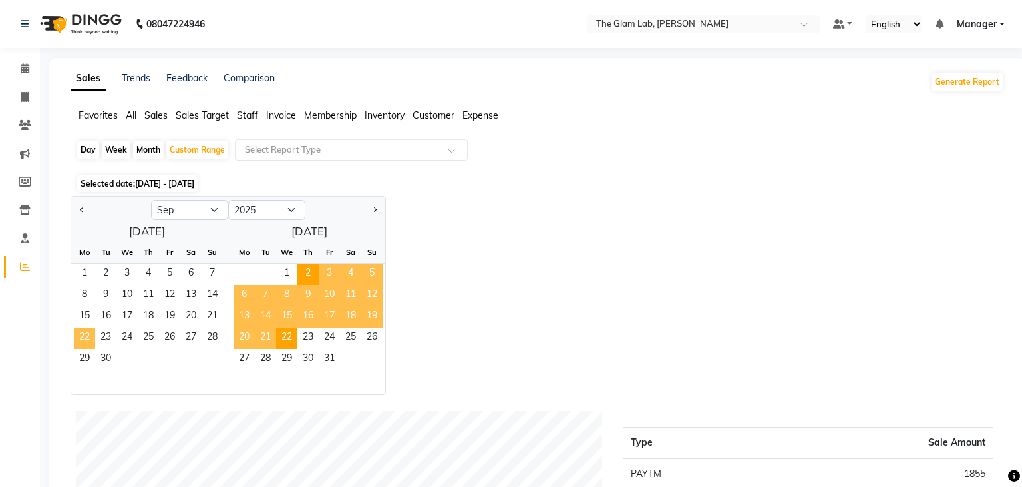
click at [85, 333] on span "22" at bounding box center [84, 337] width 21 height 21
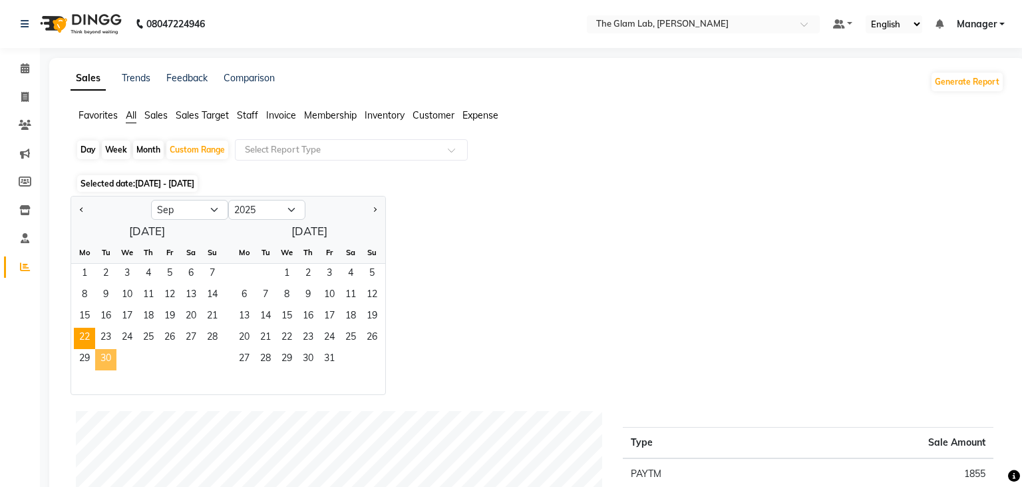
click at [101, 355] on span "30" at bounding box center [105, 359] width 21 height 21
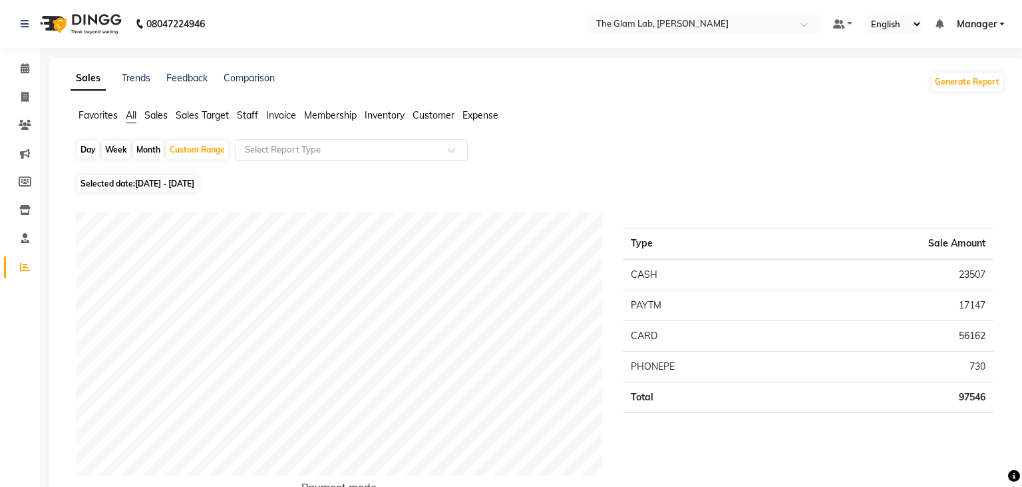
click at [457, 146] on div at bounding box center [352, 149] width 232 height 13
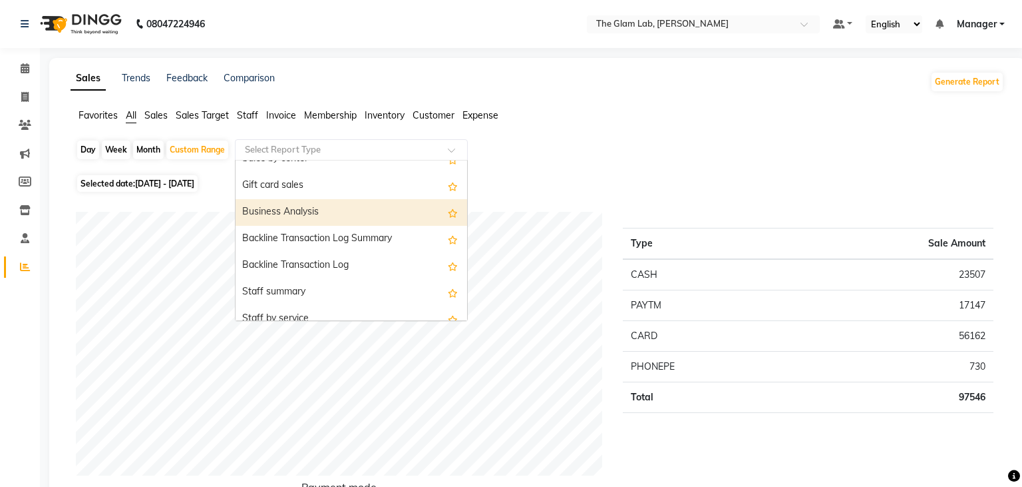
scroll to position [375, 0]
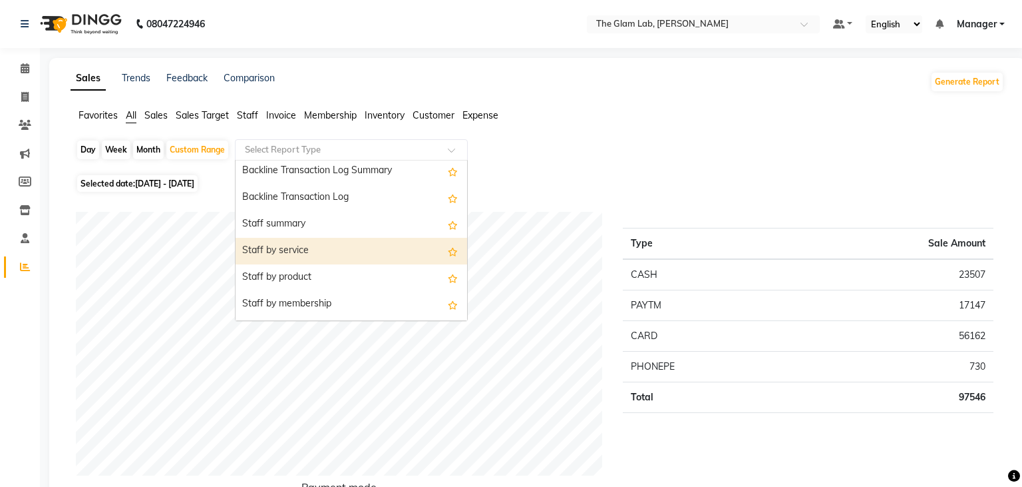
click at [317, 252] on div "Staff by service" at bounding box center [352, 251] width 232 height 27
select select "csv"
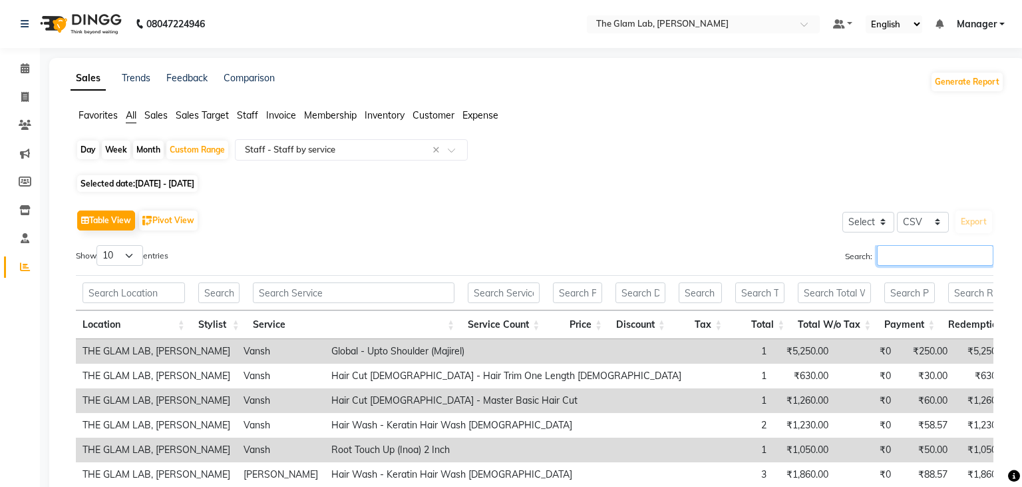
click at [891, 260] on input "Search:" at bounding box center [935, 255] width 116 height 21
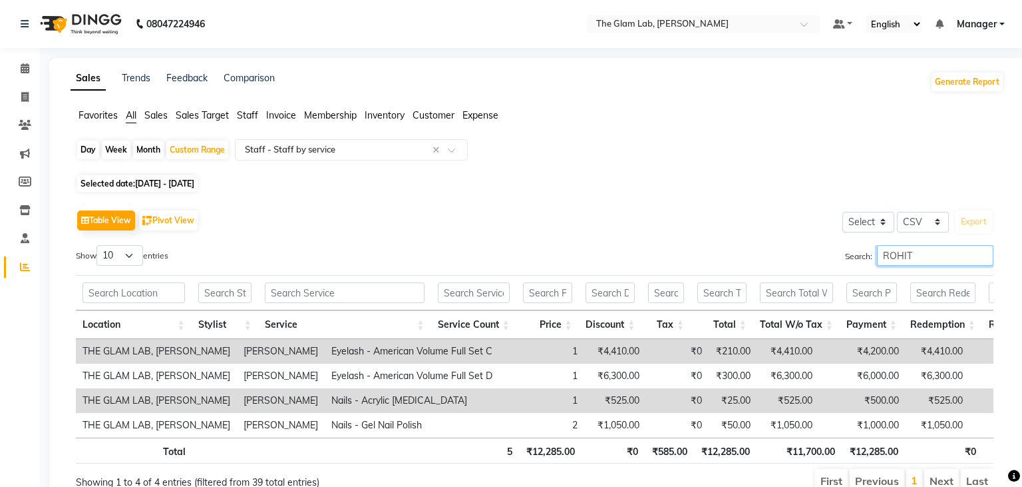
scroll to position [49, 0]
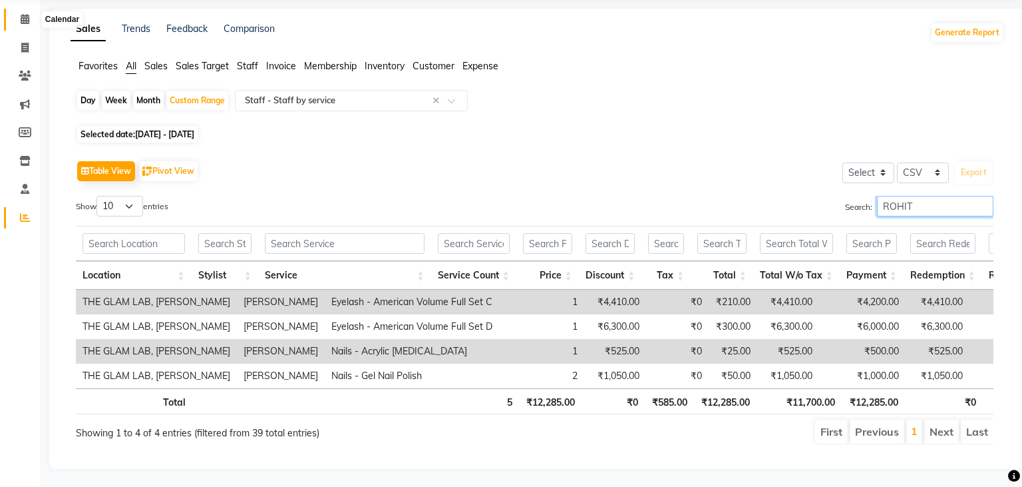
type input "ROHIT"
click at [23, 24] on icon at bounding box center [25, 19] width 9 height 10
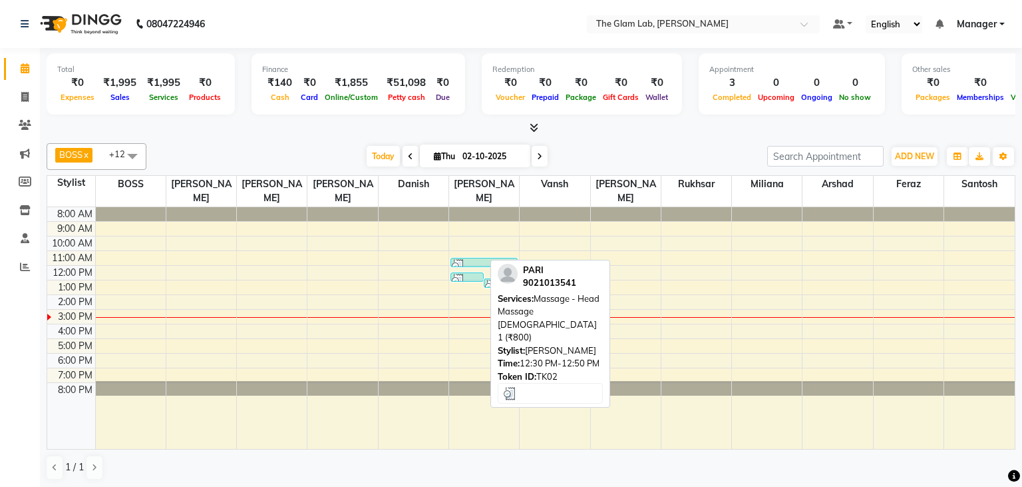
click at [464, 274] on img at bounding box center [458, 280] width 13 height 13
select select "3"
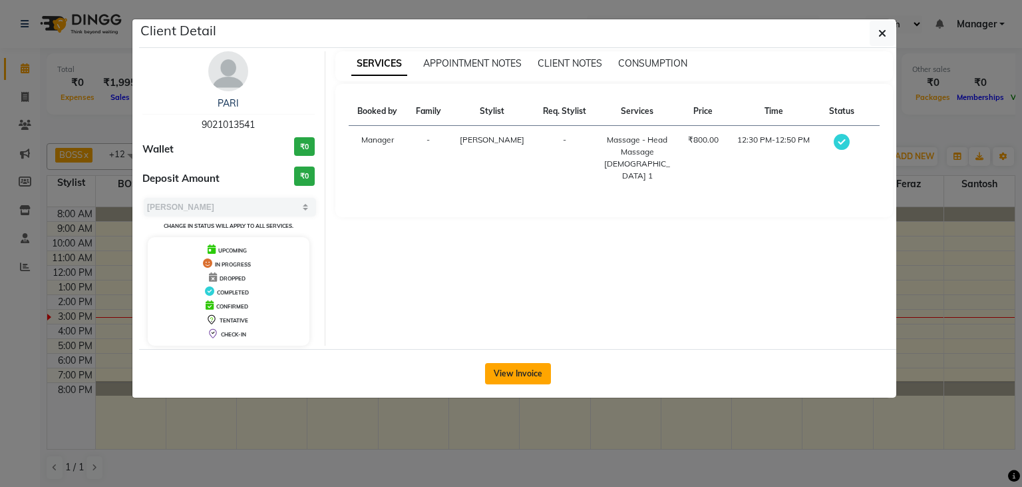
click at [526, 374] on button "View Invoice" at bounding box center [518, 373] width 66 height 21
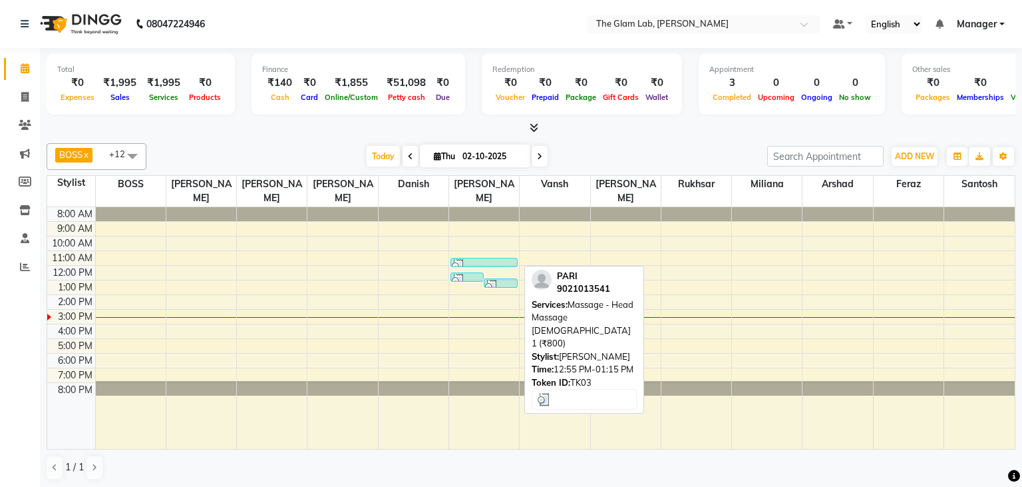
click at [508, 280] on div at bounding box center [500, 286] width 31 height 13
select select "3"
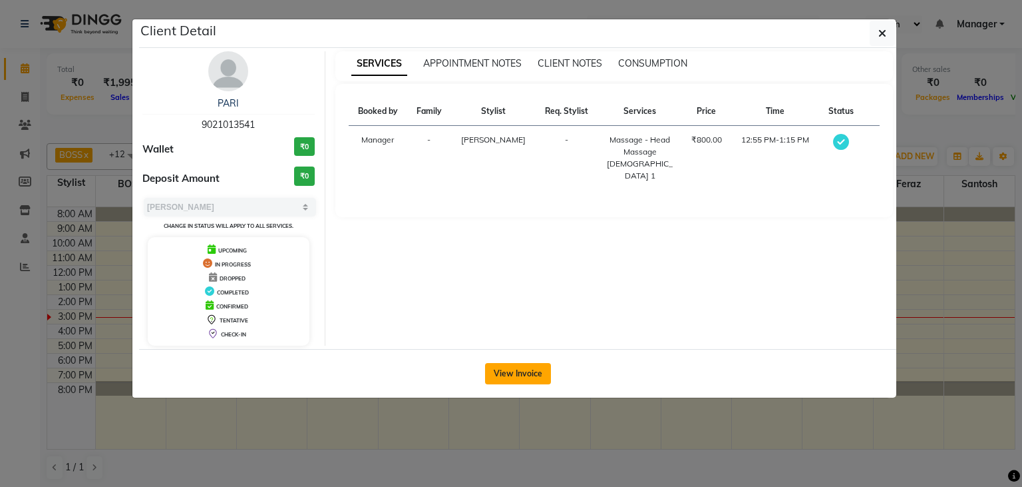
click at [522, 375] on button "View Invoice" at bounding box center [518, 373] width 66 height 21
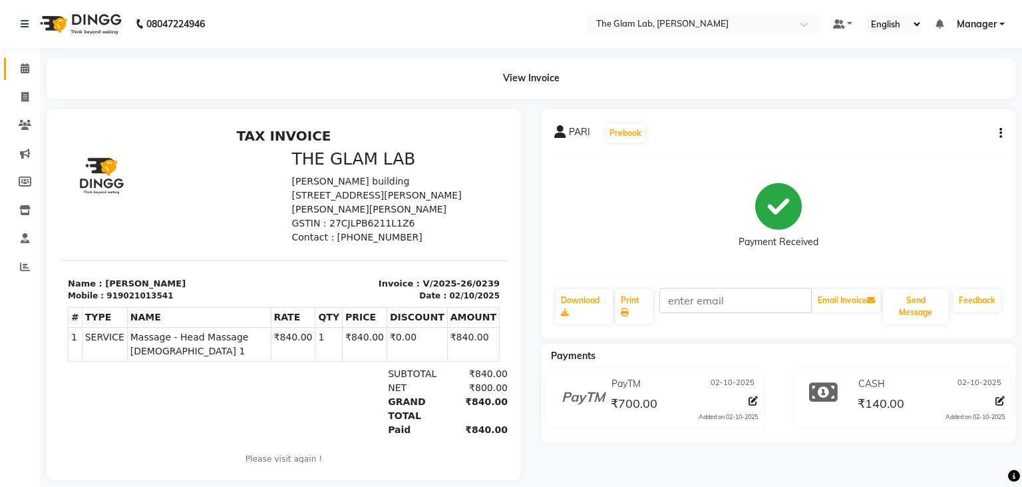
scroll to position [12, 0]
